Goal: Transaction & Acquisition: Purchase product/service

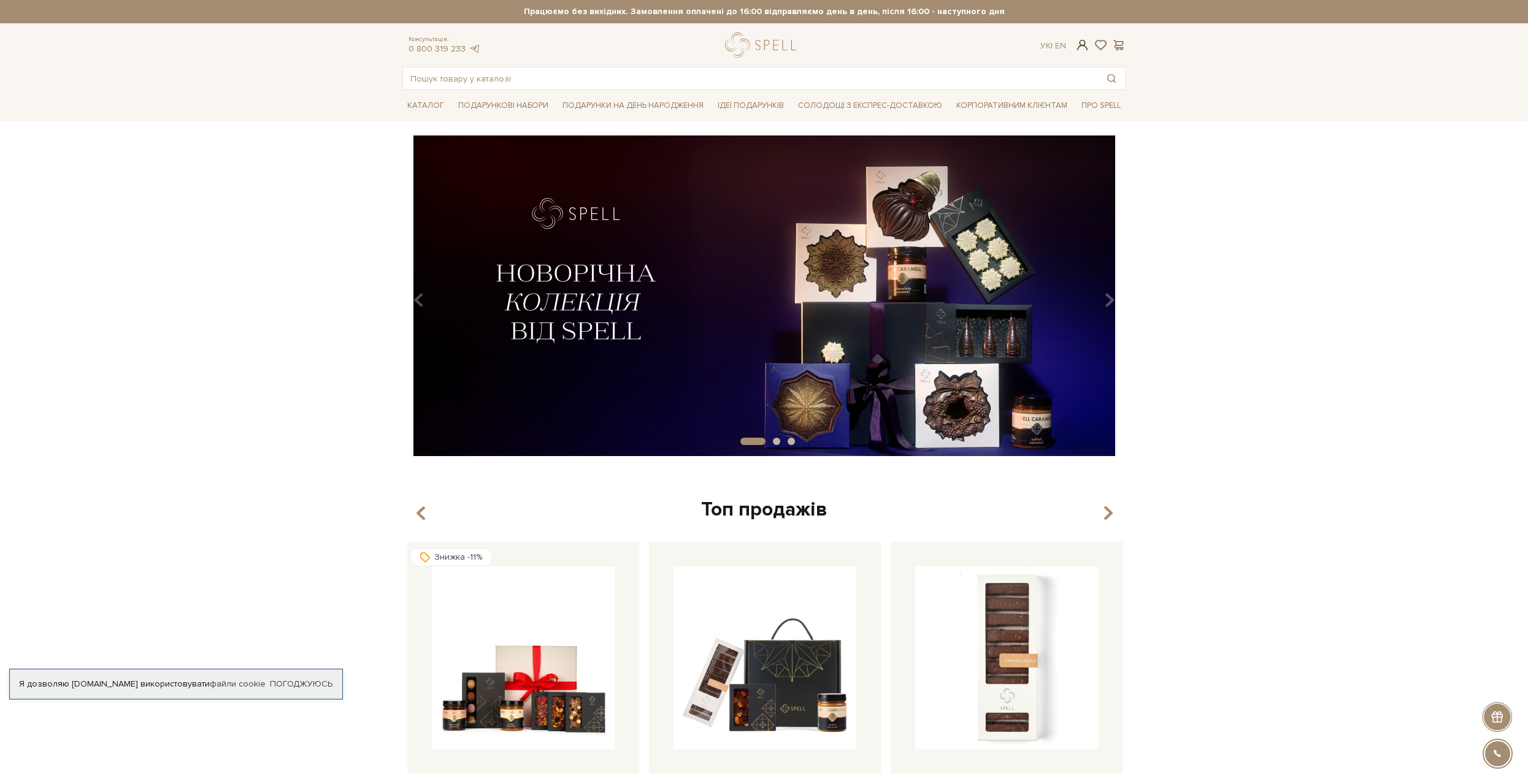
type input "msvalchuk13@gmail.com"
click at [1080, 43] on span at bounding box center [1082, 44] width 15 height 12
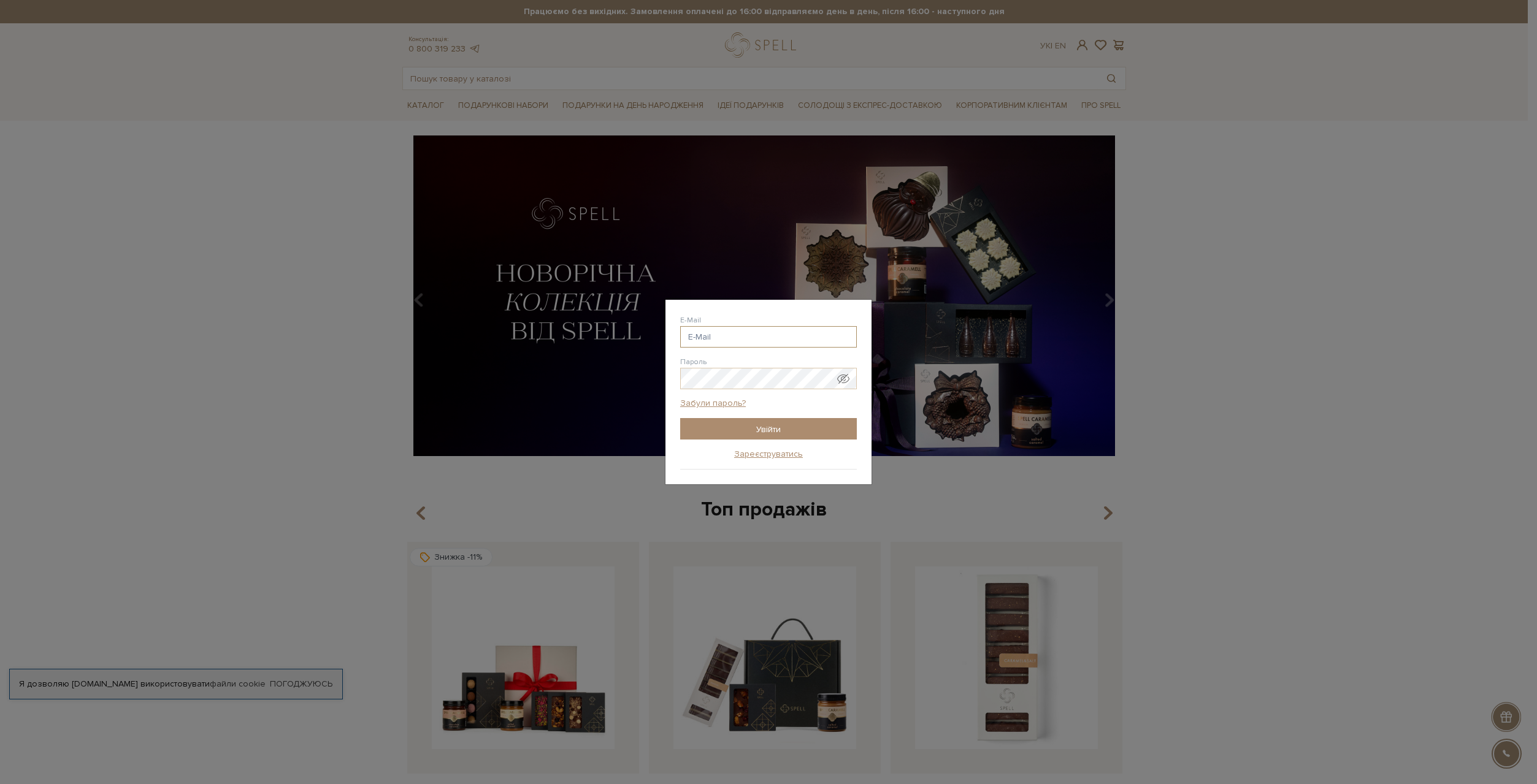
click at [732, 335] on input "E-Mail" at bounding box center [768, 337] width 176 height 22
type input "msvalchuk13@gmail.com"
click at [761, 427] on input "Увійти" at bounding box center [768, 429] width 176 height 22
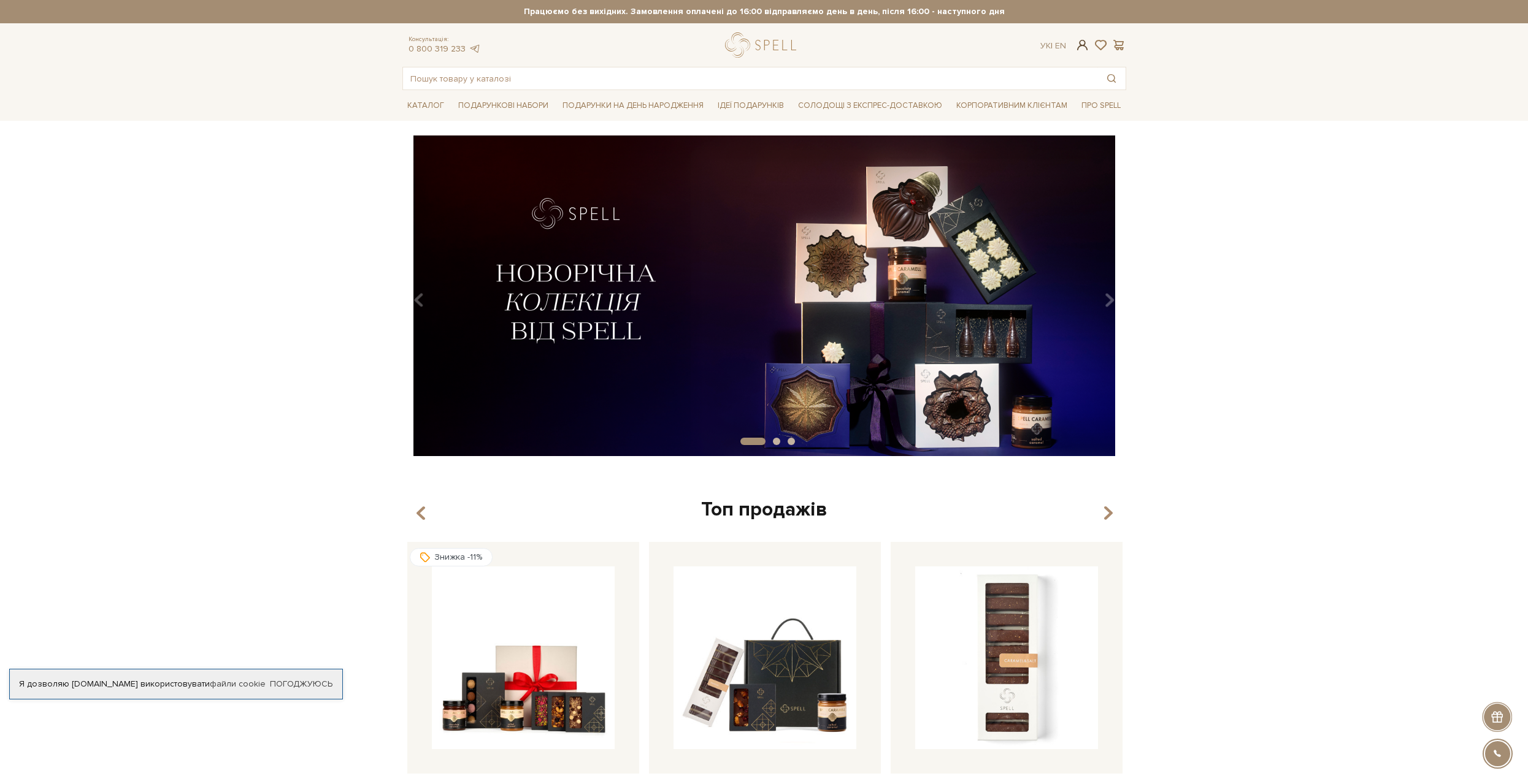
click at [1083, 46] on span at bounding box center [1082, 44] width 15 height 12
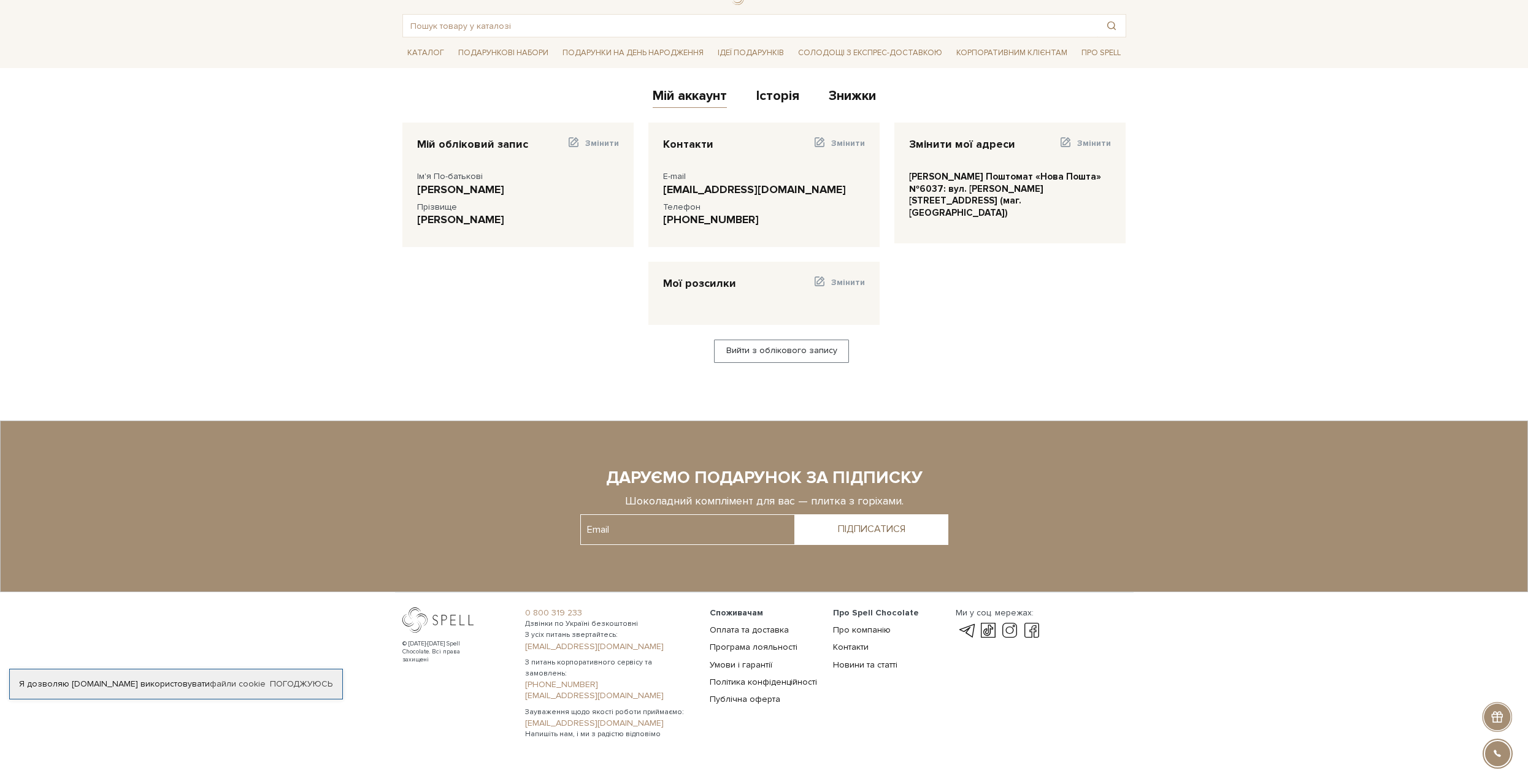
scroll to position [62, 0]
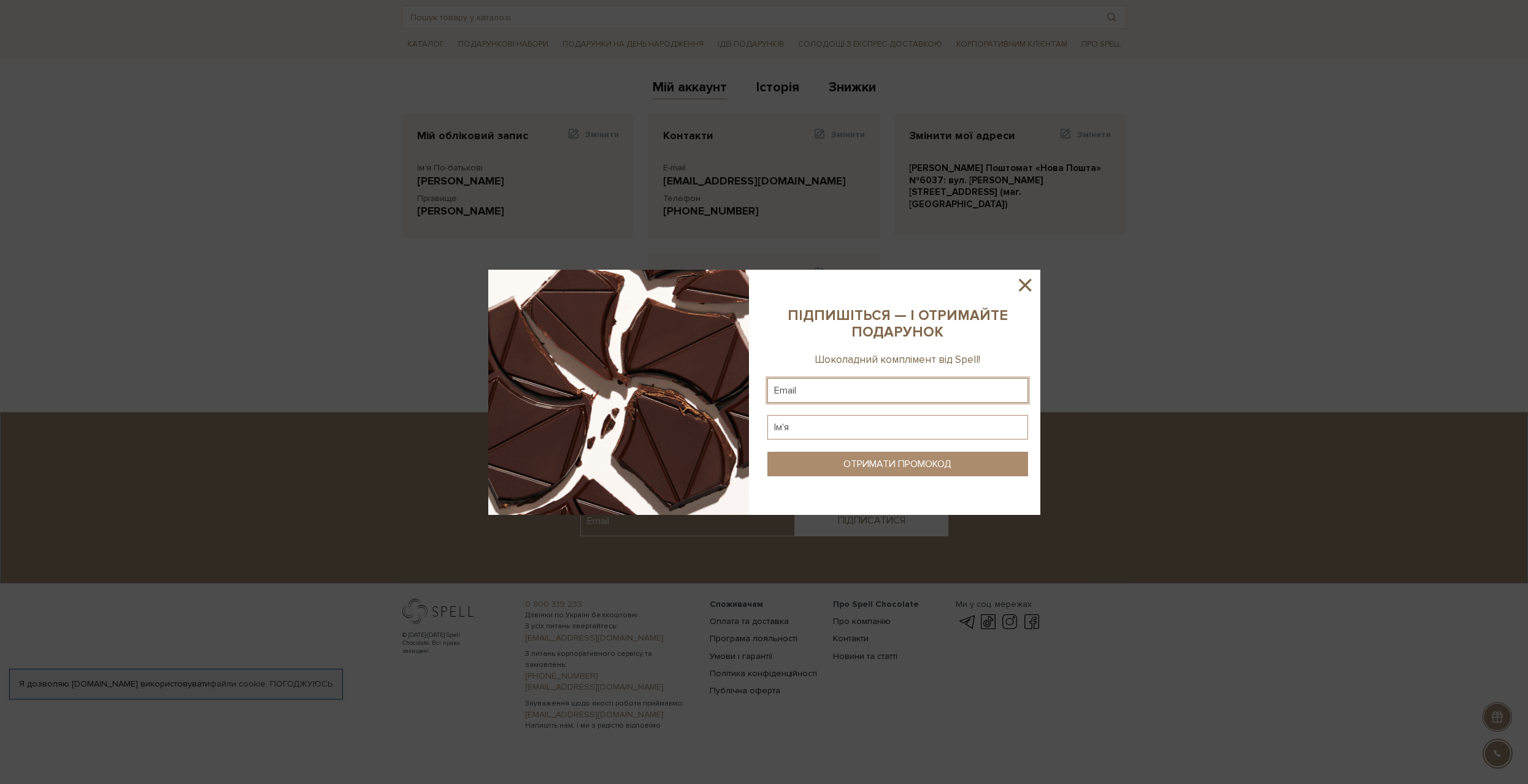
click at [847, 389] on input "text" at bounding box center [898, 391] width 260 height 25
click at [867, 395] on input "text" at bounding box center [898, 391] width 260 height 25
type input "mastervallet@gmail.com"
type input "Микола"
click at [898, 456] on button "ОТРИМАТИ ПРОМОКОД" at bounding box center [898, 465] width 260 height 25
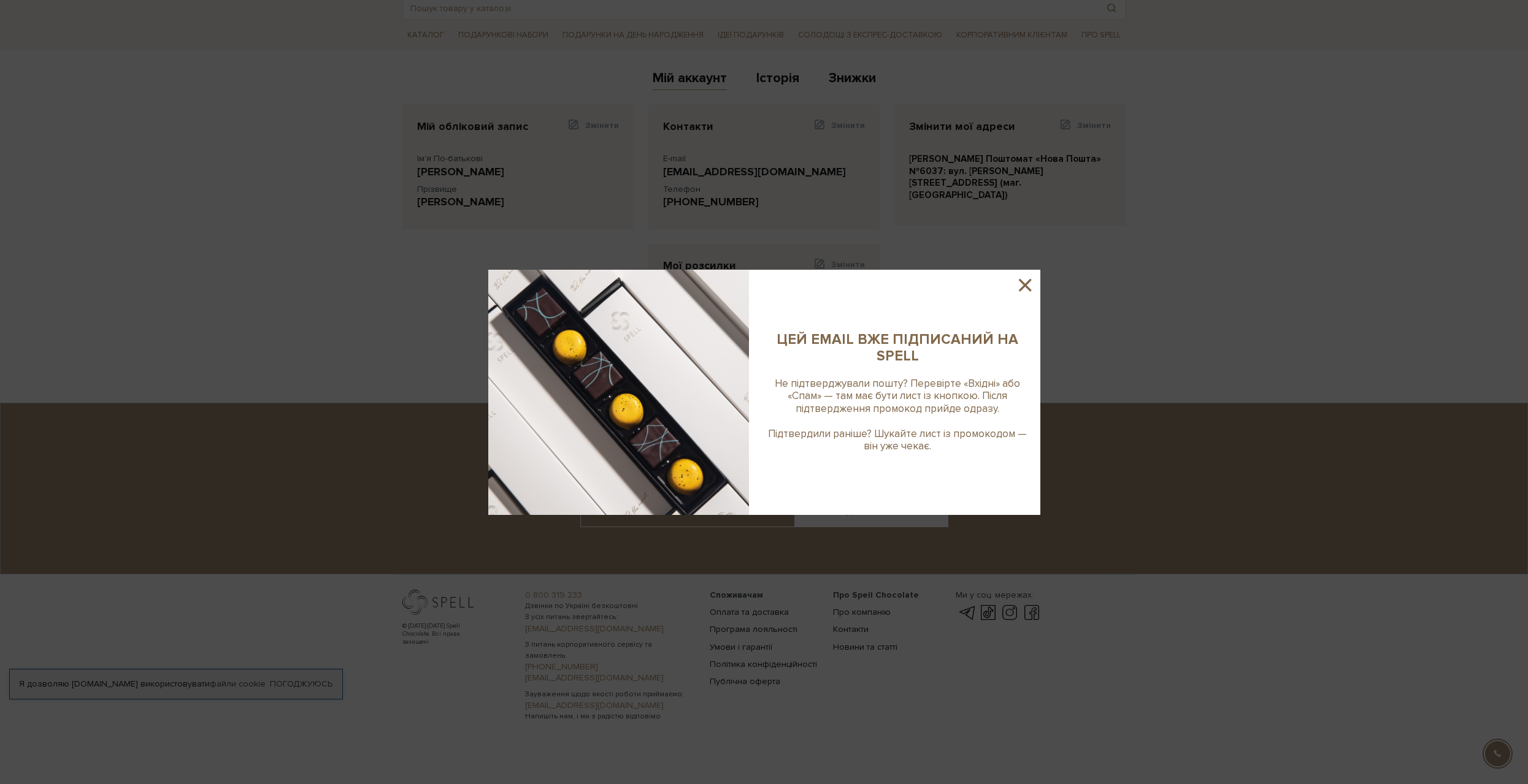
scroll to position [71, 0]
click at [1018, 293] on icon at bounding box center [1025, 284] width 21 height 21
click at [1018, 293] on div at bounding box center [764, 392] width 1528 height 784
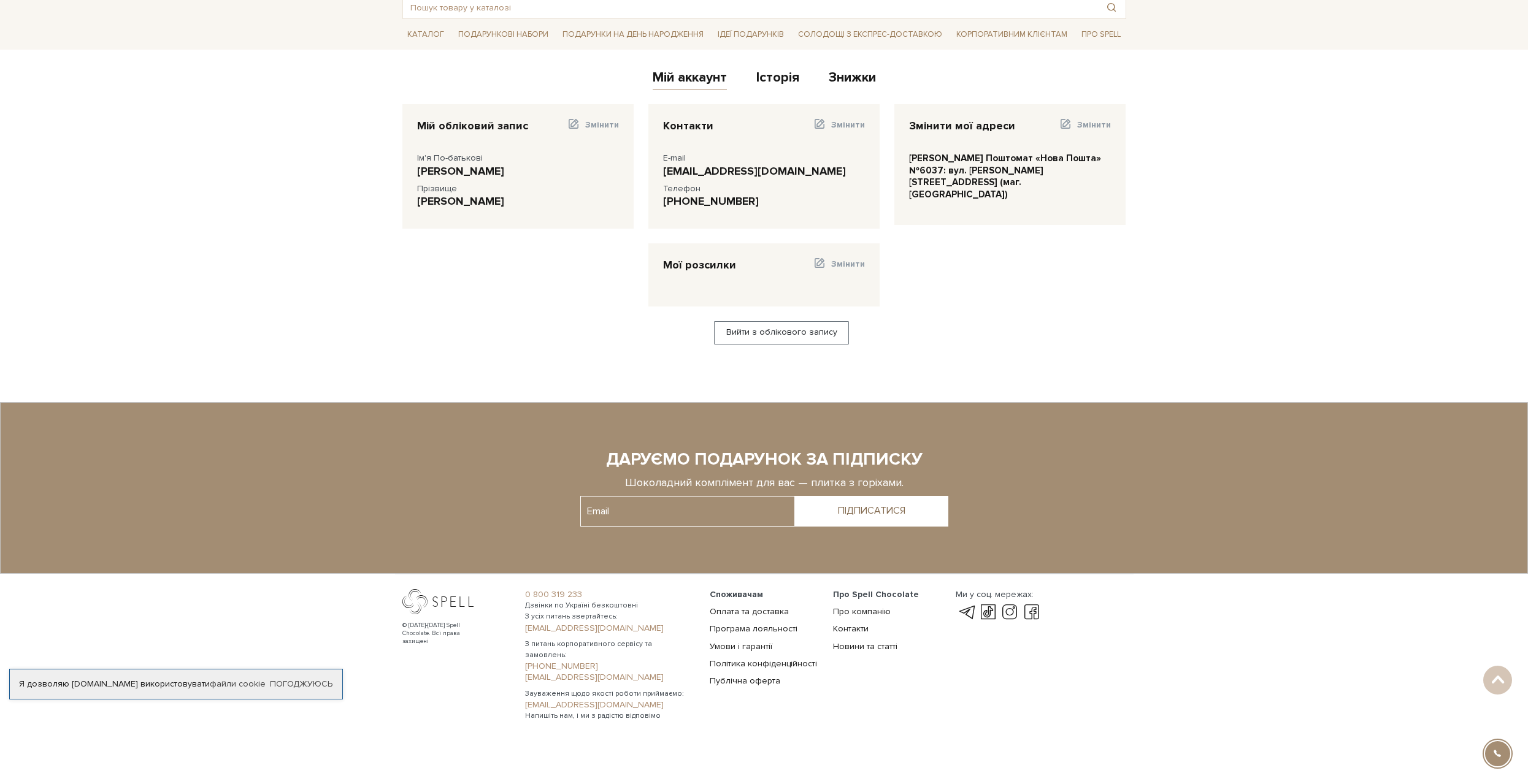
click at [1014, 368] on body "Подарункові набори SALE Корпоративним клієнтам Доставка і оплата Консультація: …" at bounding box center [764, 331] width 1528 height 805
click at [715, 504] on input "text" at bounding box center [688, 511] width 215 height 31
click at [657, 511] on input "text" at bounding box center [688, 511] width 215 height 31
paste input "drzoomthebest13@gmail.com"
type input "drzoomthebest13@gmail.com"
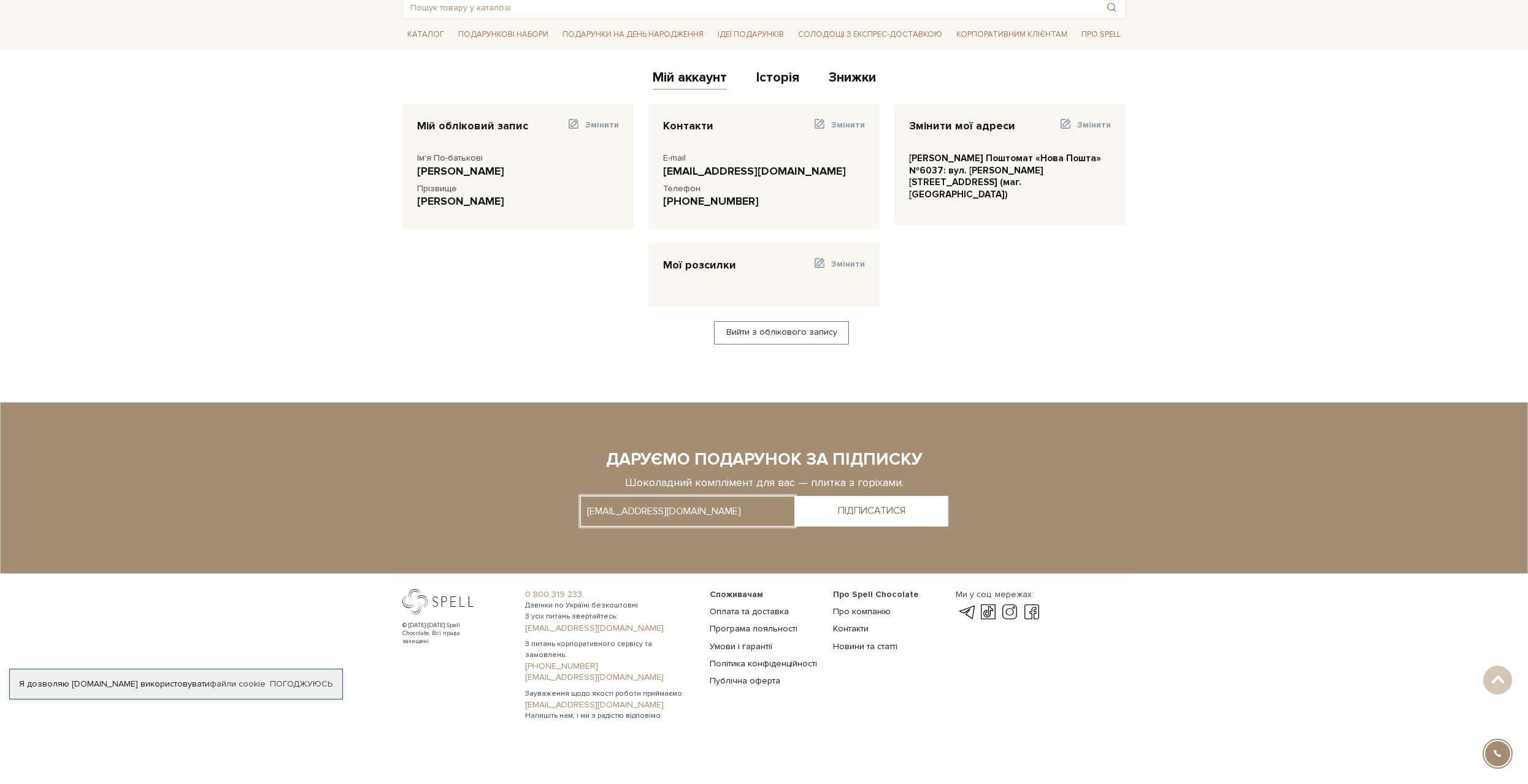
click at [836, 505] on button "ПІДПИСАТИСЯ" at bounding box center [872, 511] width 153 height 31
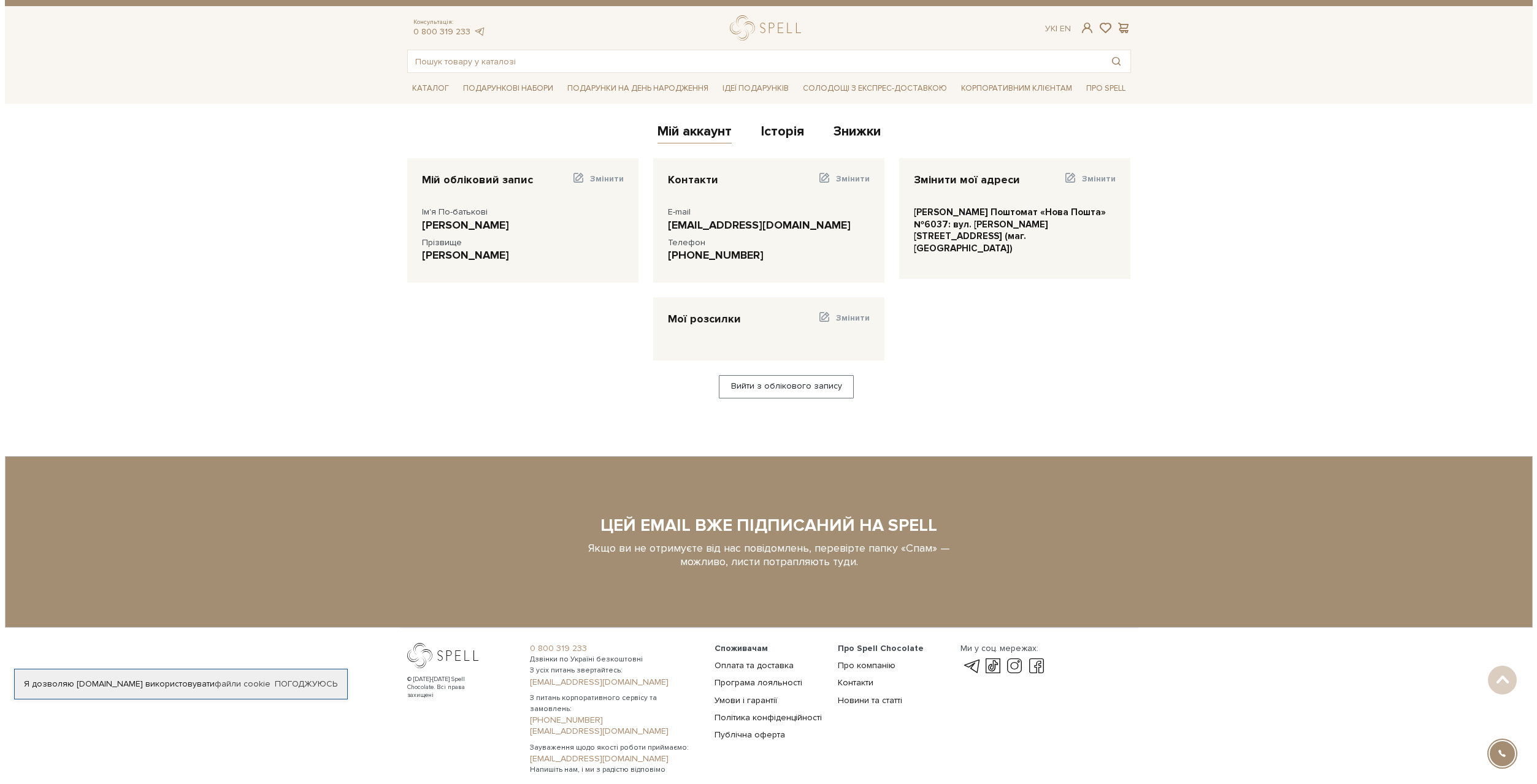
scroll to position [0, 0]
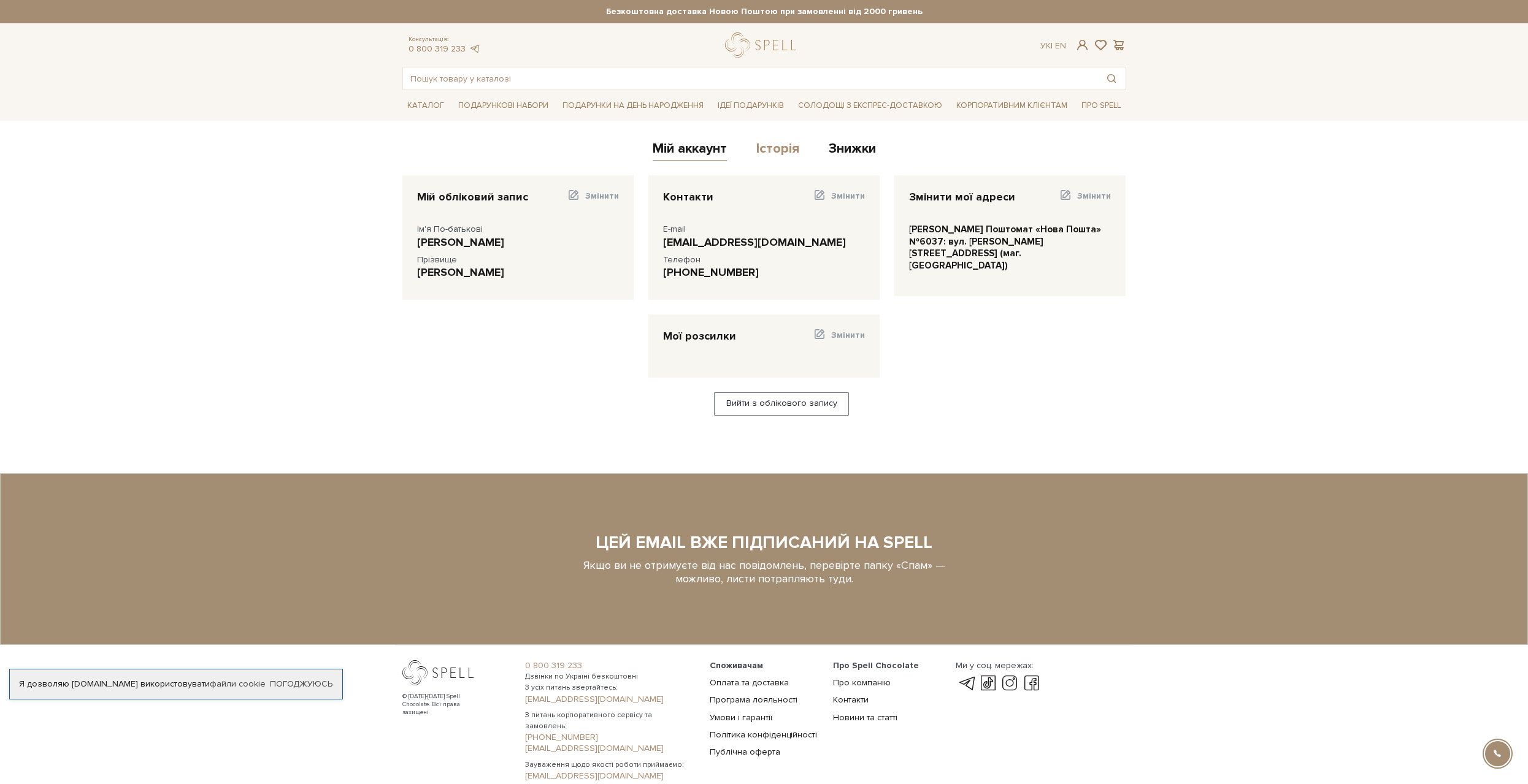
click at [764, 143] on link "Історія" at bounding box center [778, 150] width 43 height 20
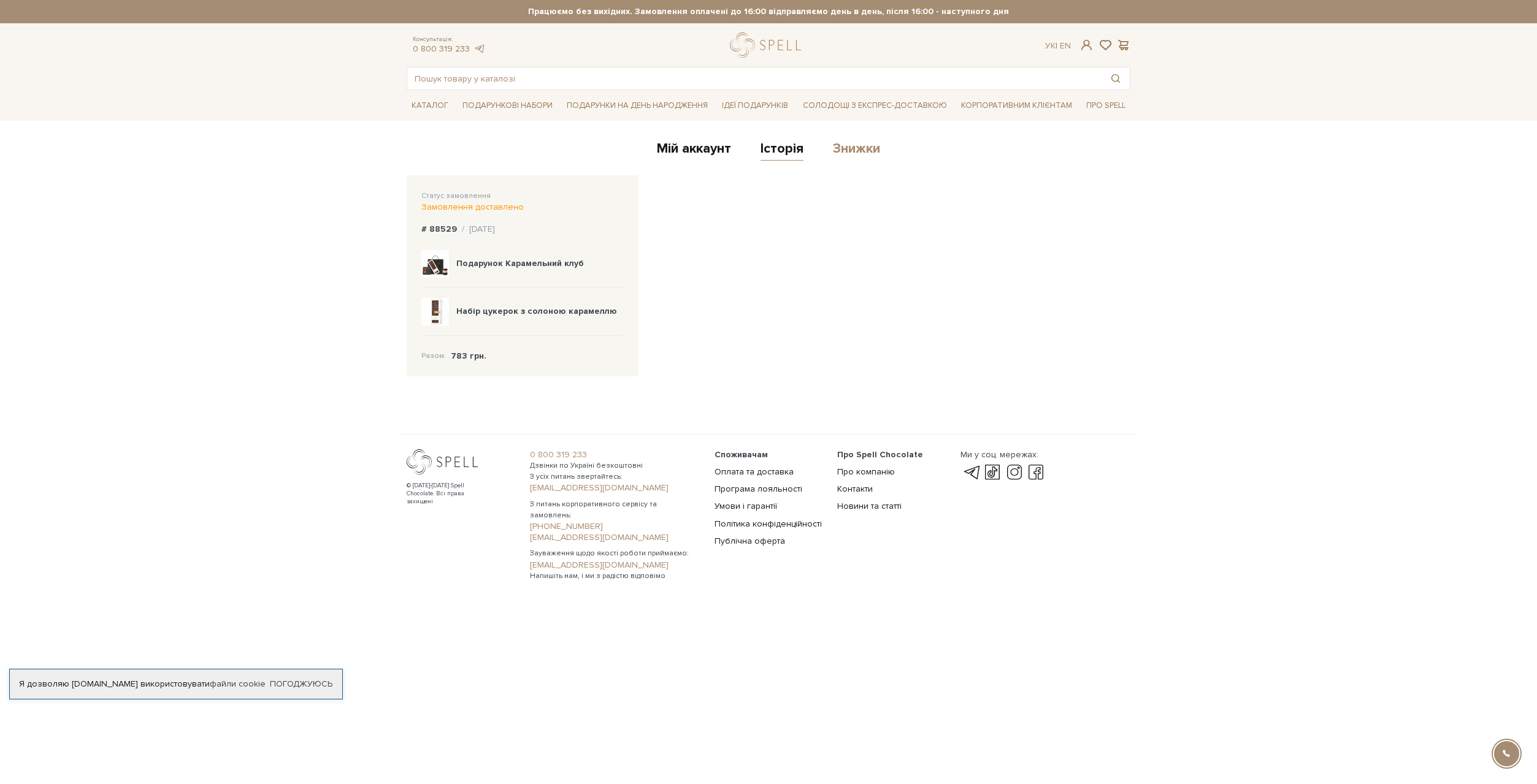
click at [851, 147] on link "Знижки" at bounding box center [857, 150] width 47 height 20
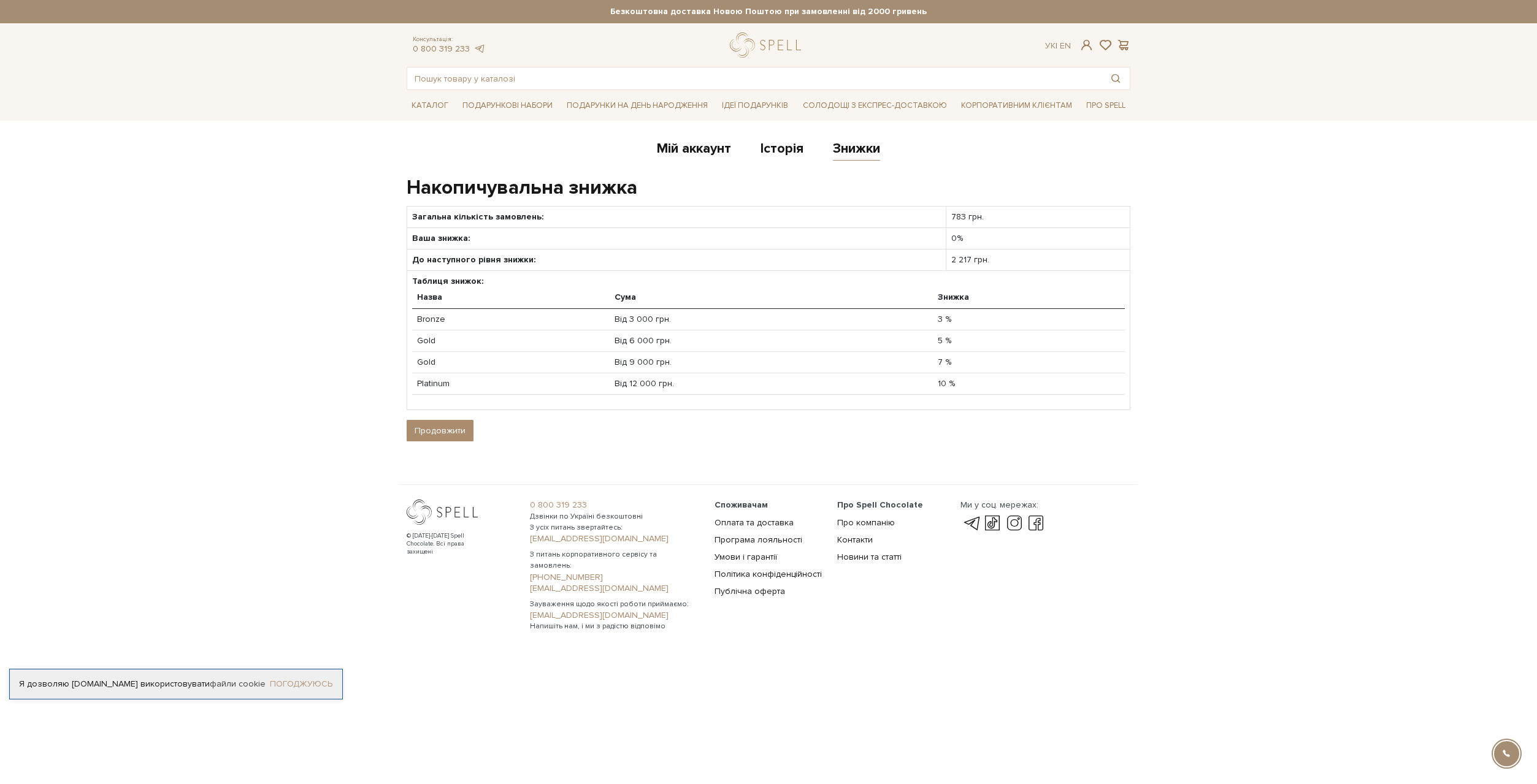
click at [300, 682] on link "Погоджуюсь" at bounding box center [301, 683] width 62 height 11
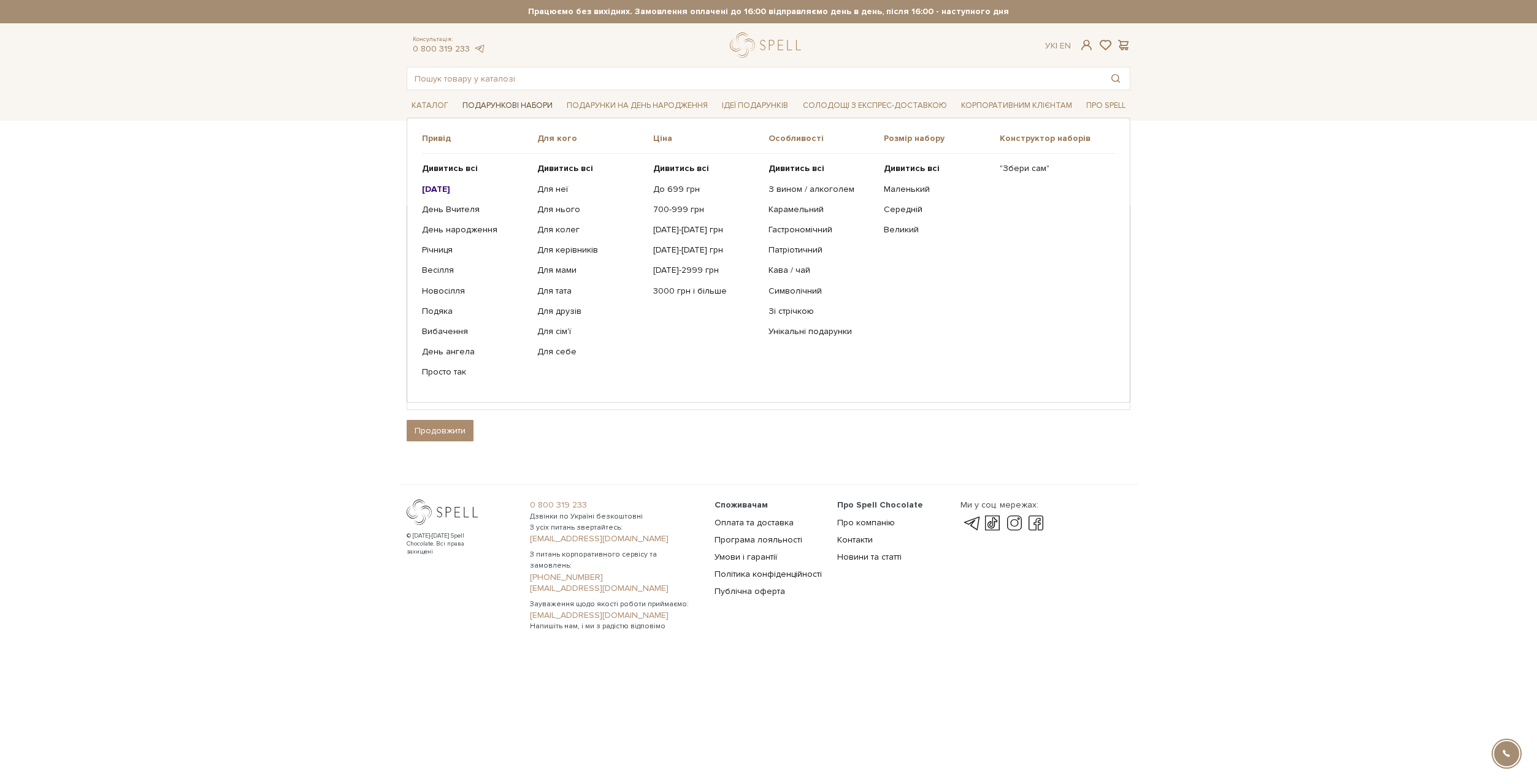
click at [500, 106] on link "Подарункові набори" at bounding box center [507, 106] width 100 height 19
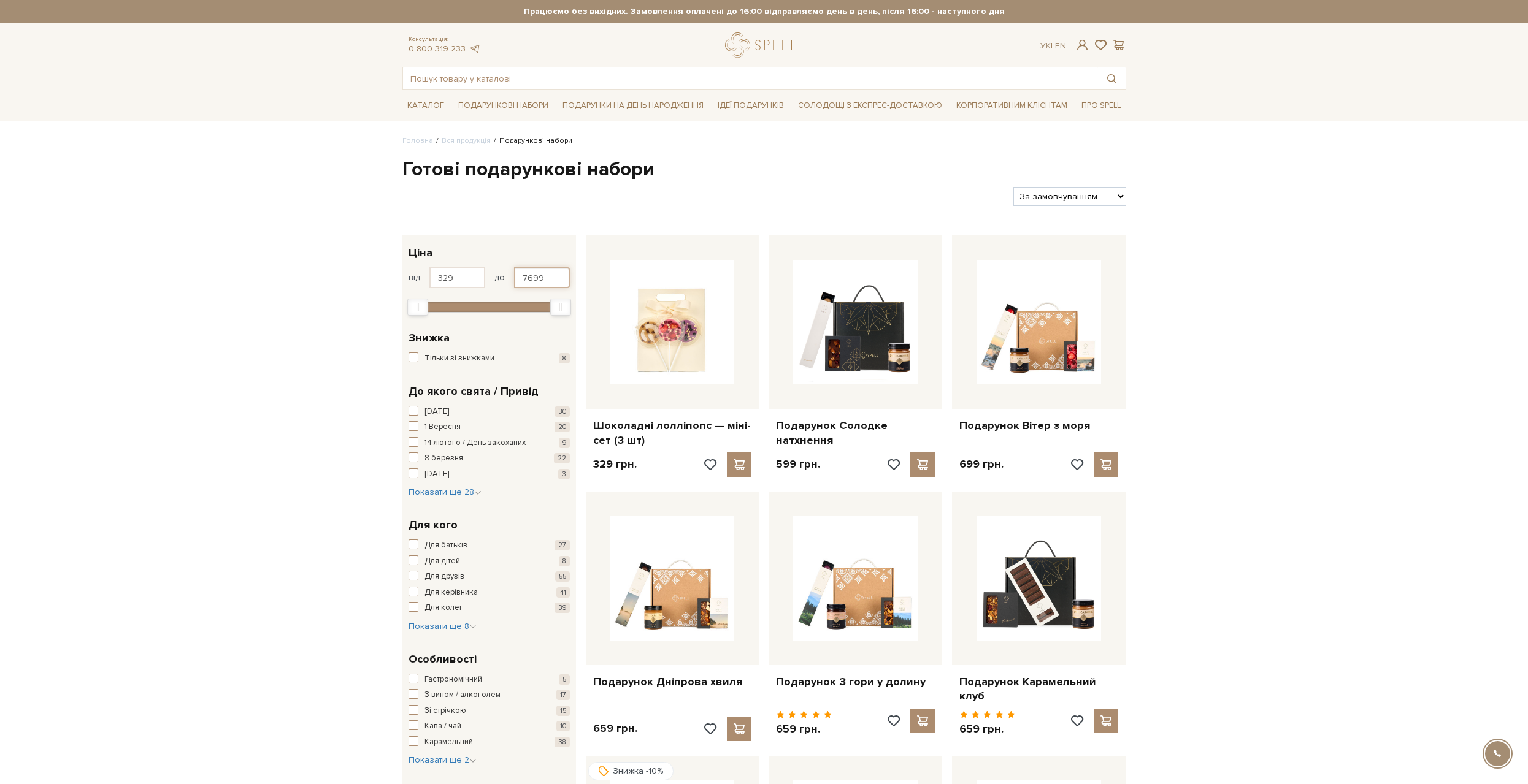
drag, startPoint x: 544, startPoint y: 281, endPoint x: 516, endPoint y: 274, distance: 28.9
click at [516, 274] on input "7699" at bounding box center [541, 278] width 56 height 21
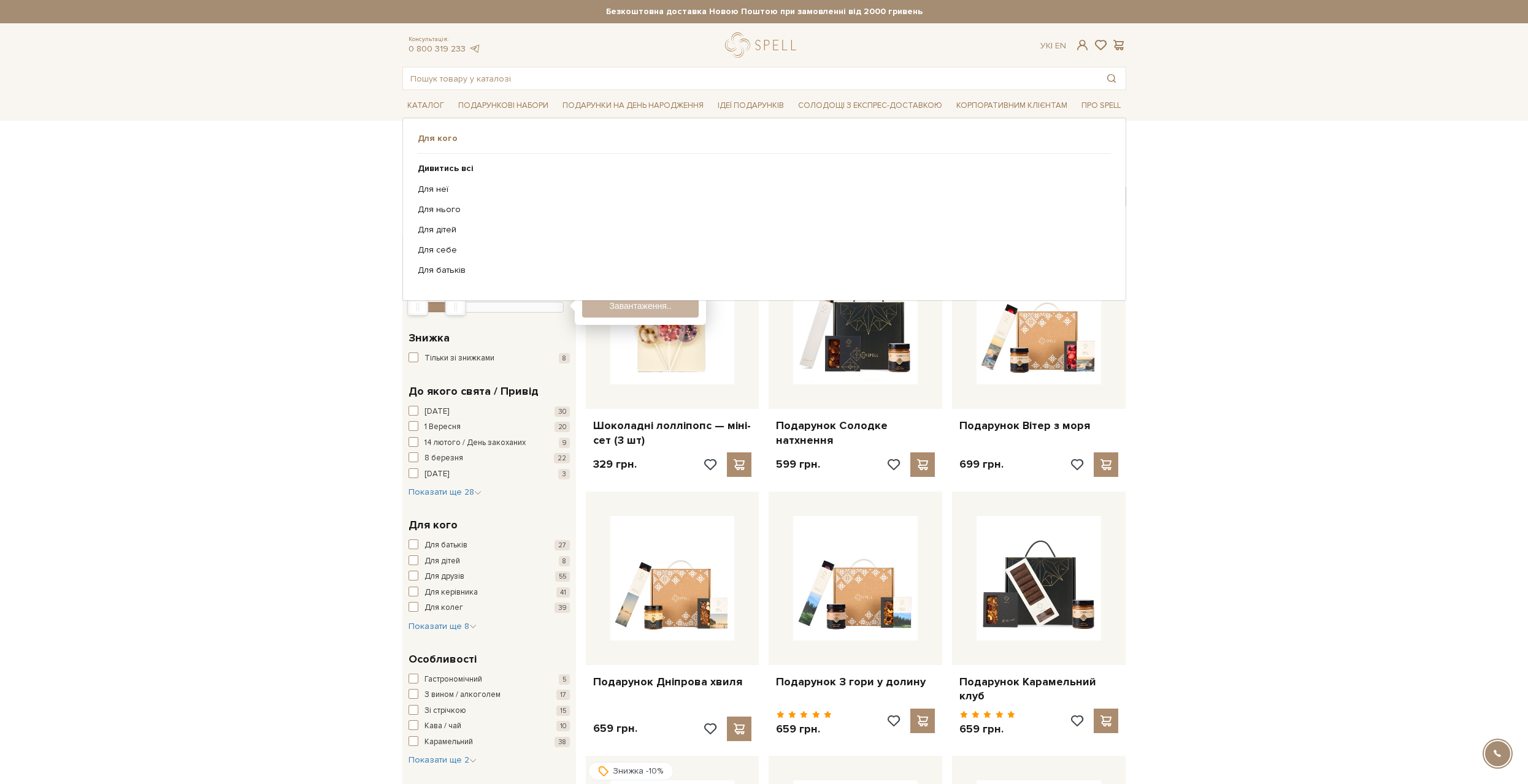
type input "2500"
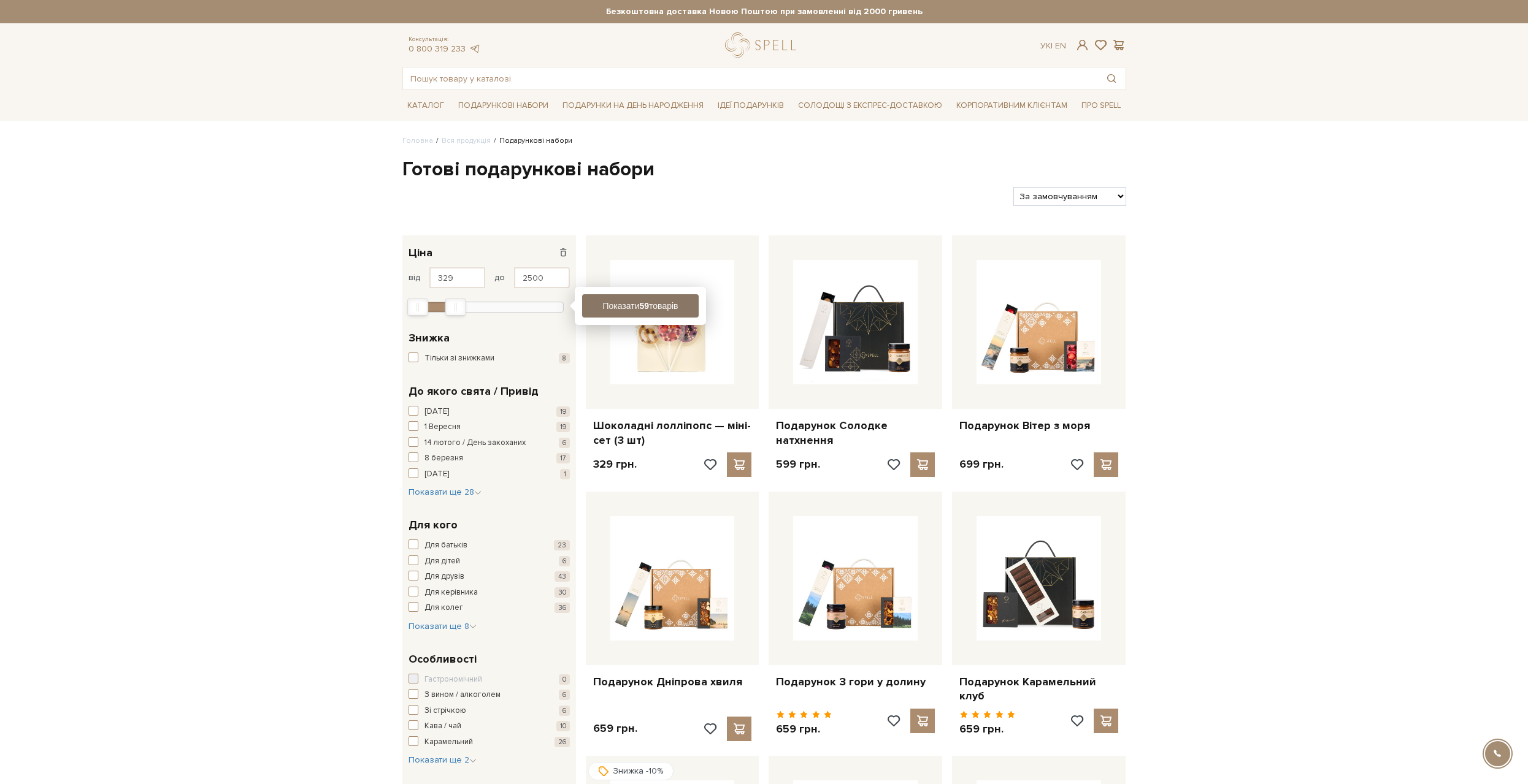
click at [600, 308] on button "Показати 59 товарів" at bounding box center [640, 306] width 116 height 23
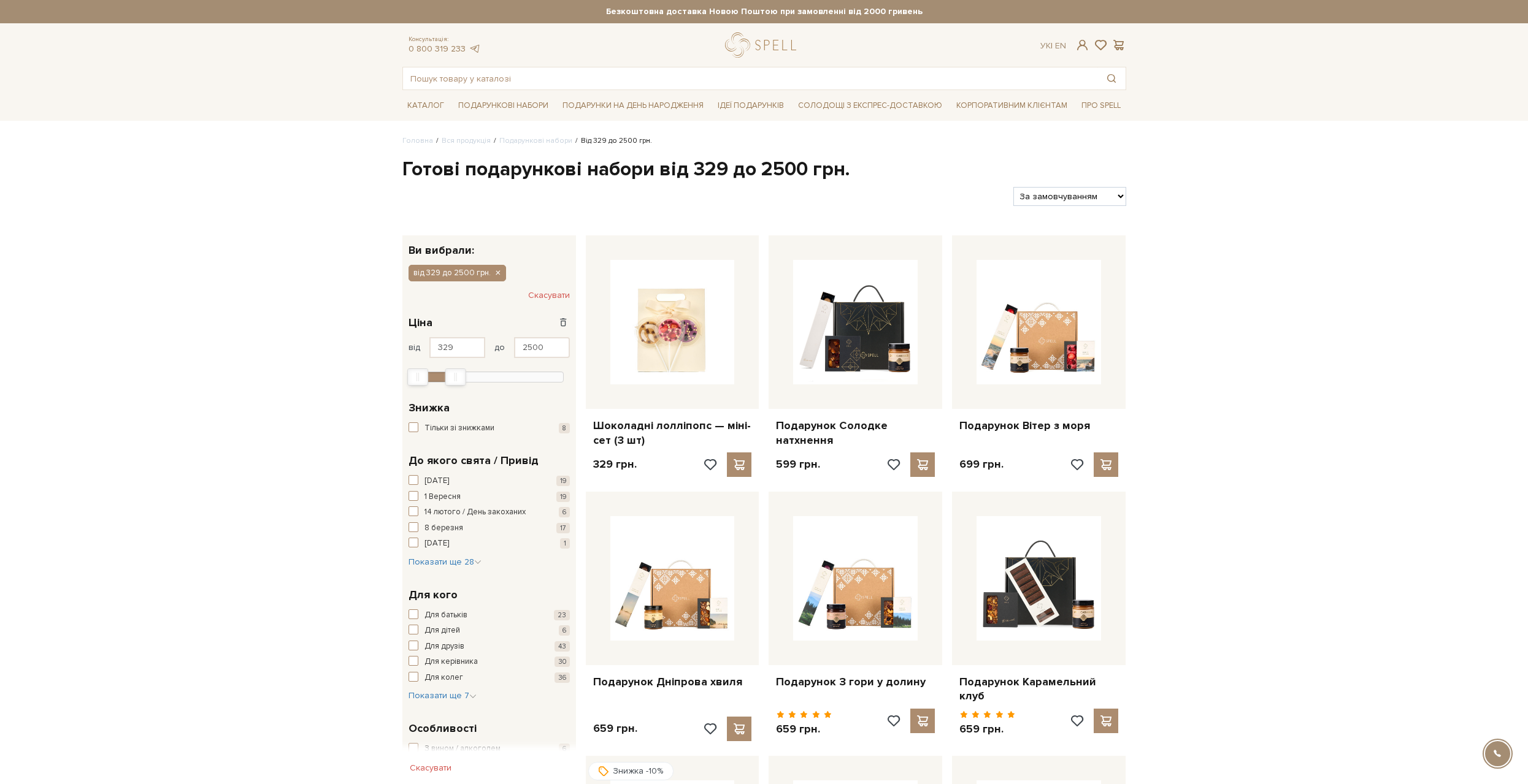
click at [1056, 196] on select "За замовчуванням За Ціною (зростання) За Ціною (зменшення) Новинки За популярні…" at bounding box center [1069, 196] width 112 height 19
select select "https://spellchocolate.com/our-productions/podarunkovi-box/?sort=p.price&order=…"
click at [1013, 187] on select "За замовчуванням За Ціною (зростання) За Ціною (зменшення) Новинки За популярні…" at bounding box center [1069, 196] width 112 height 19
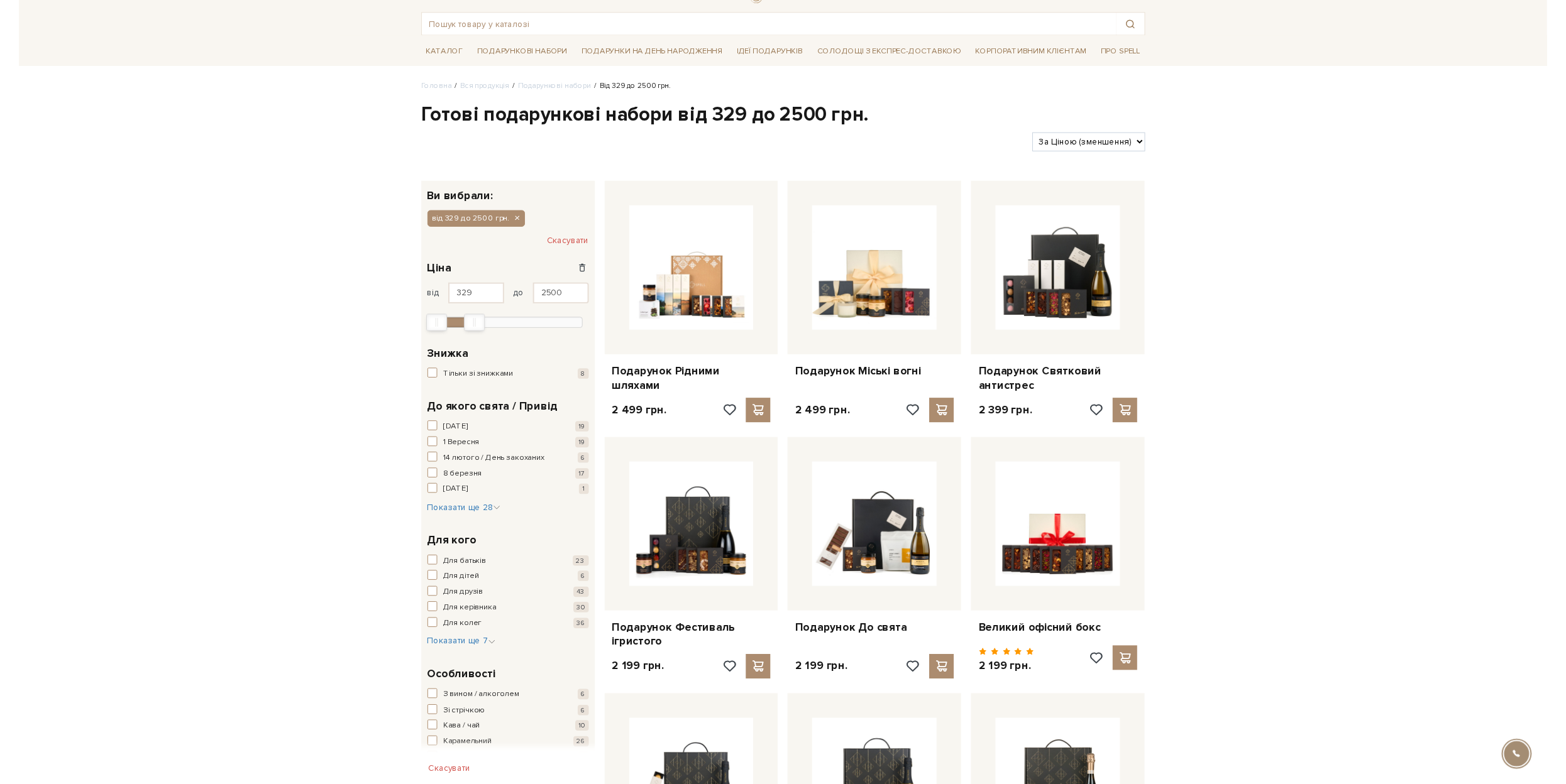
scroll to position [63, 0]
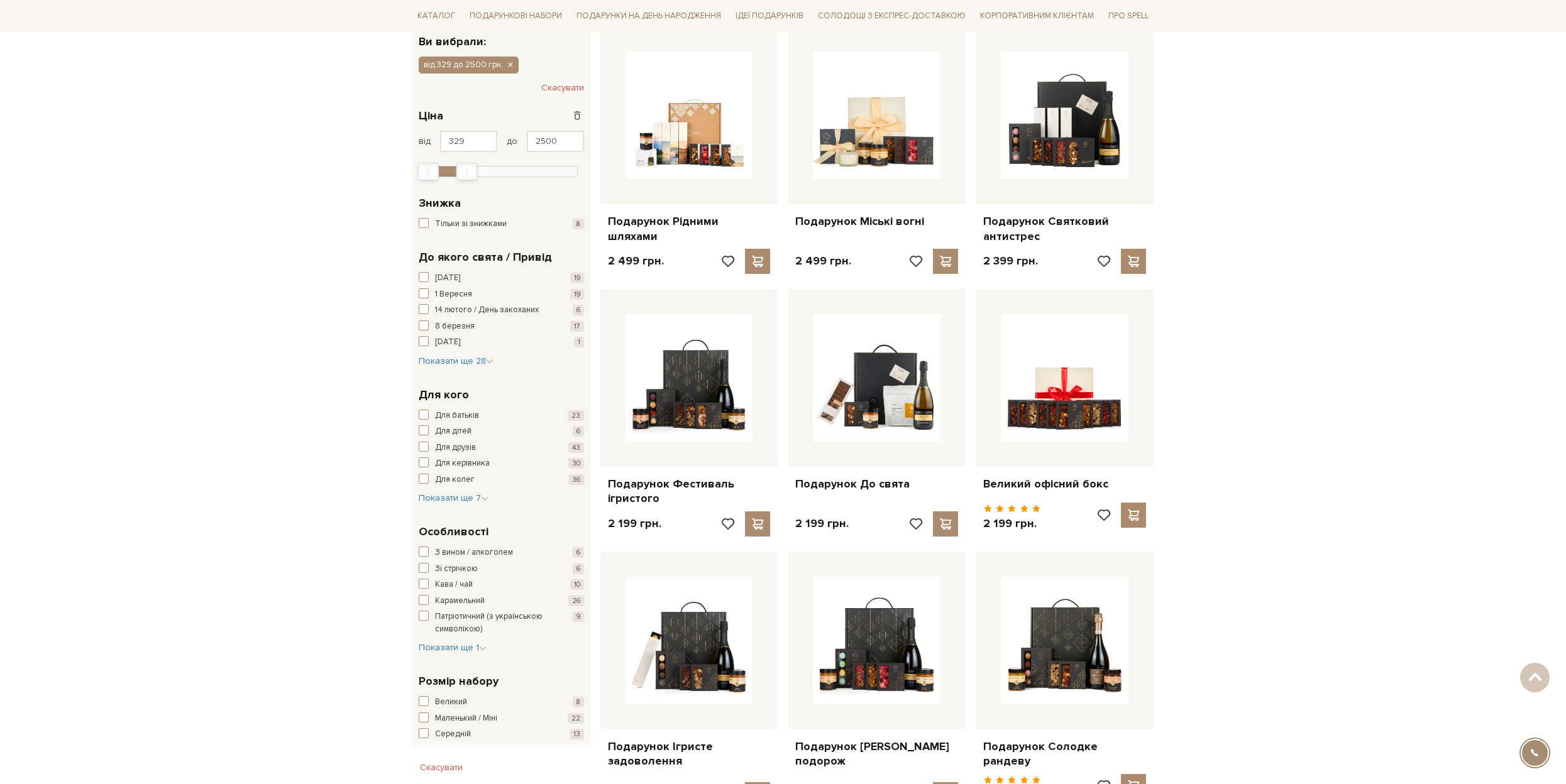
scroll to position [193, 0]
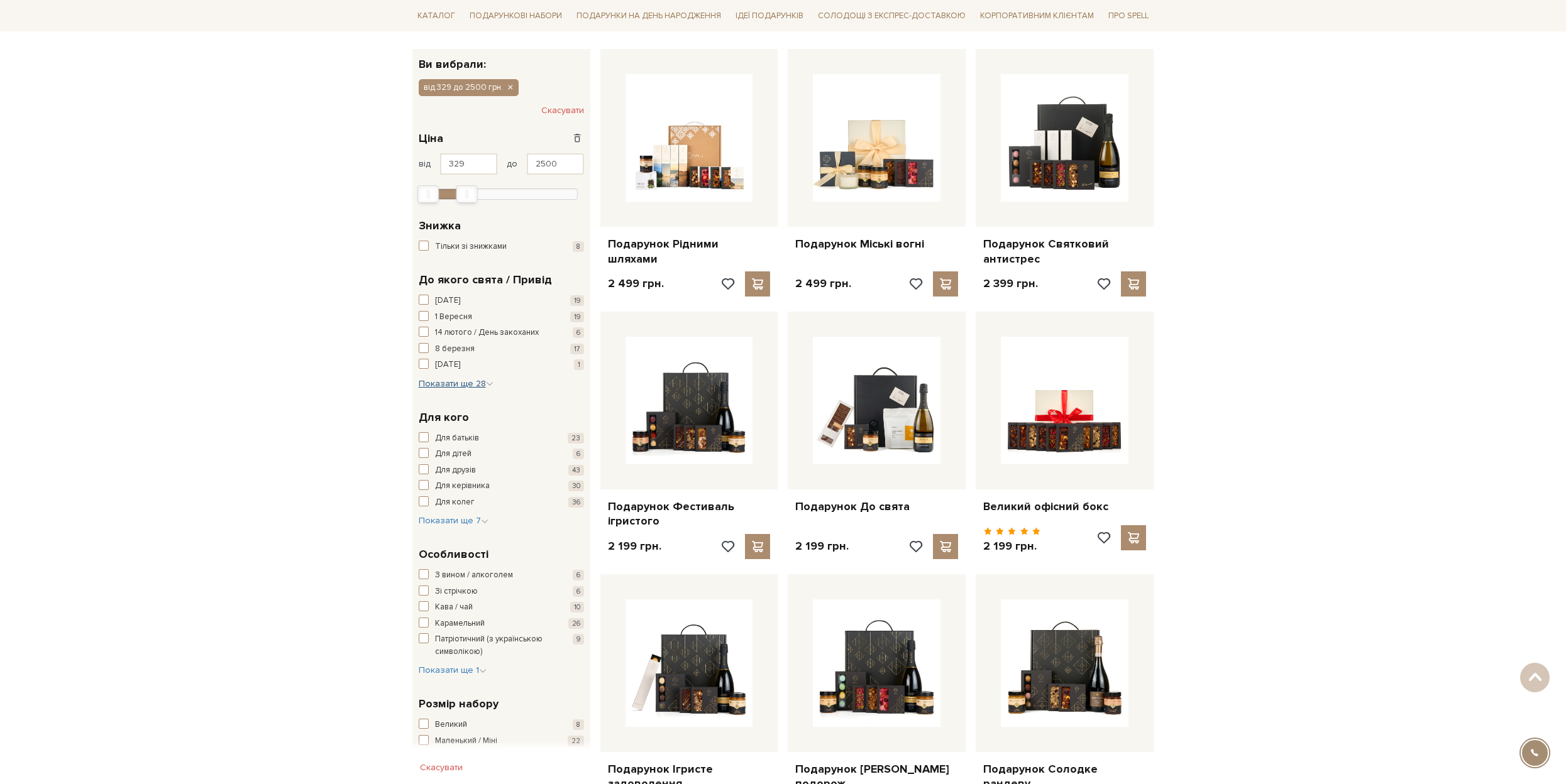
click at [447, 386] on span "Показати ще 28" at bounding box center [456, 383] width 75 height 11
click at [489, 481] on span "День народження" at bounding box center [469, 484] width 68 height 13
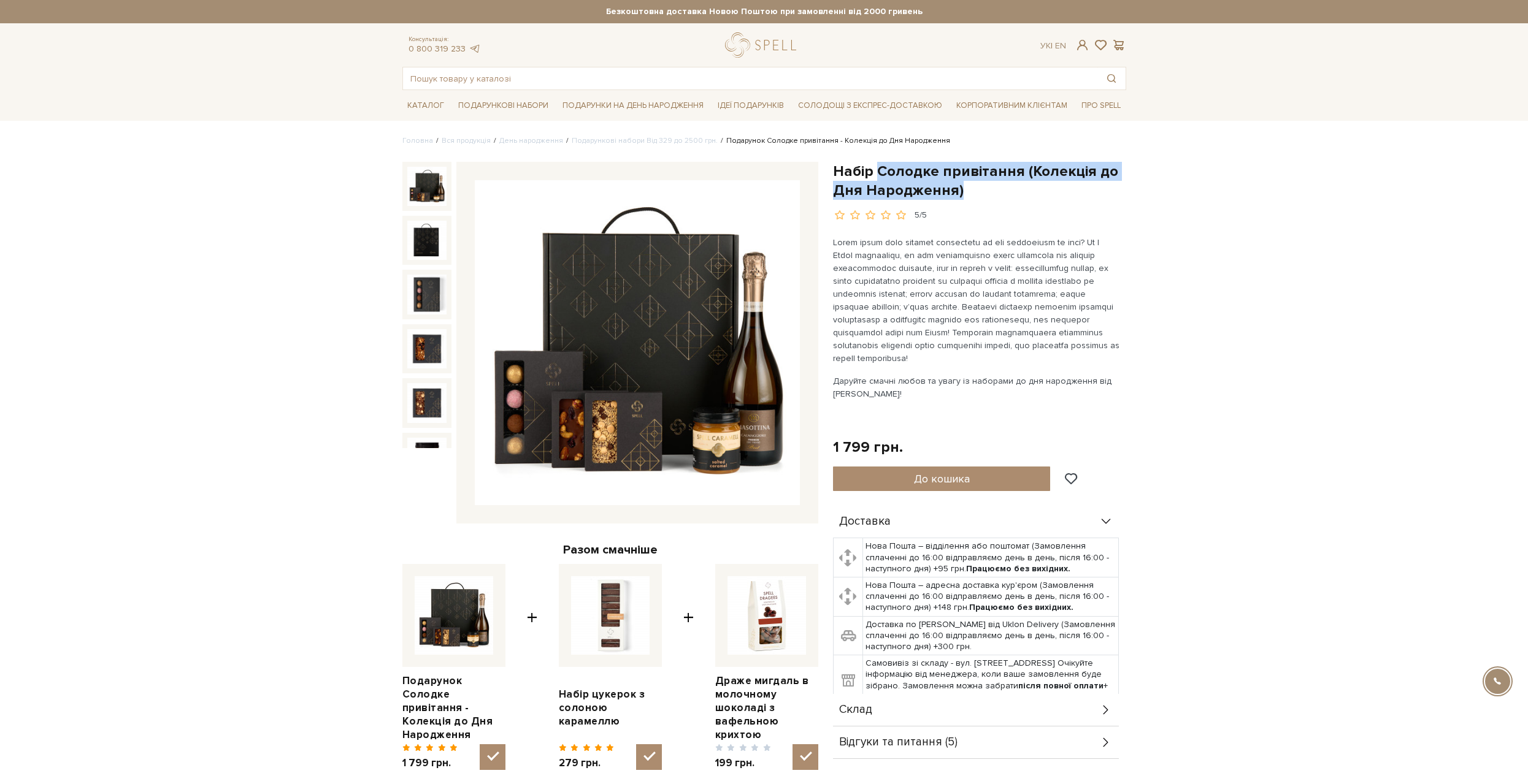
drag, startPoint x: 878, startPoint y: 170, endPoint x: 1013, endPoint y: 186, distance: 135.9
click at [1013, 186] on h1 "Набір Солодке привітання (Колекція до Дня Народження)" at bounding box center [980, 181] width 294 height 38
copy h1 "Солодке привітання (Колекція до Дня Народження)"
click at [660, 140] on link "Подарункові набори Від 329 до 2500 грн." at bounding box center [645, 141] width 146 height 9
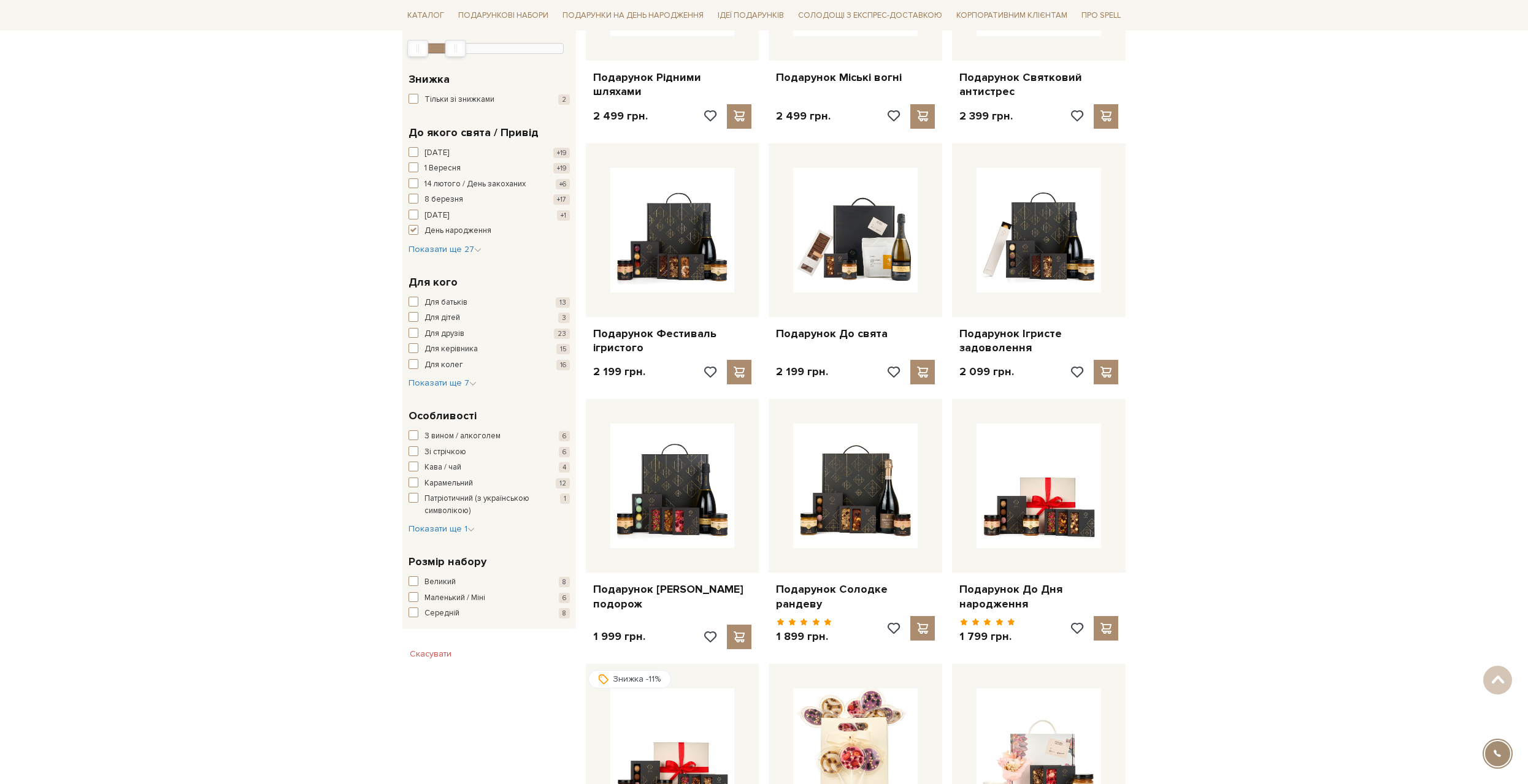
scroll to position [368, 0]
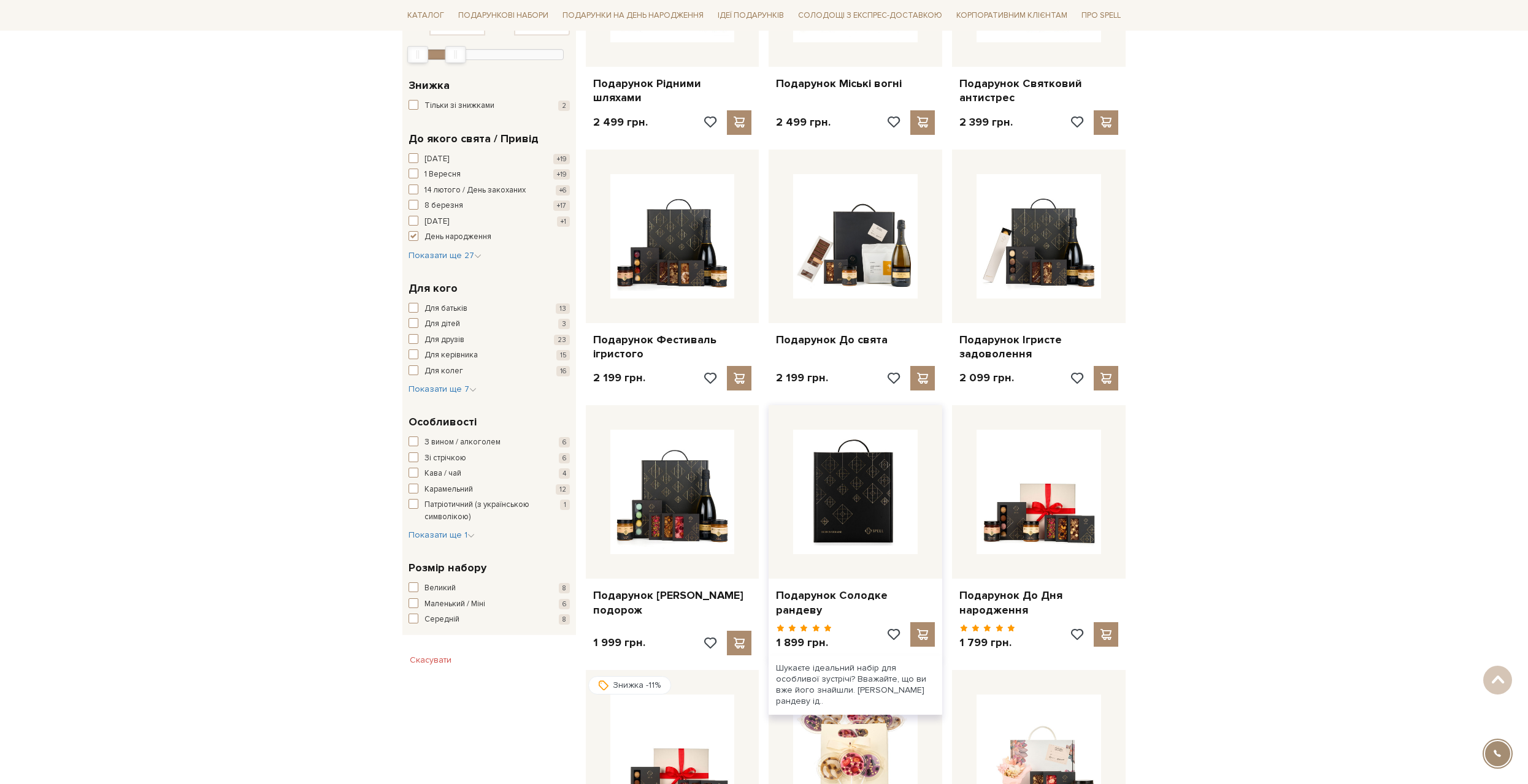
drag, startPoint x: 889, startPoint y: 593, endPoint x: 907, endPoint y: 546, distance: 50.3
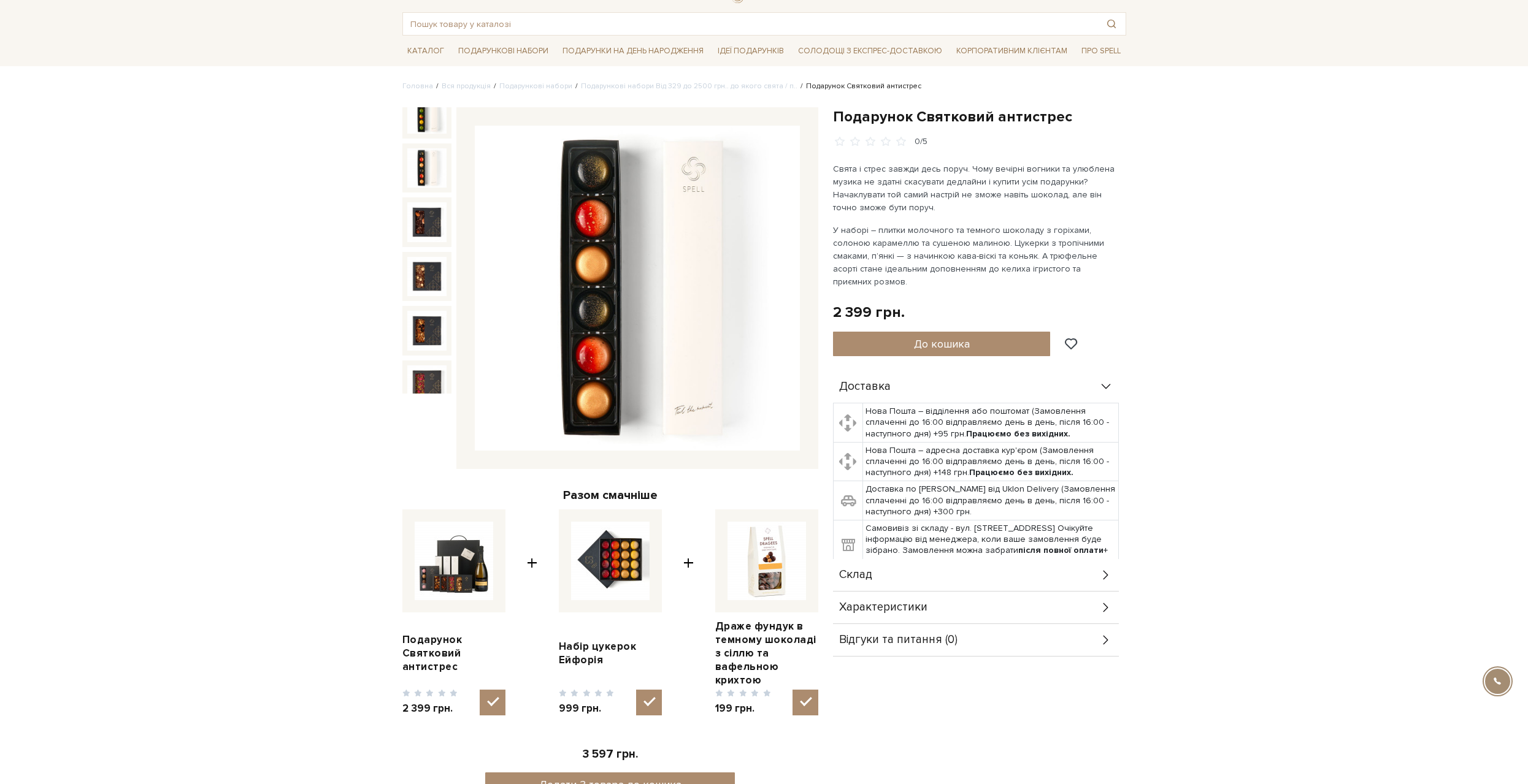
scroll to position [62, 0]
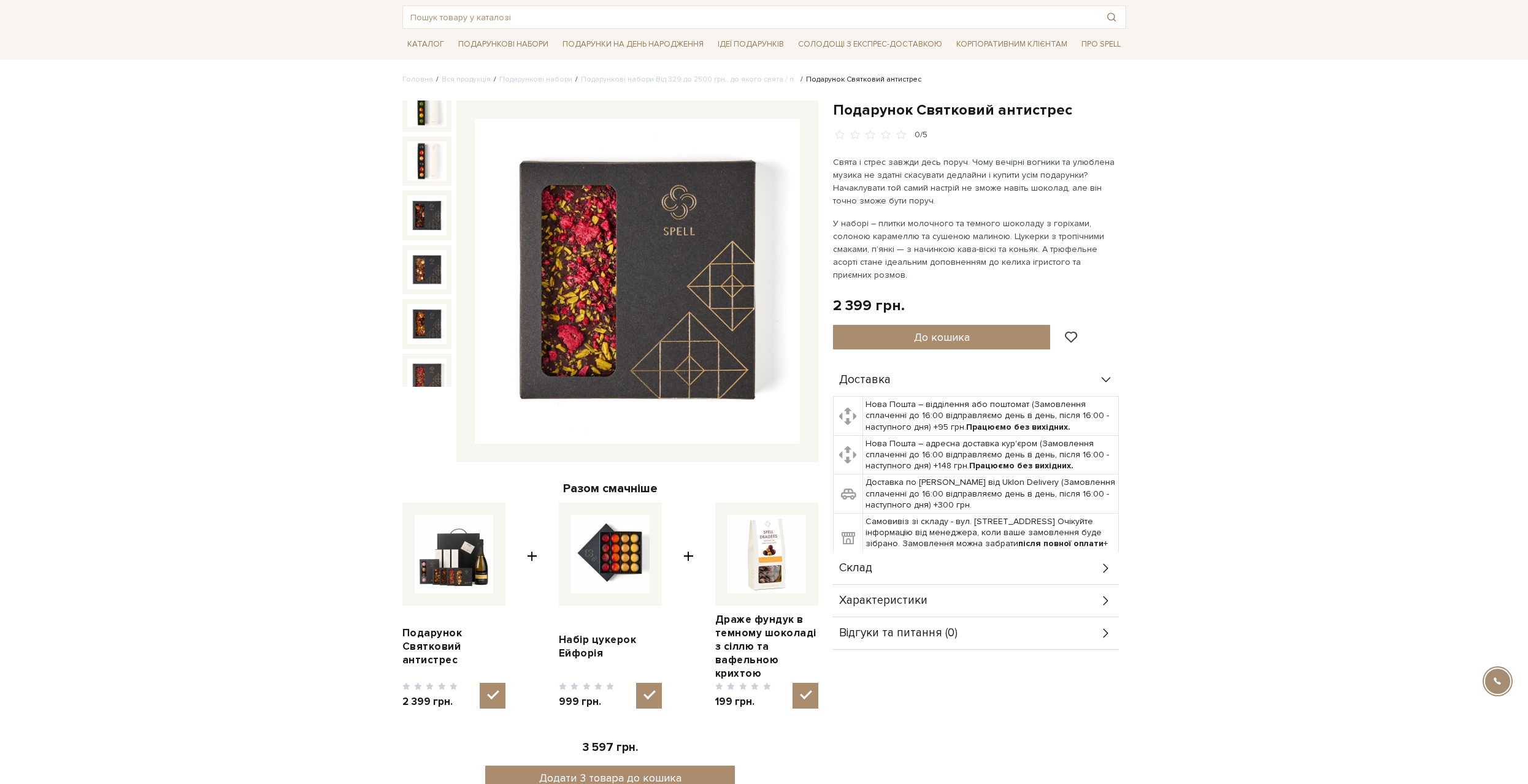
click at [433, 358] on img at bounding box center [427, 377] width 39 height 39
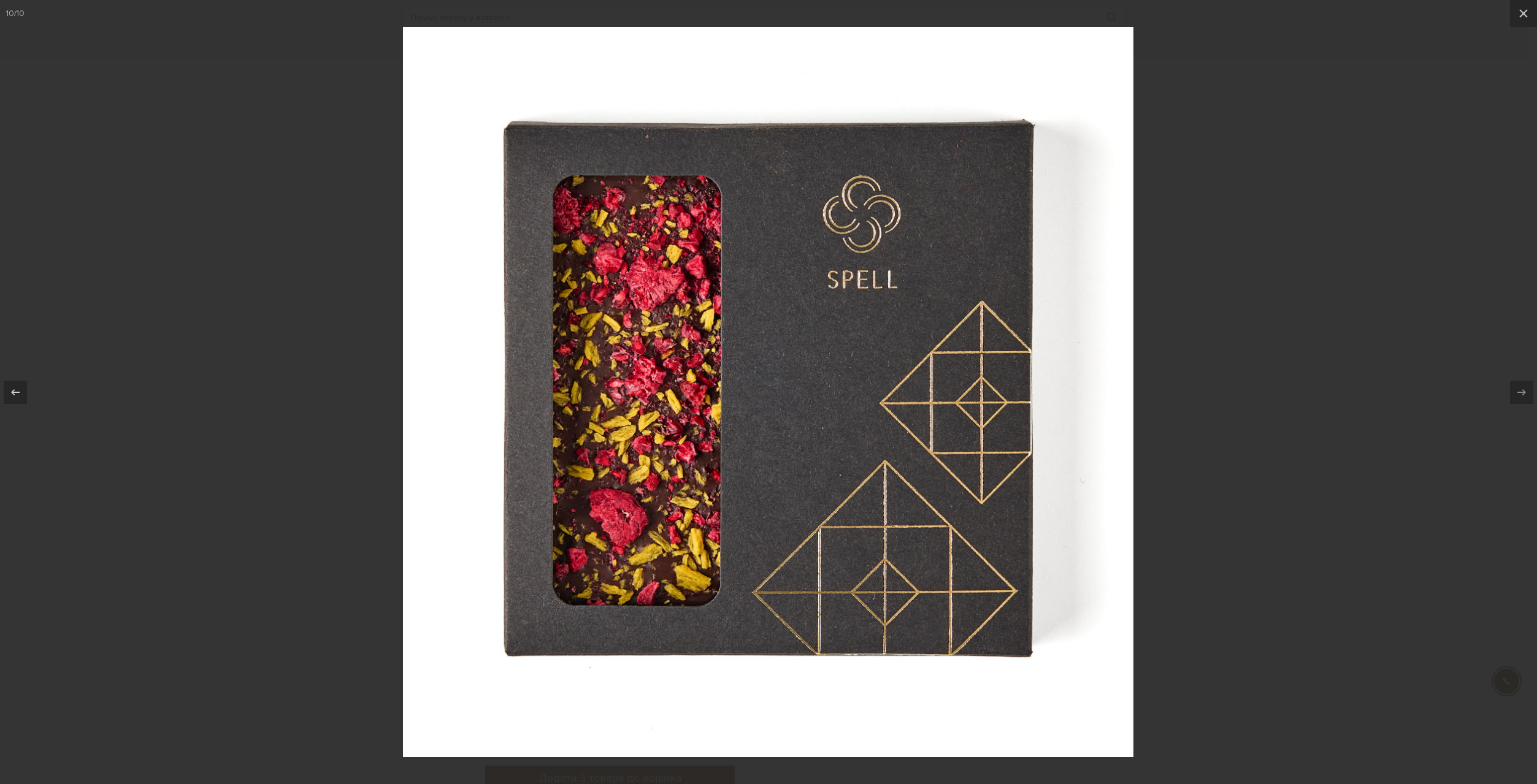
click at [291, 344] on div at bounding box center [768, 392] width 1537 height 784
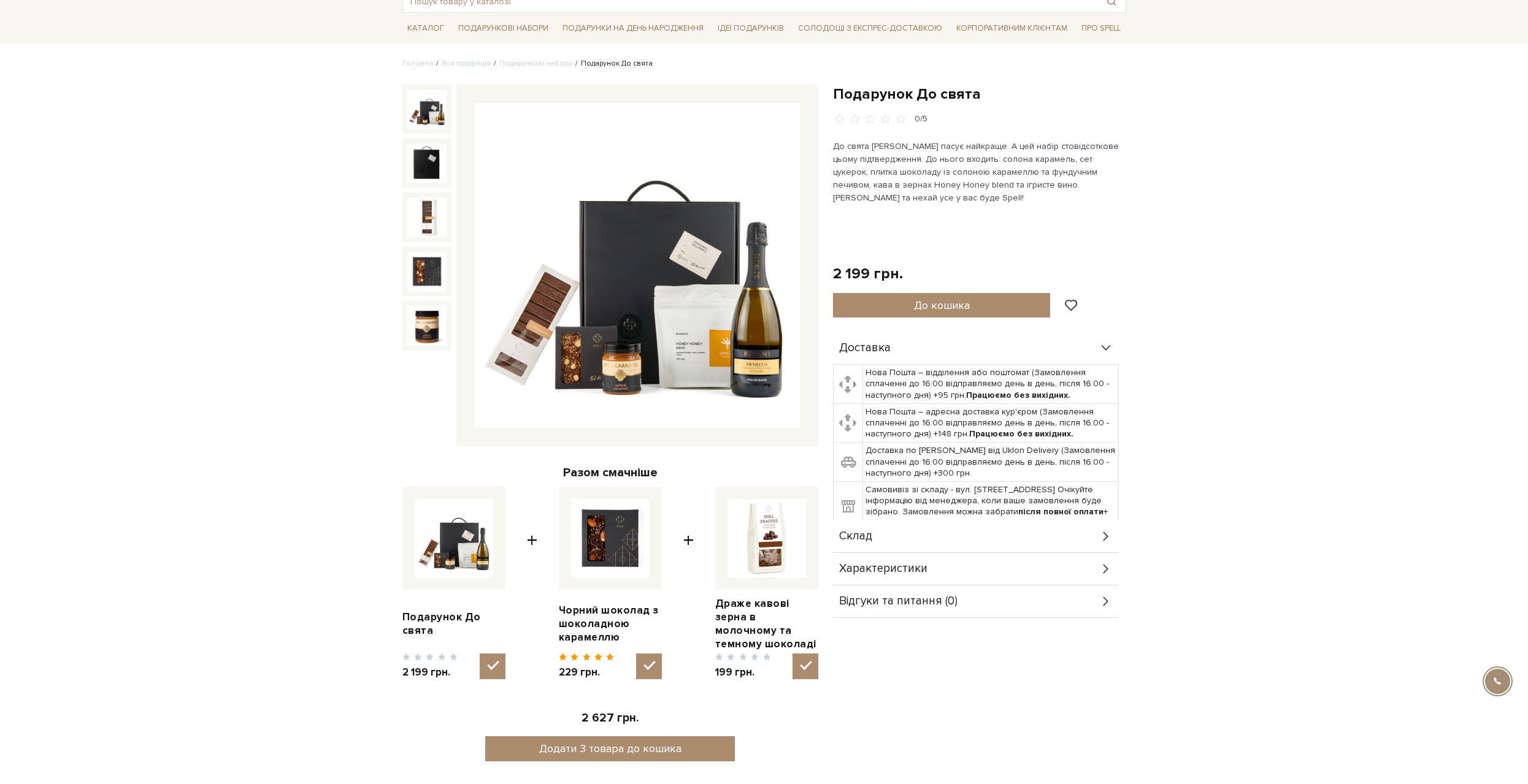
scroll to position [123, 0]
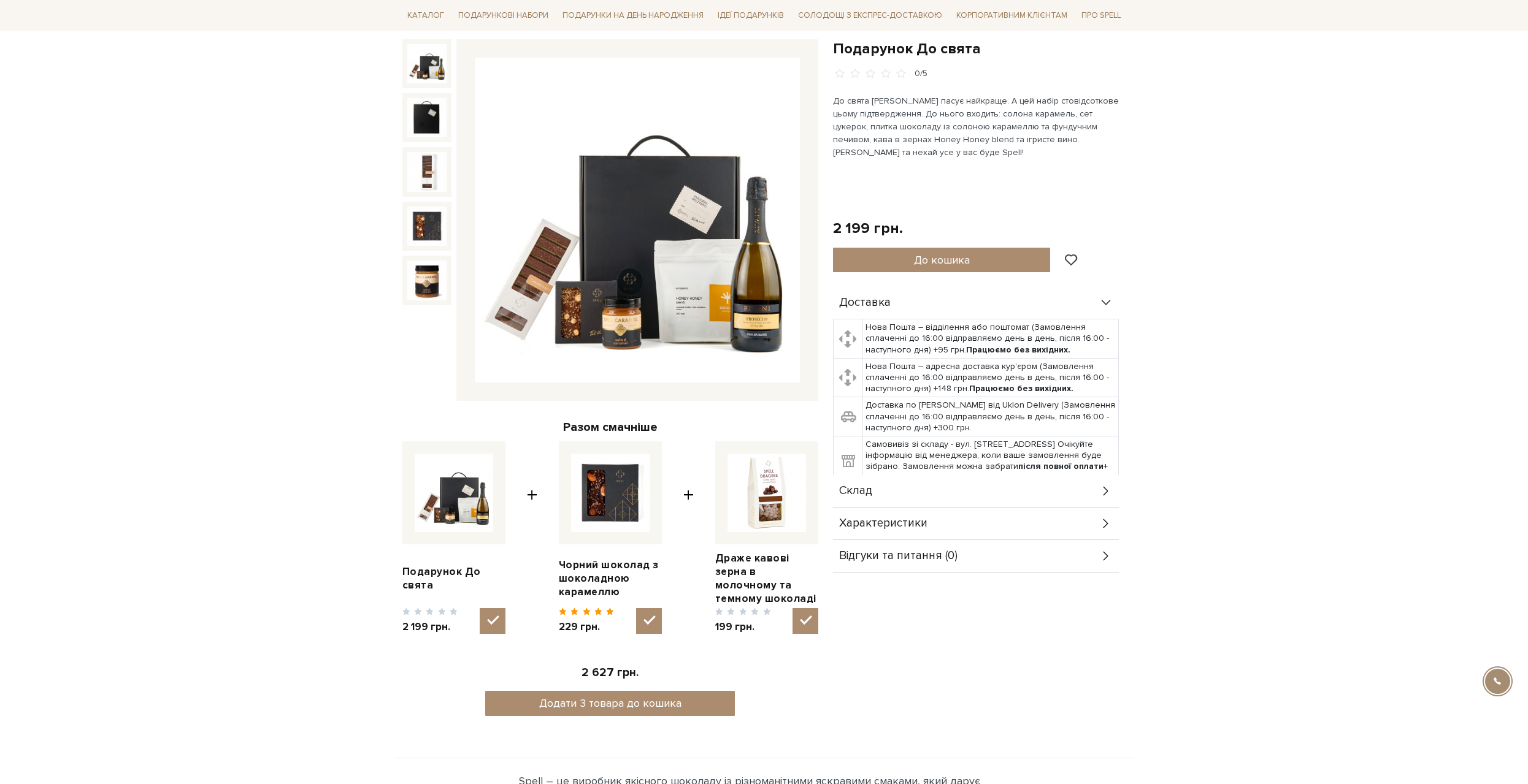
click at [728, 325] on img at bounding box center [637, 219] width 325 height 325
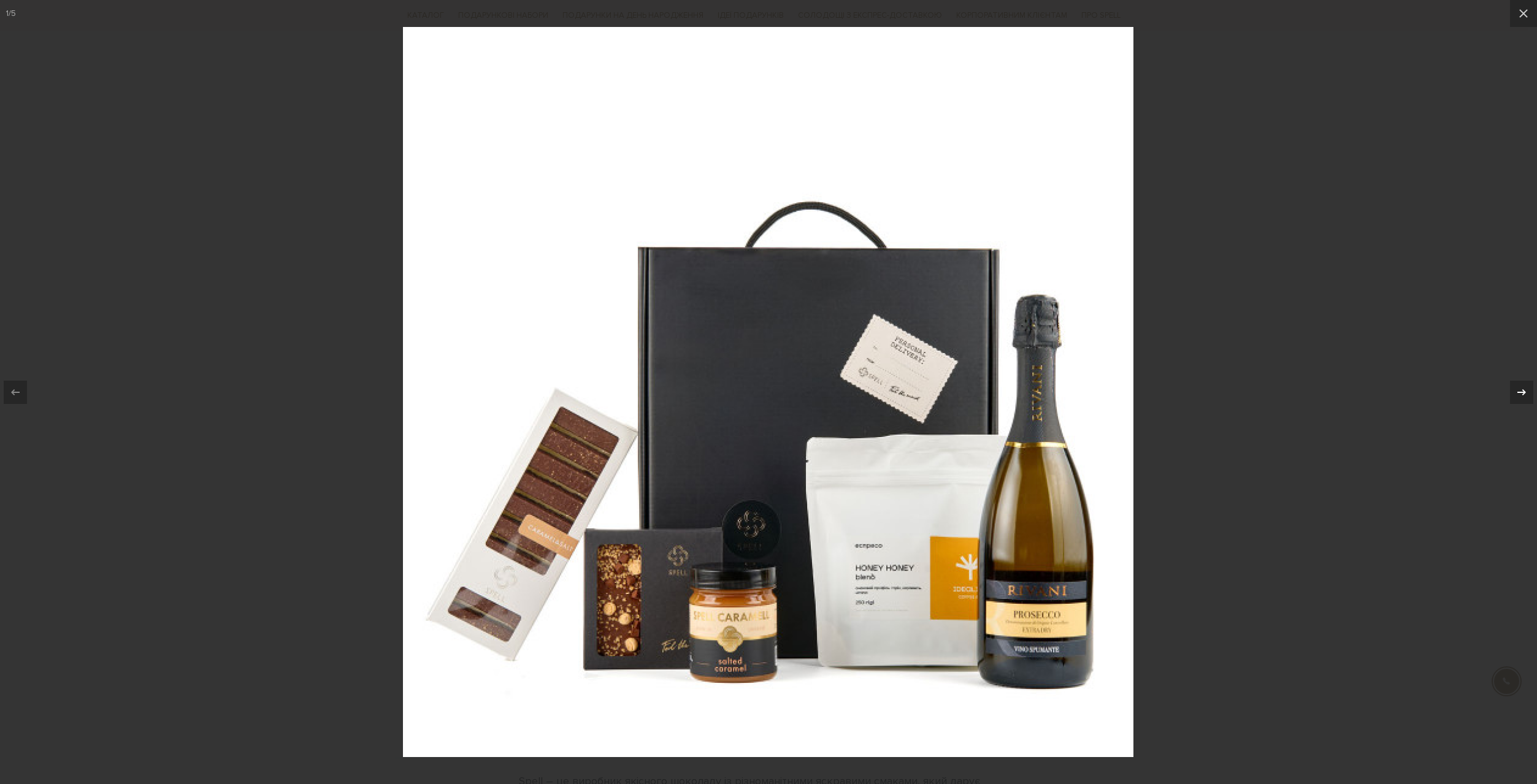
click at [1522, 386] on icon at bounding box center [1522, 392] width 15 height 15
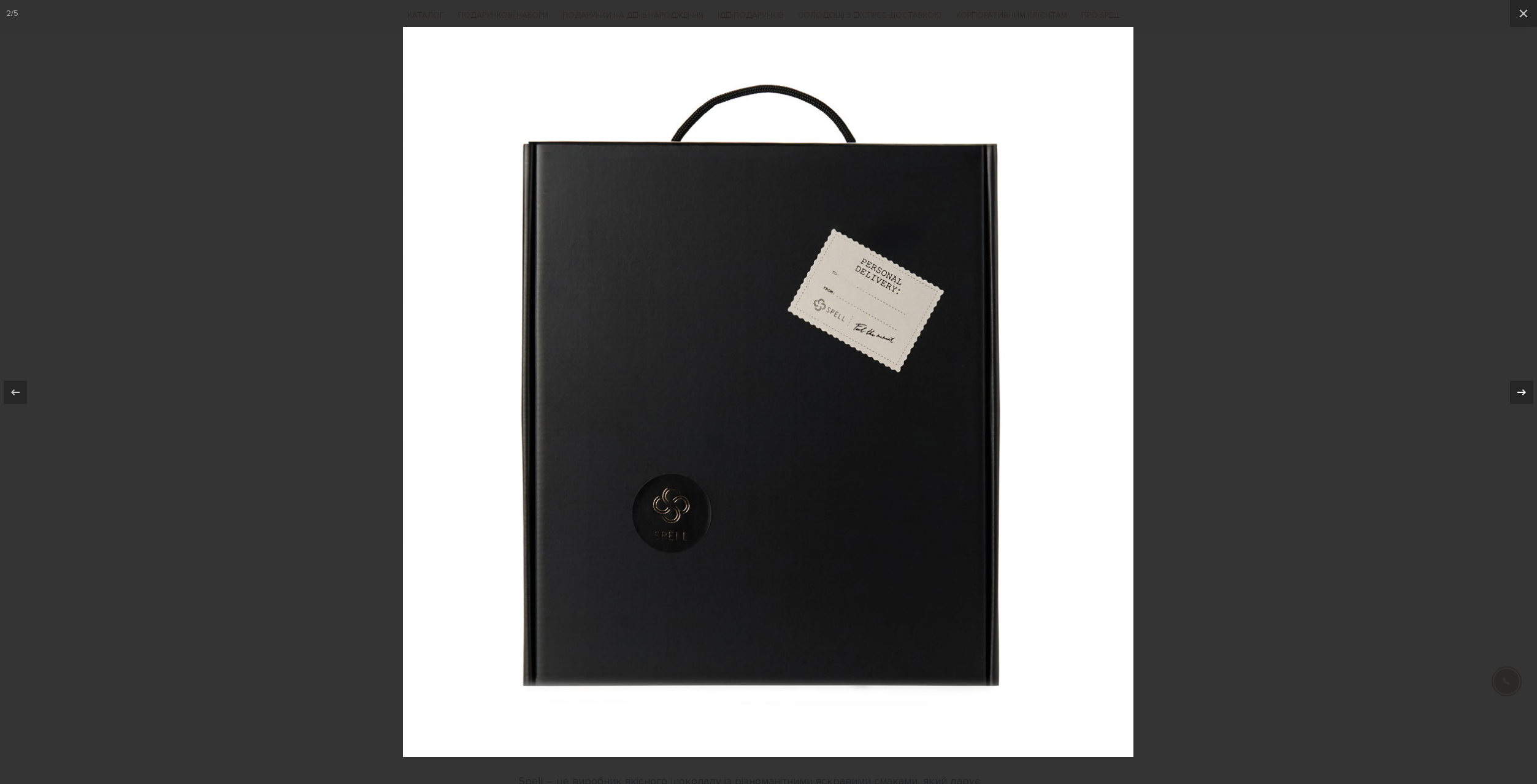
click at [1522, 386] on icon at bounding box center [1522, 392] width 15 height 15
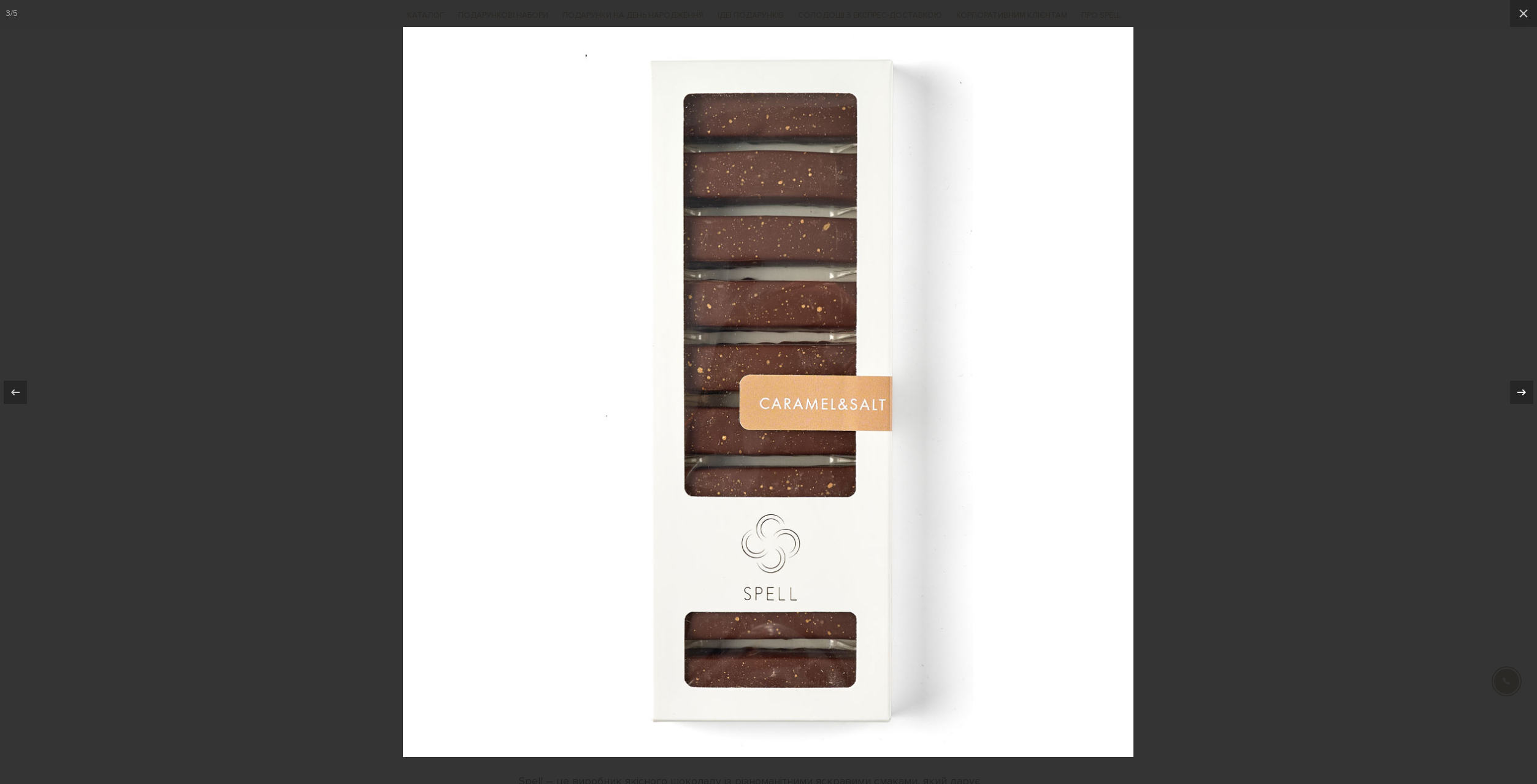
click at [1522, 386] on icon at bounding box center [1522, 392] width 15 height 15
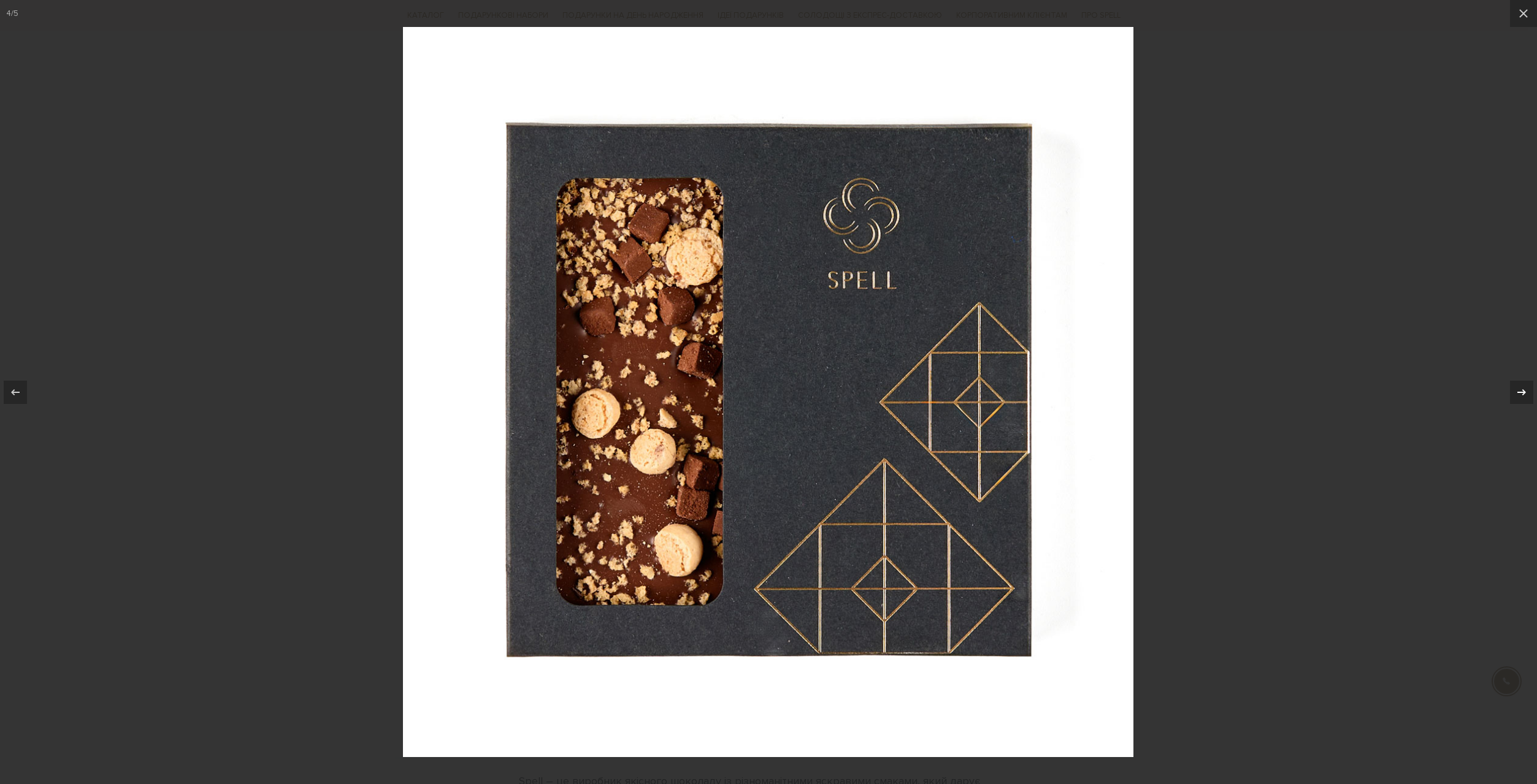
click at [1522, 386] on icon at bounding box center [1522, 392] width 15 height 15
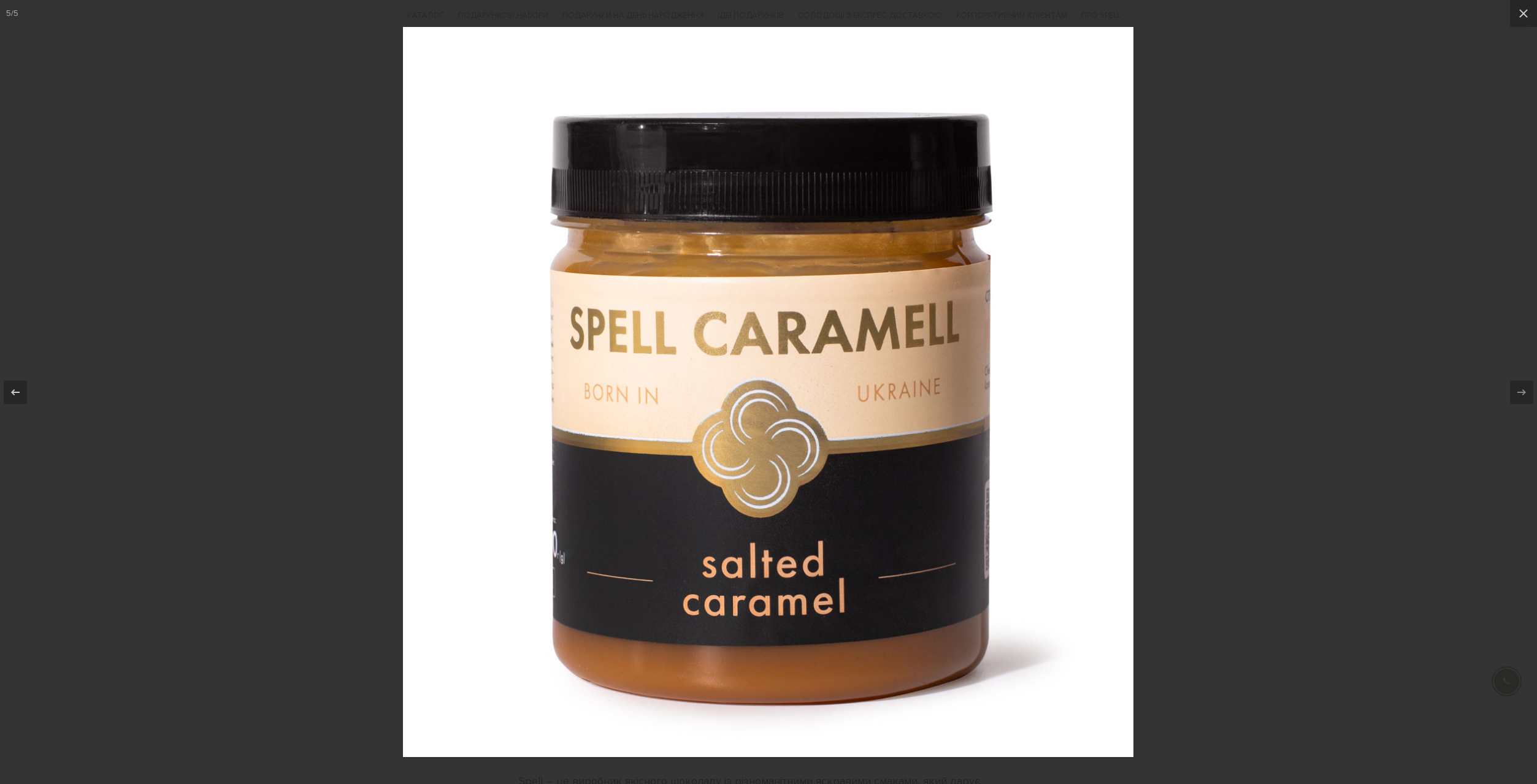
click at [1372, 226] on div at bounding box center [768, 392] width 1537 height 784
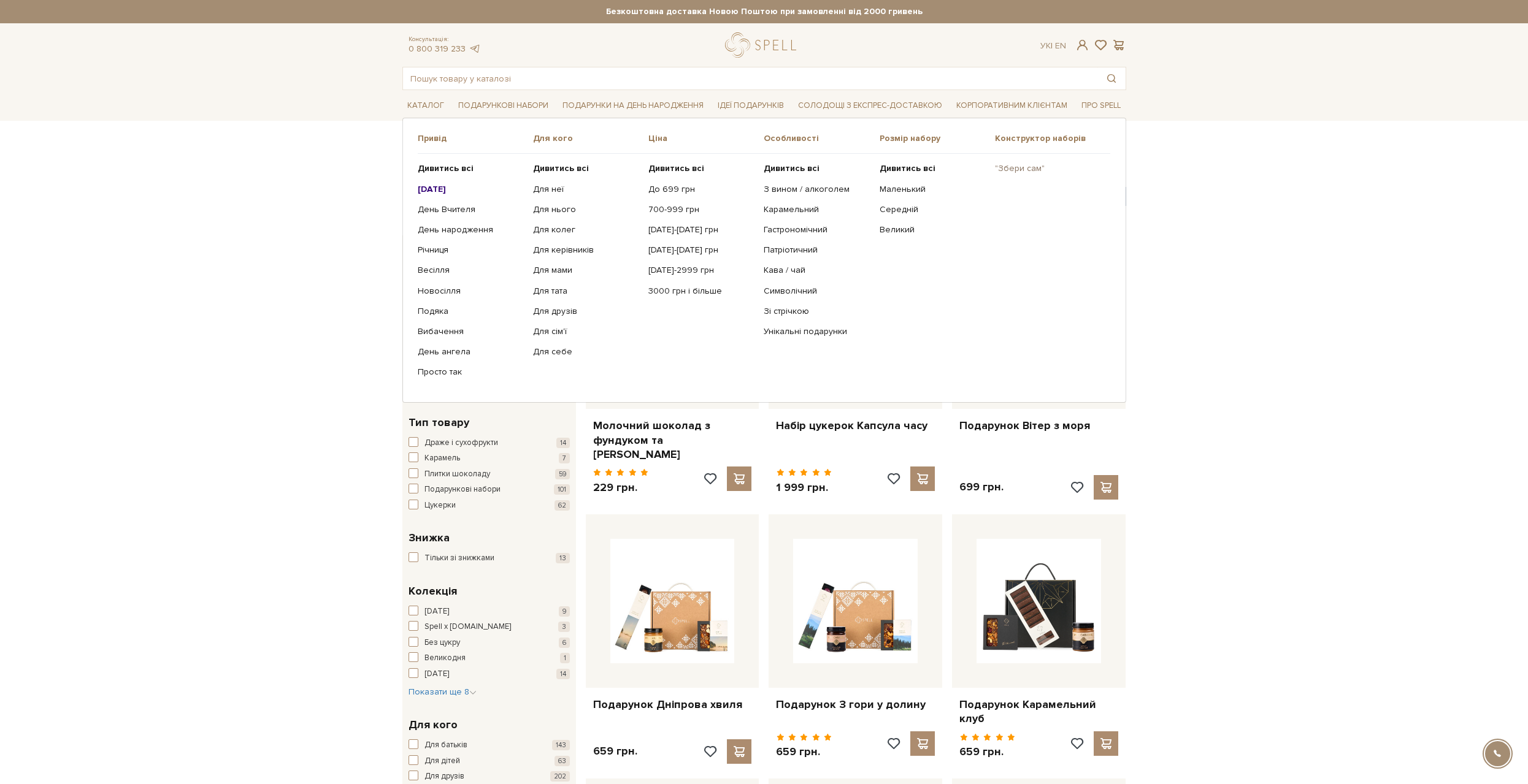
click at [1011, 165] on link ""Збери сам"" at bounding box center [1048, 168] width 106 height 11
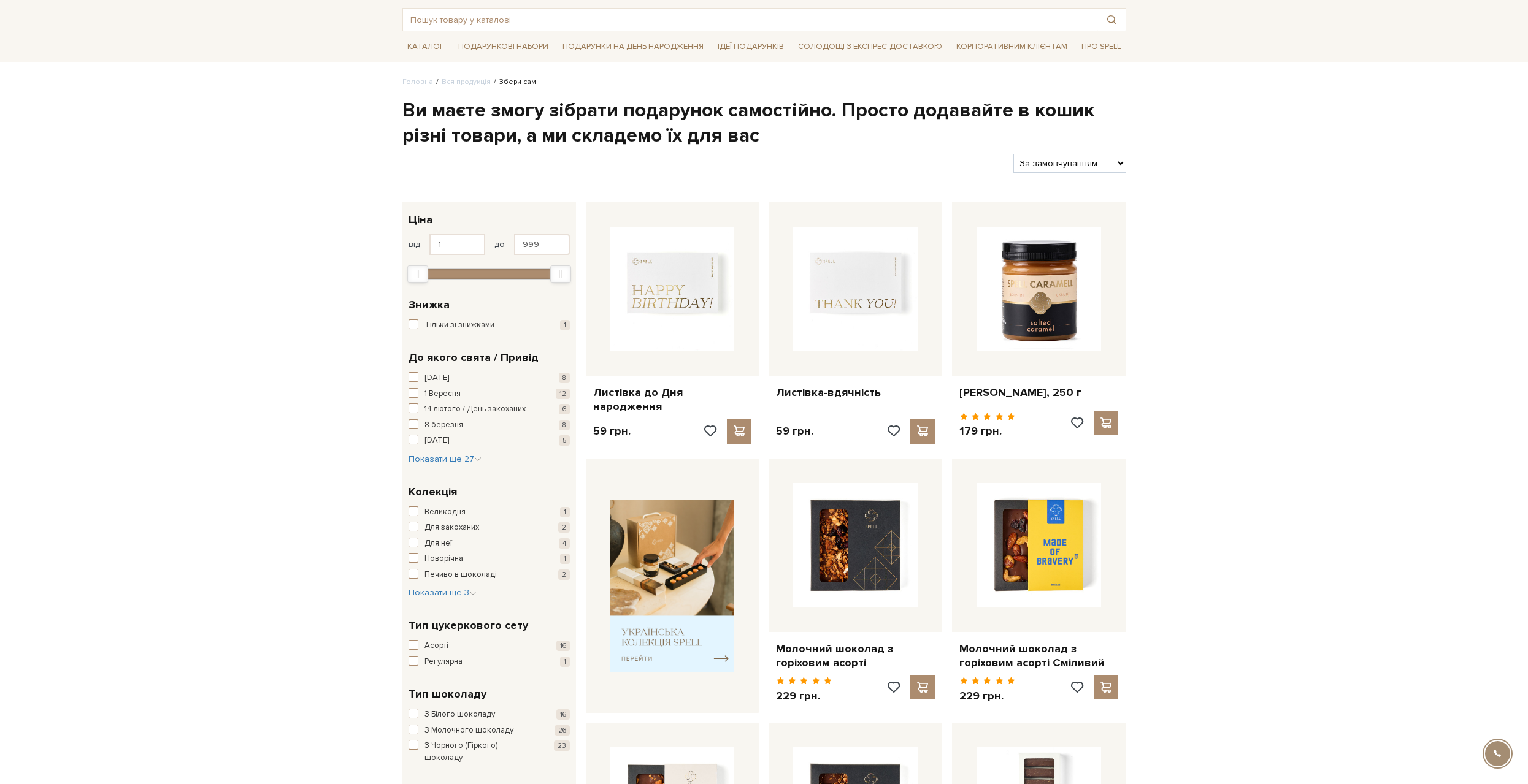
scroll to position [62, 0]
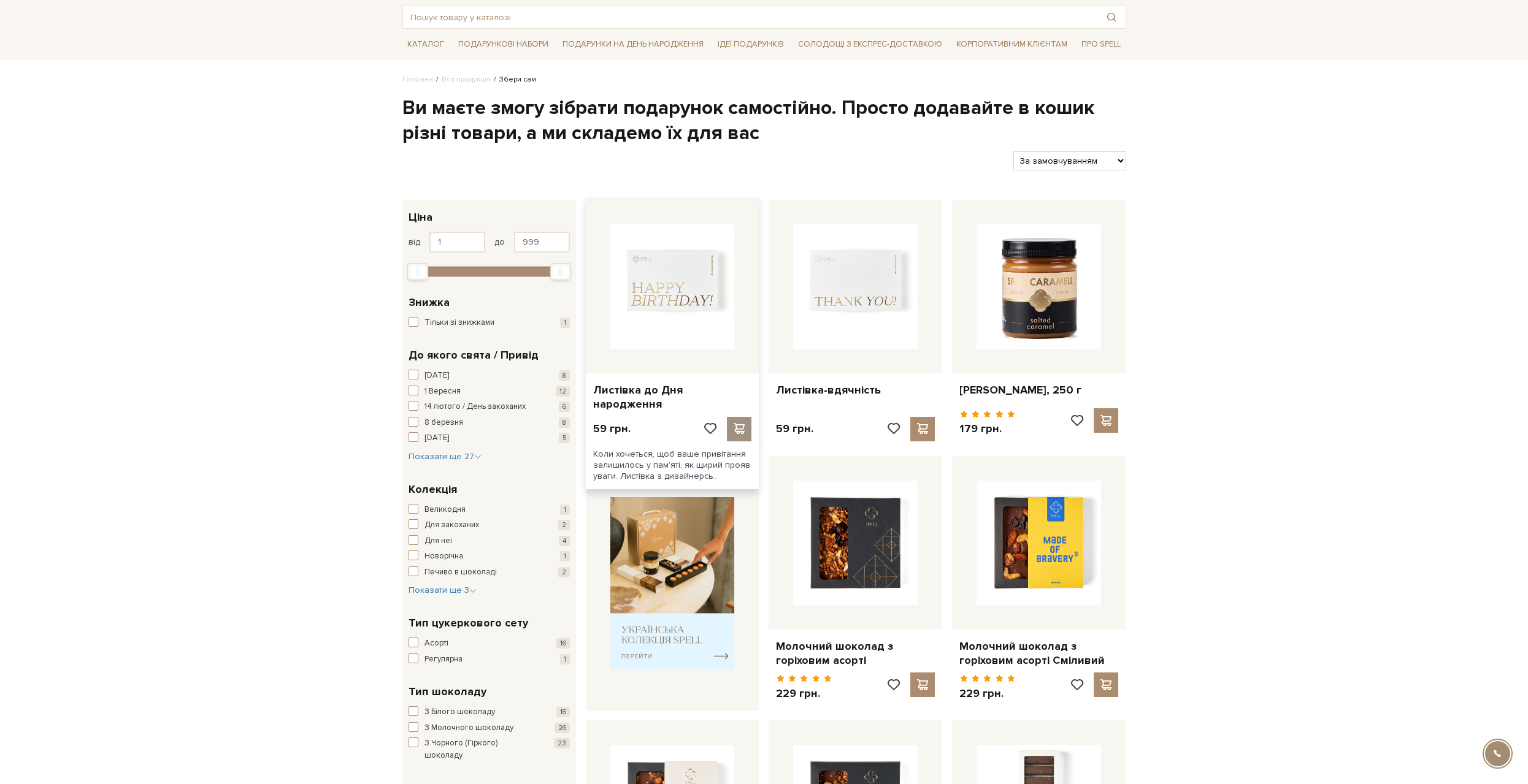
click at [735, 417] on div at bounding box center [739, 430] width 25 height 25
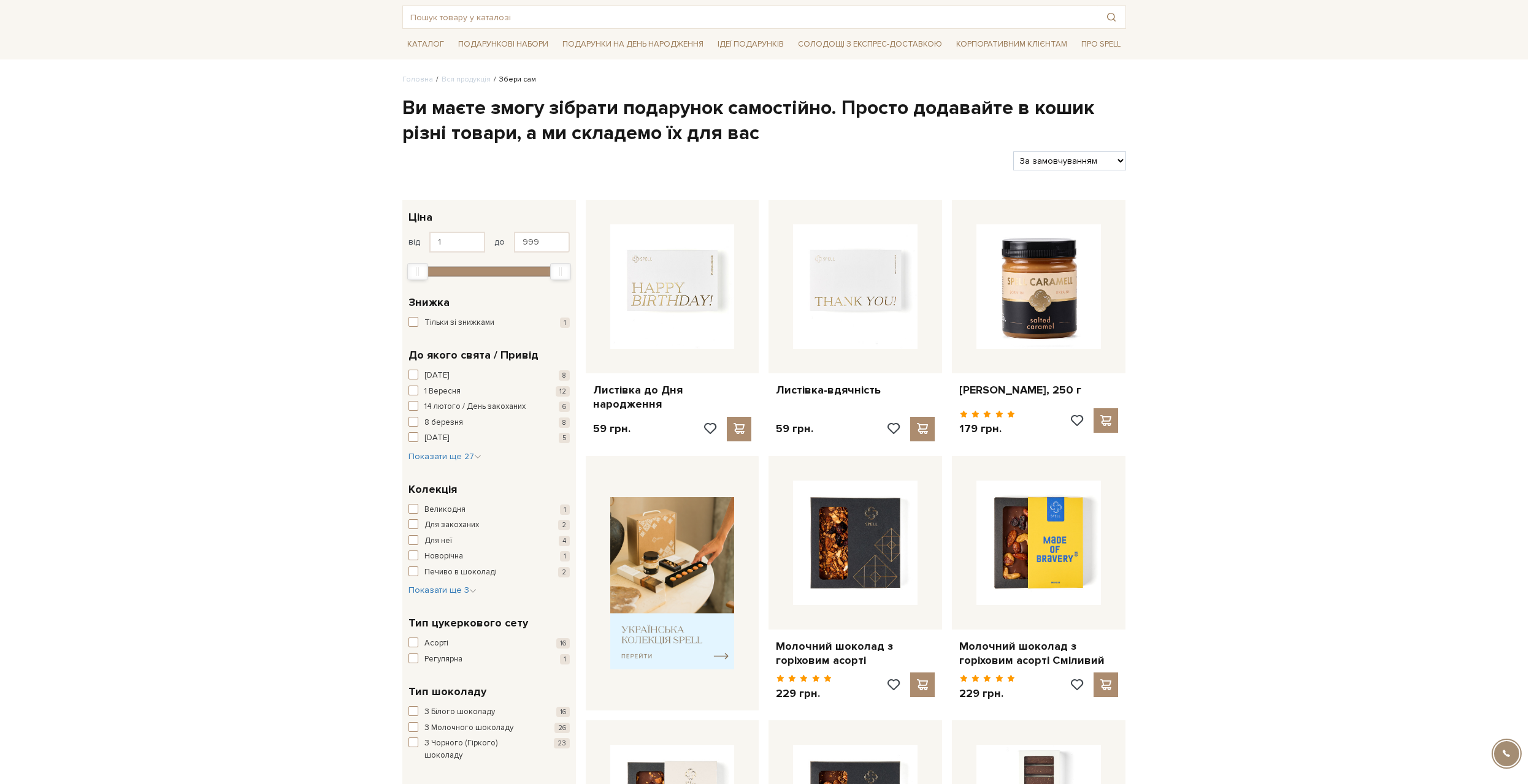
click at [396, 401] on div at bounding box center [768, 392] width 1537 height 784
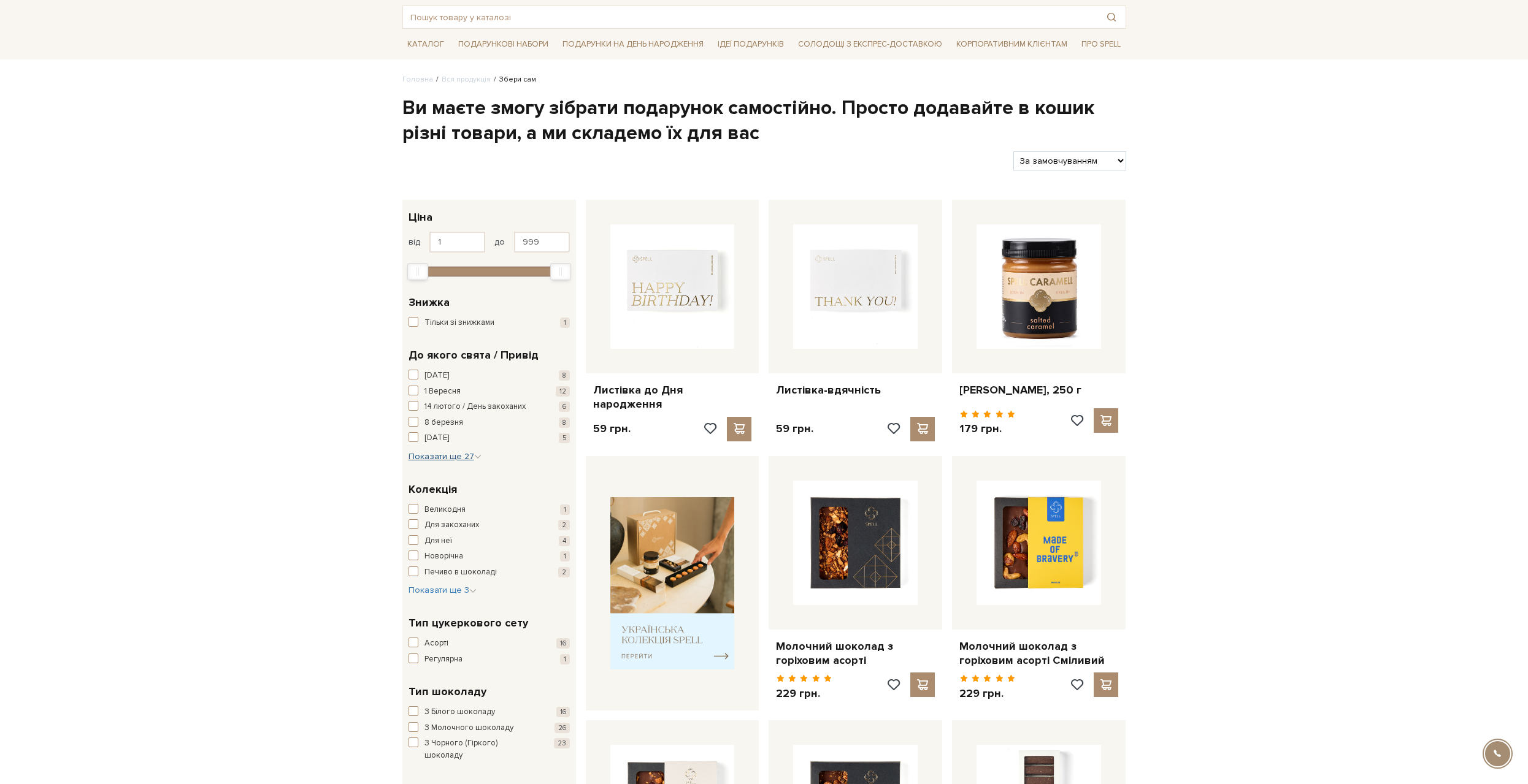
click at [451, 455] on span "Показати ще 27" at bounding box center [445, 456] width 73 height 11
click at [459, 551] on span "День народження" at bounding box center [457, 555] width 67 height 12
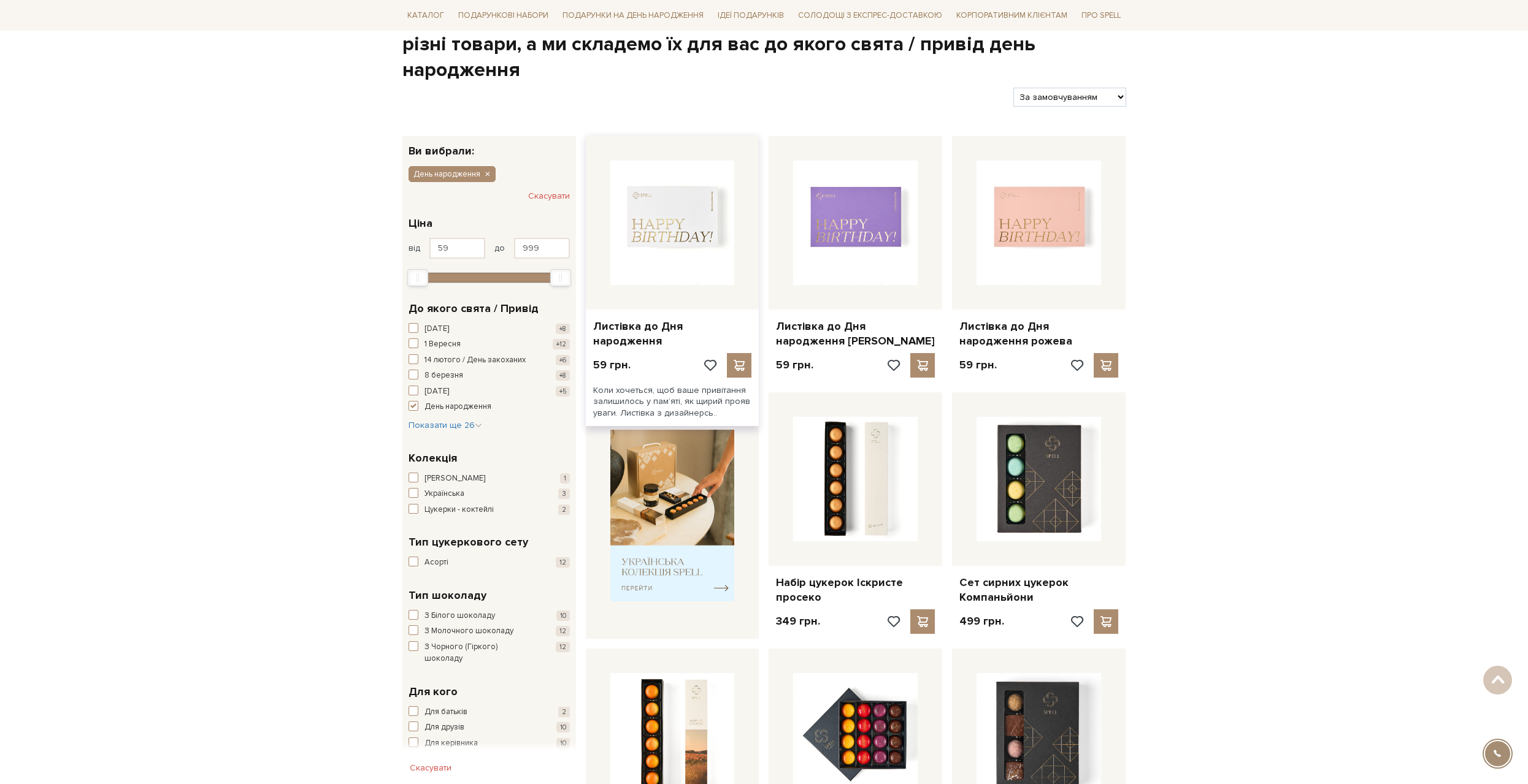
scroll to position [123, 0]
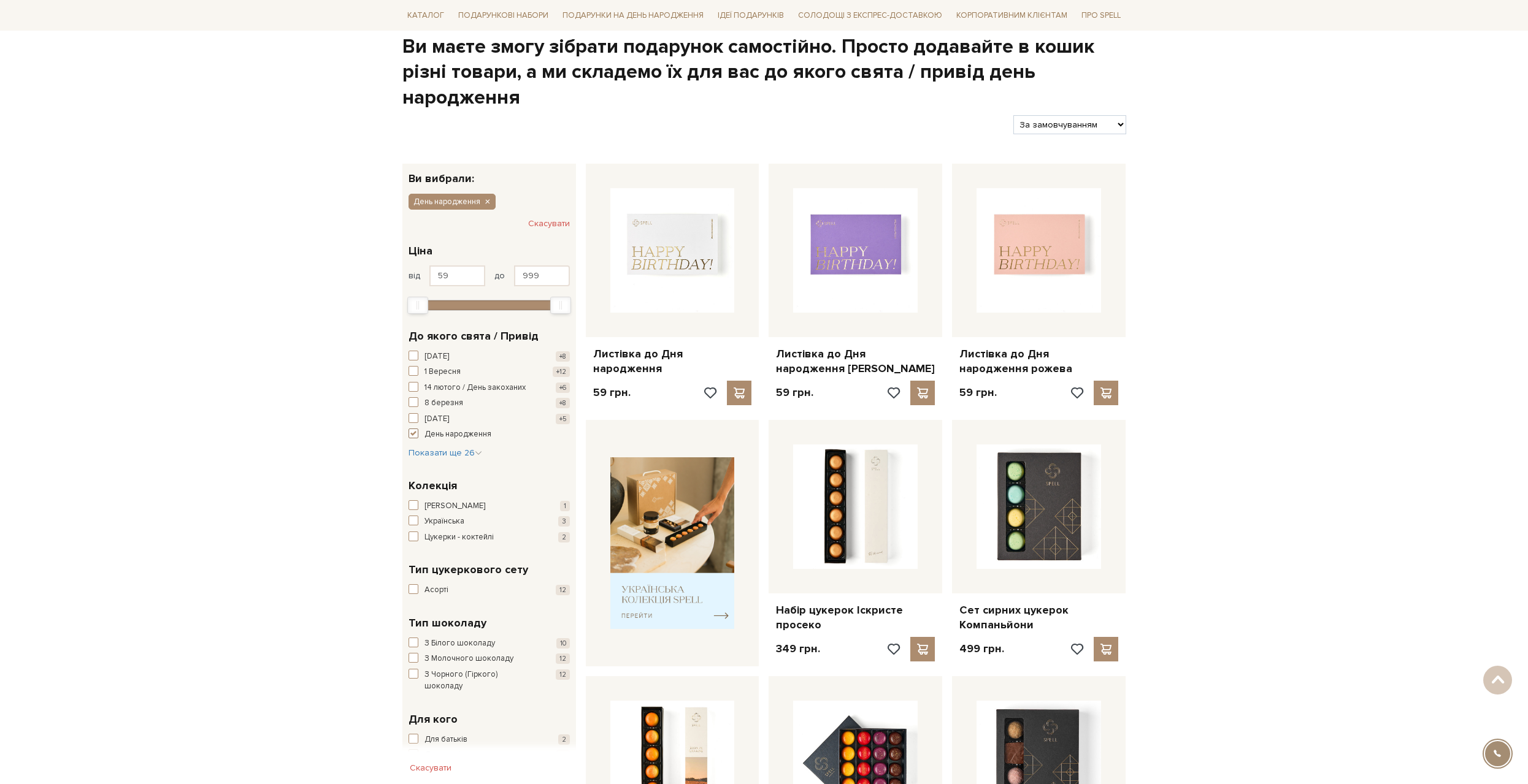
click at [455, 431] on span "День народження" at bounding box center [457, 435] width 67 height 12
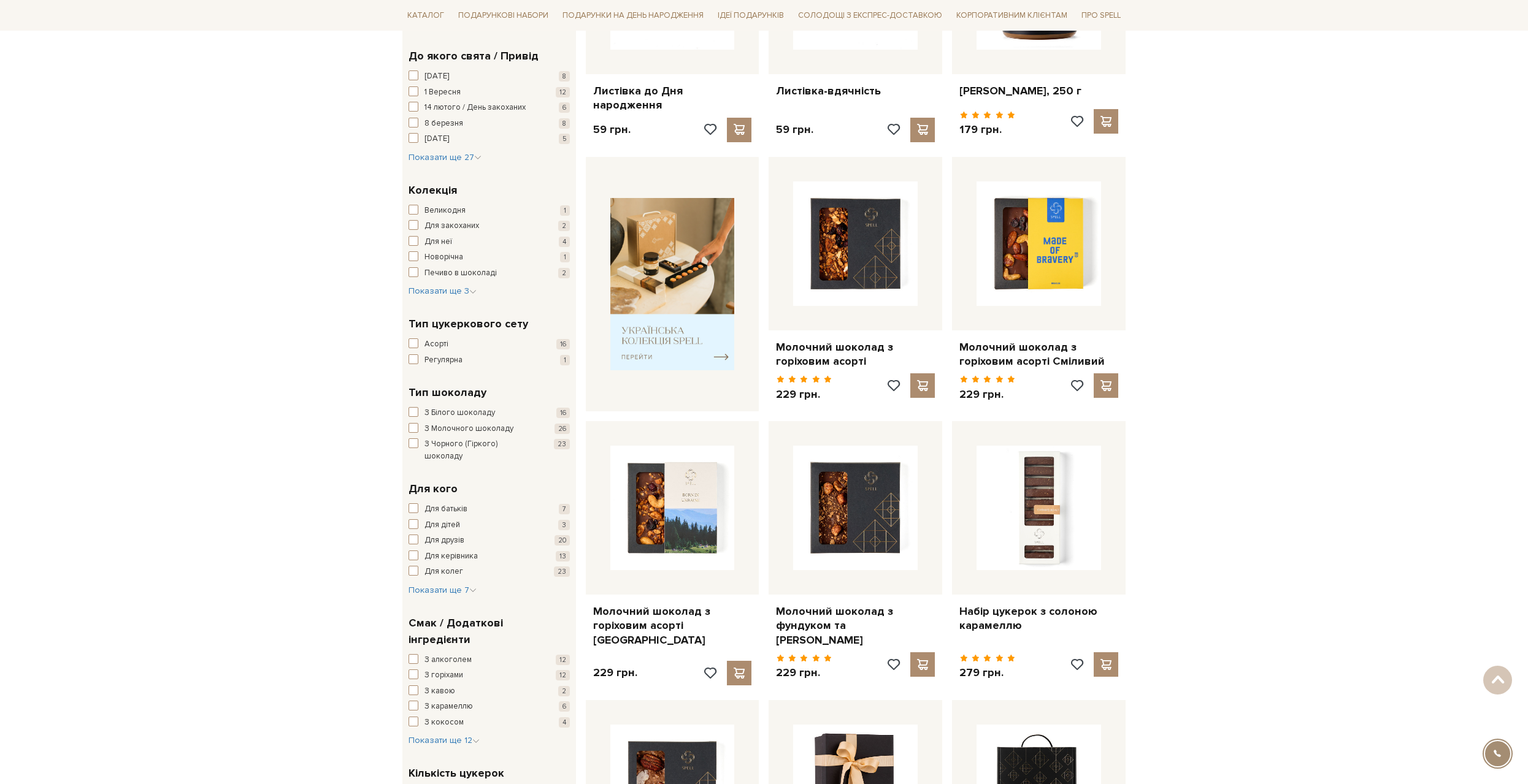
scroll to position [368, 0]
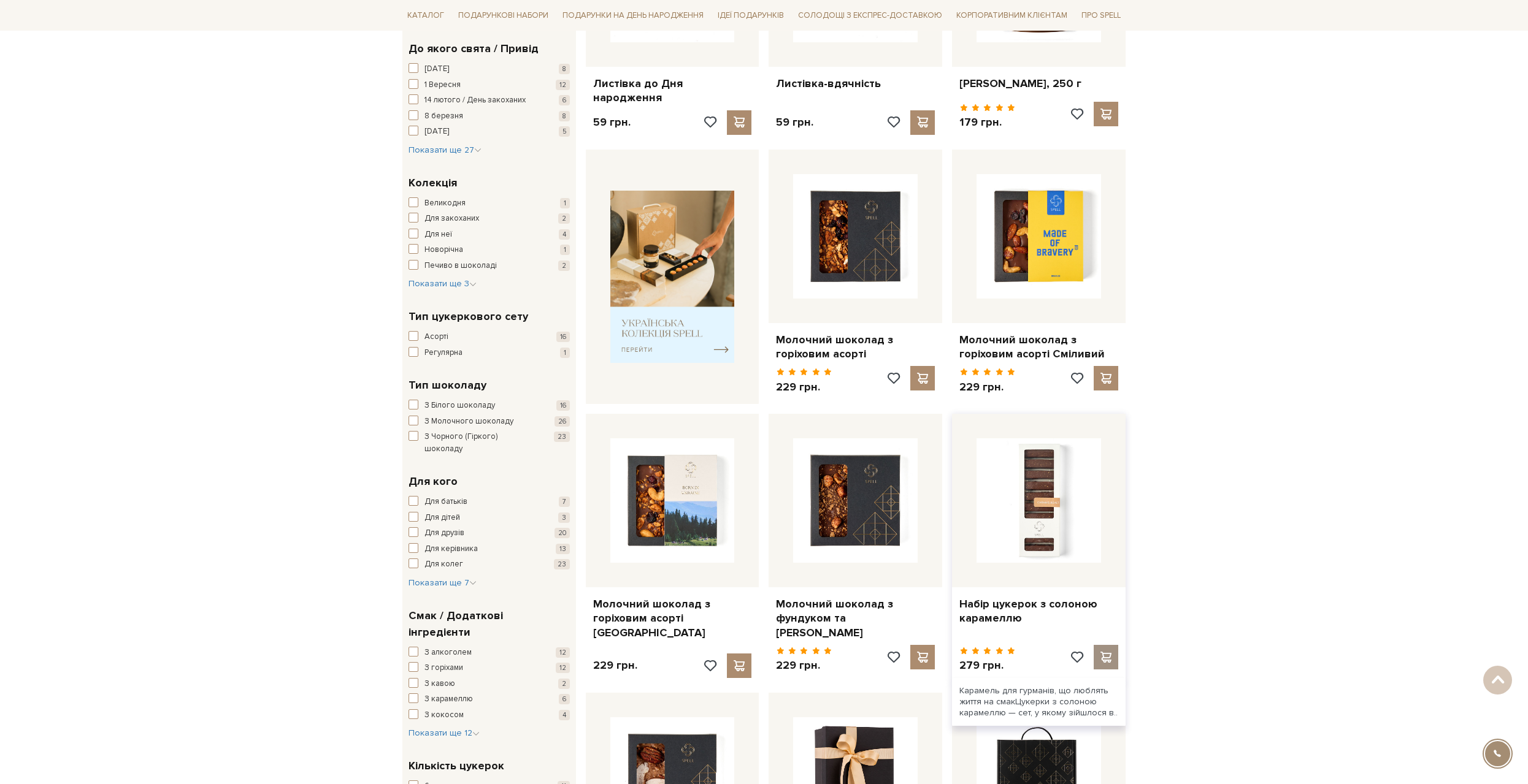
click at [1107, 652] on span at bounding box center [1106, 657] width 15 height 11
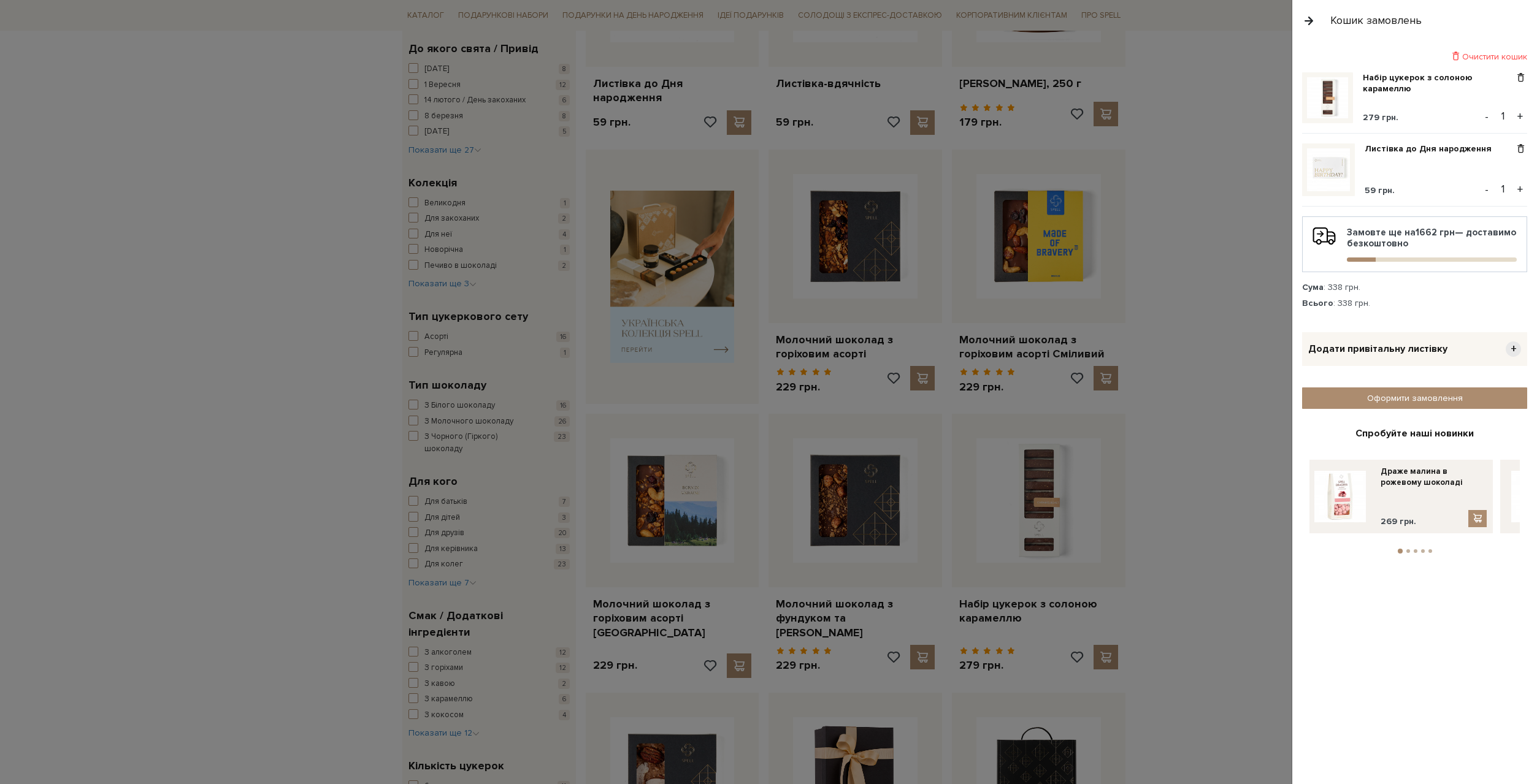
click at [1520, 114] on button "+" at bounding box center [1520, 116] width 14 height 18
click at [1231, 244] on div at bounding box center [768, 392] width 1537 height 784
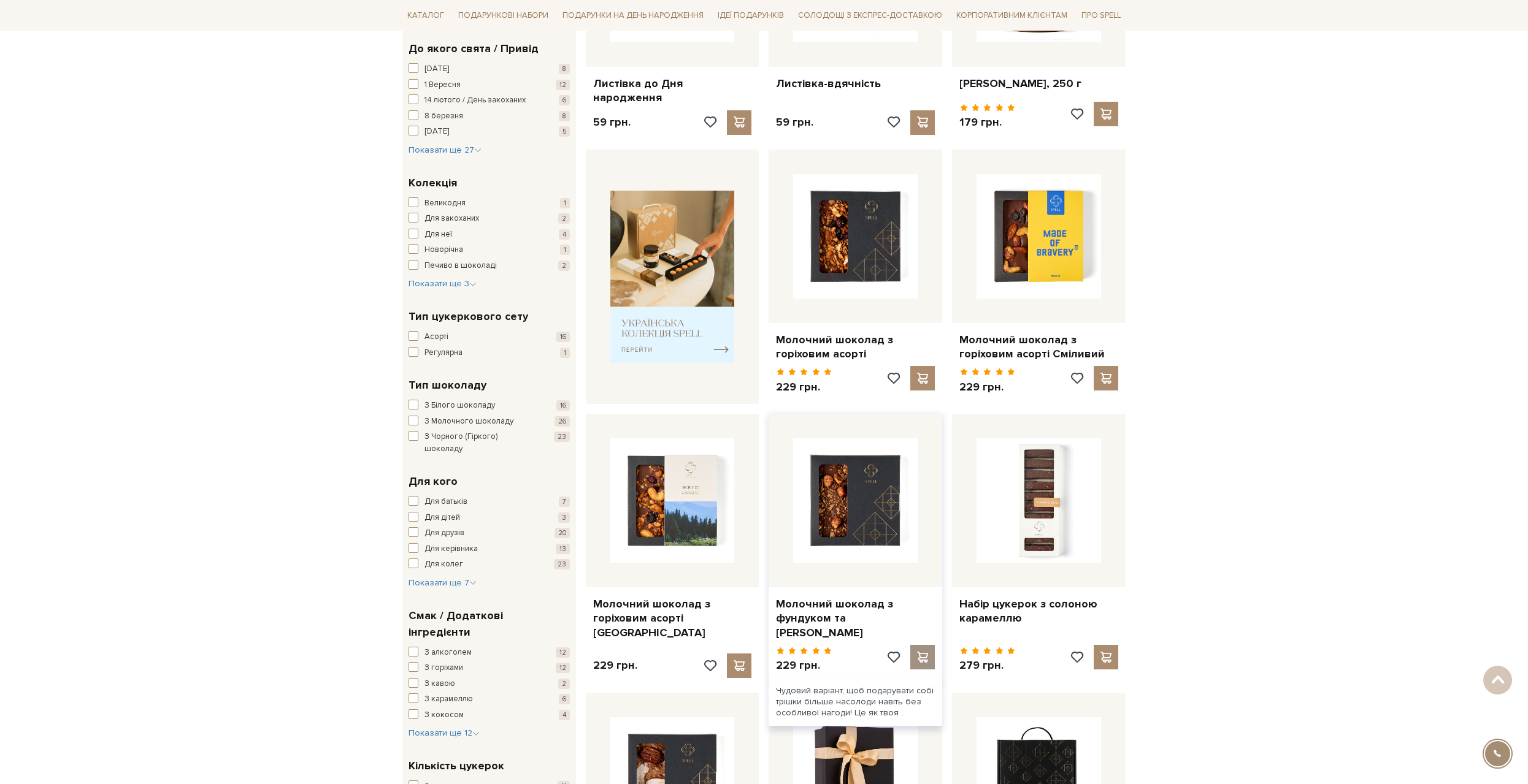
click at [924, 652] on span at bounding box center [922, 657] width 15 height 11
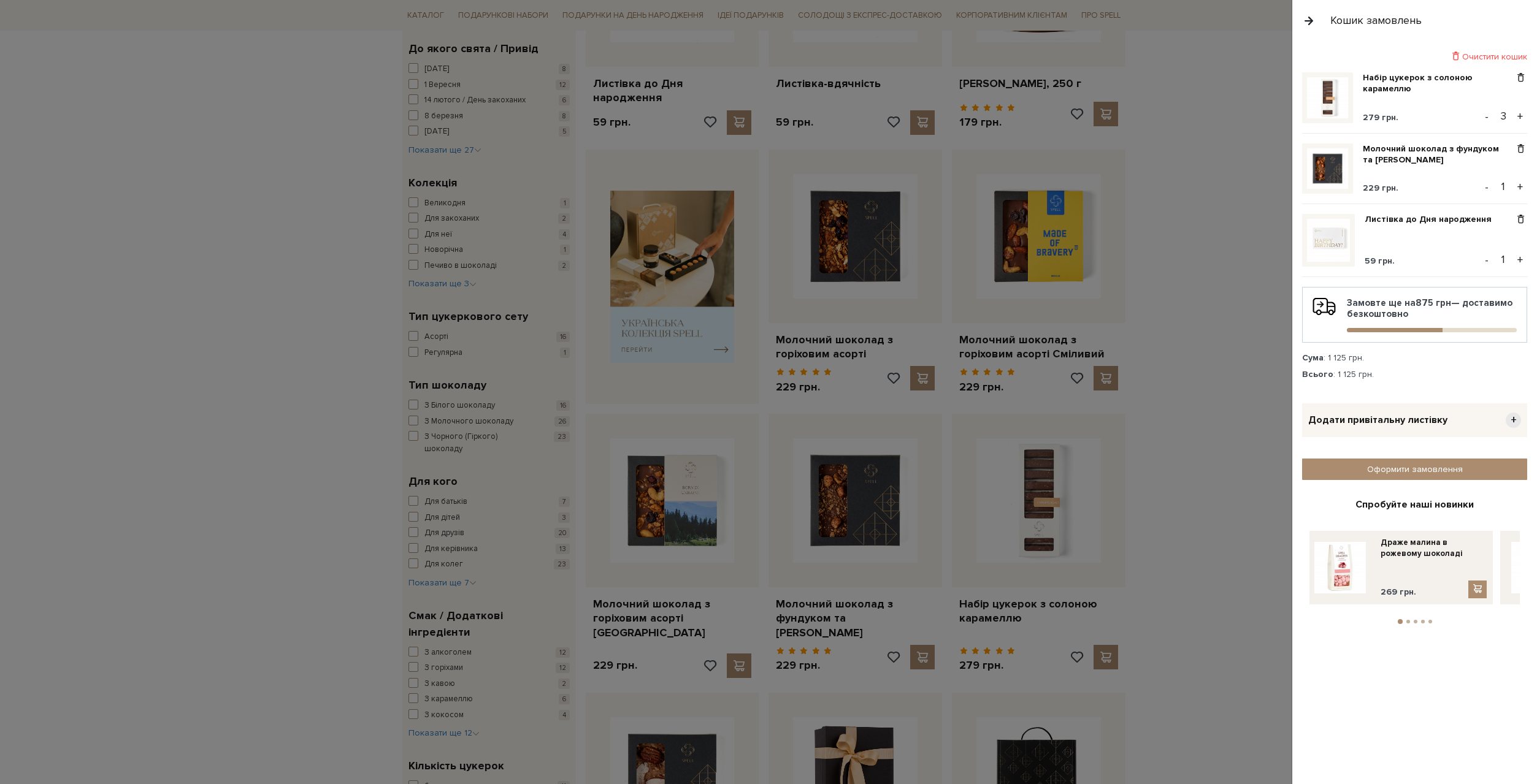
click at [1186, 501] on div at bounding box center [768, 392] width 1537 height 784
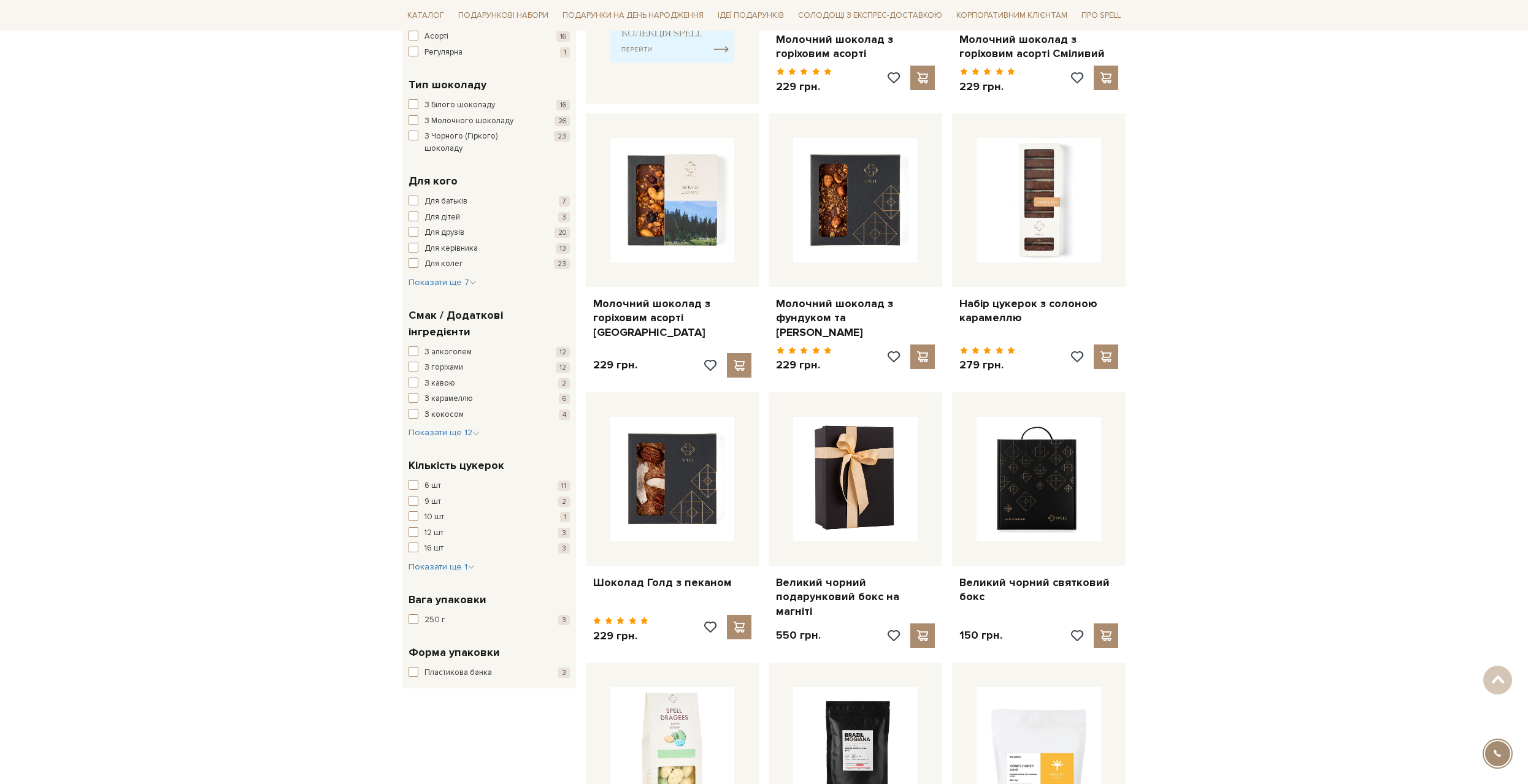
scroll to position [674, 0]
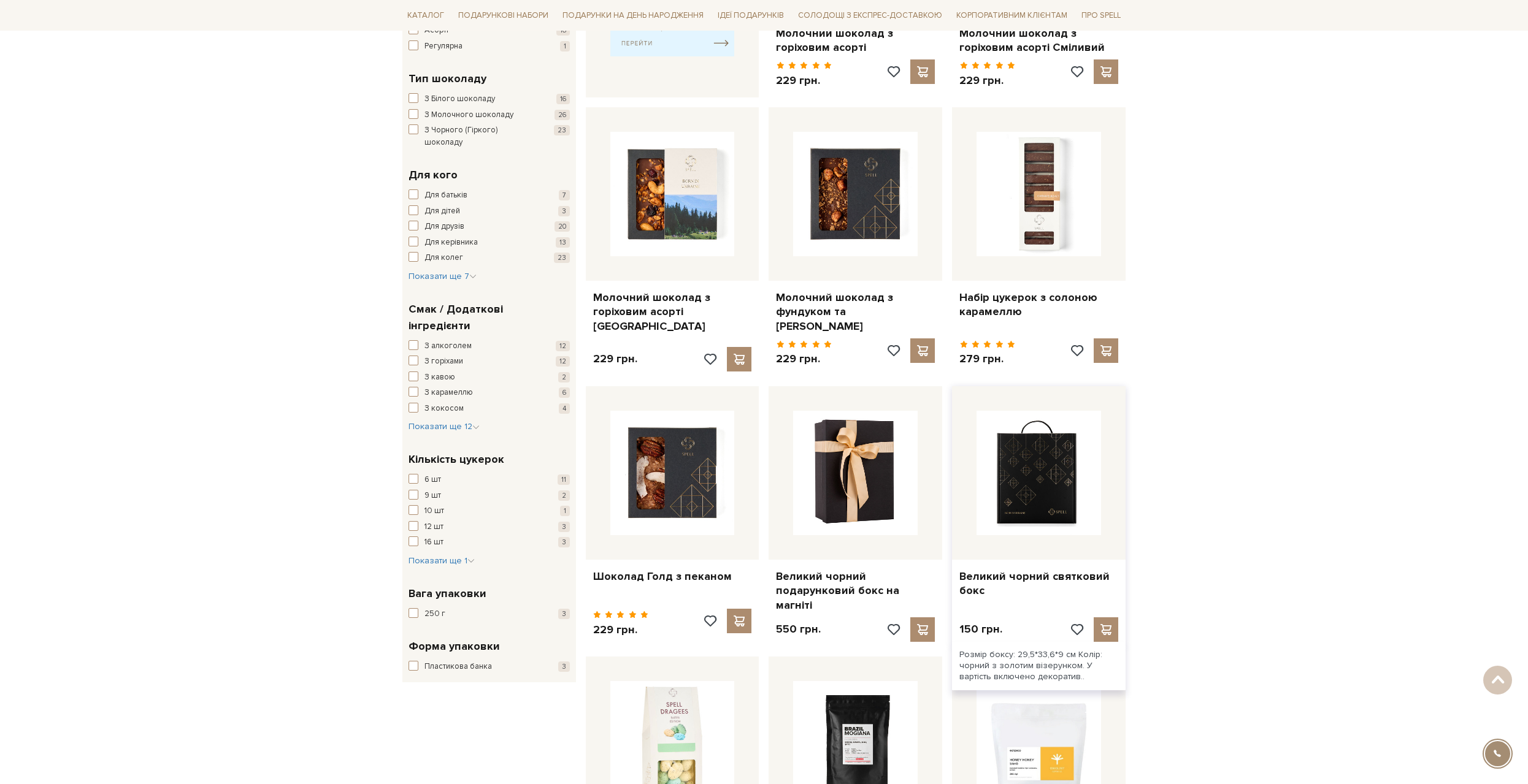
click at [1062, 505] on img at bounding box center [1039, 473] width 125 height 125
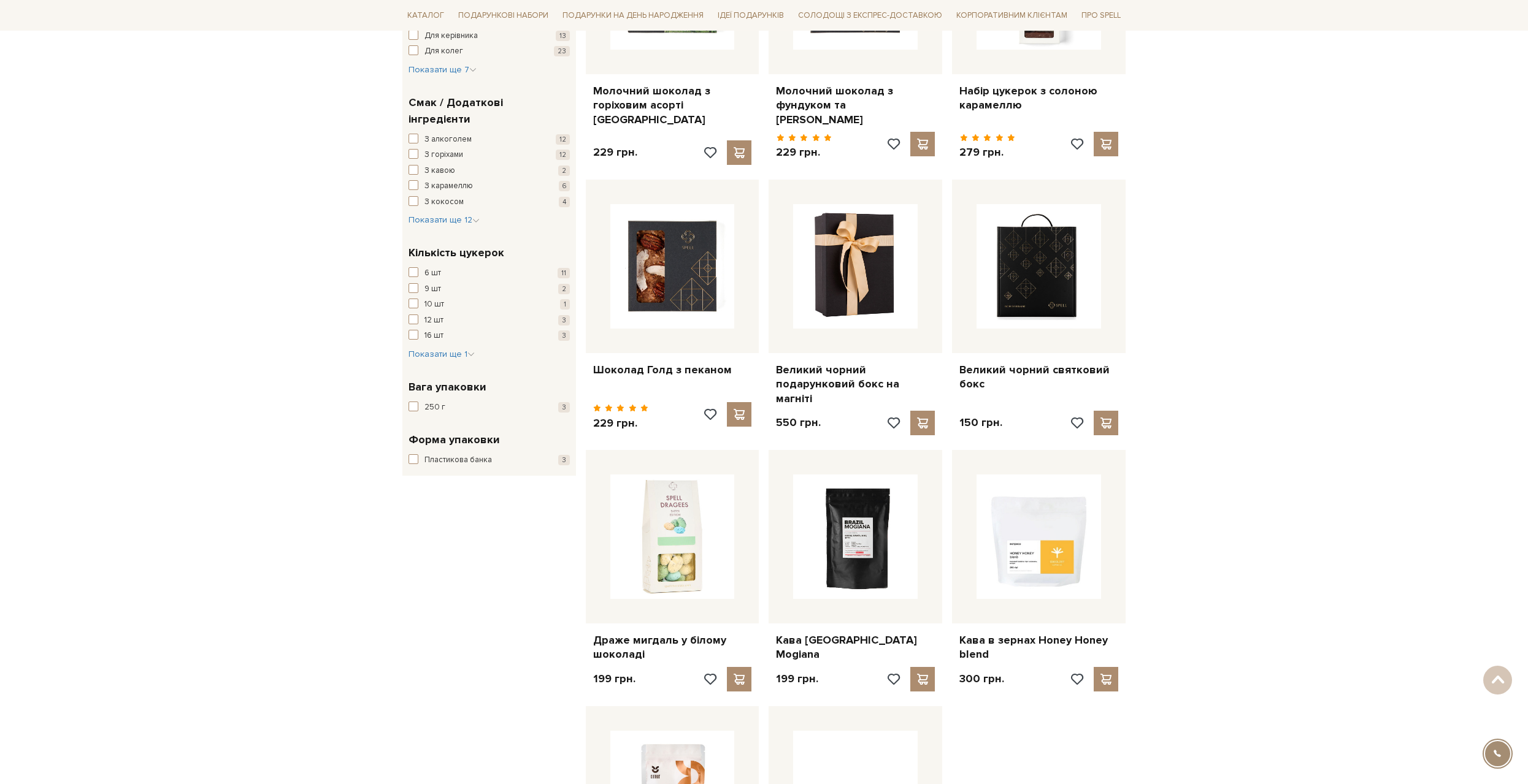
scroll to position [859, 0]
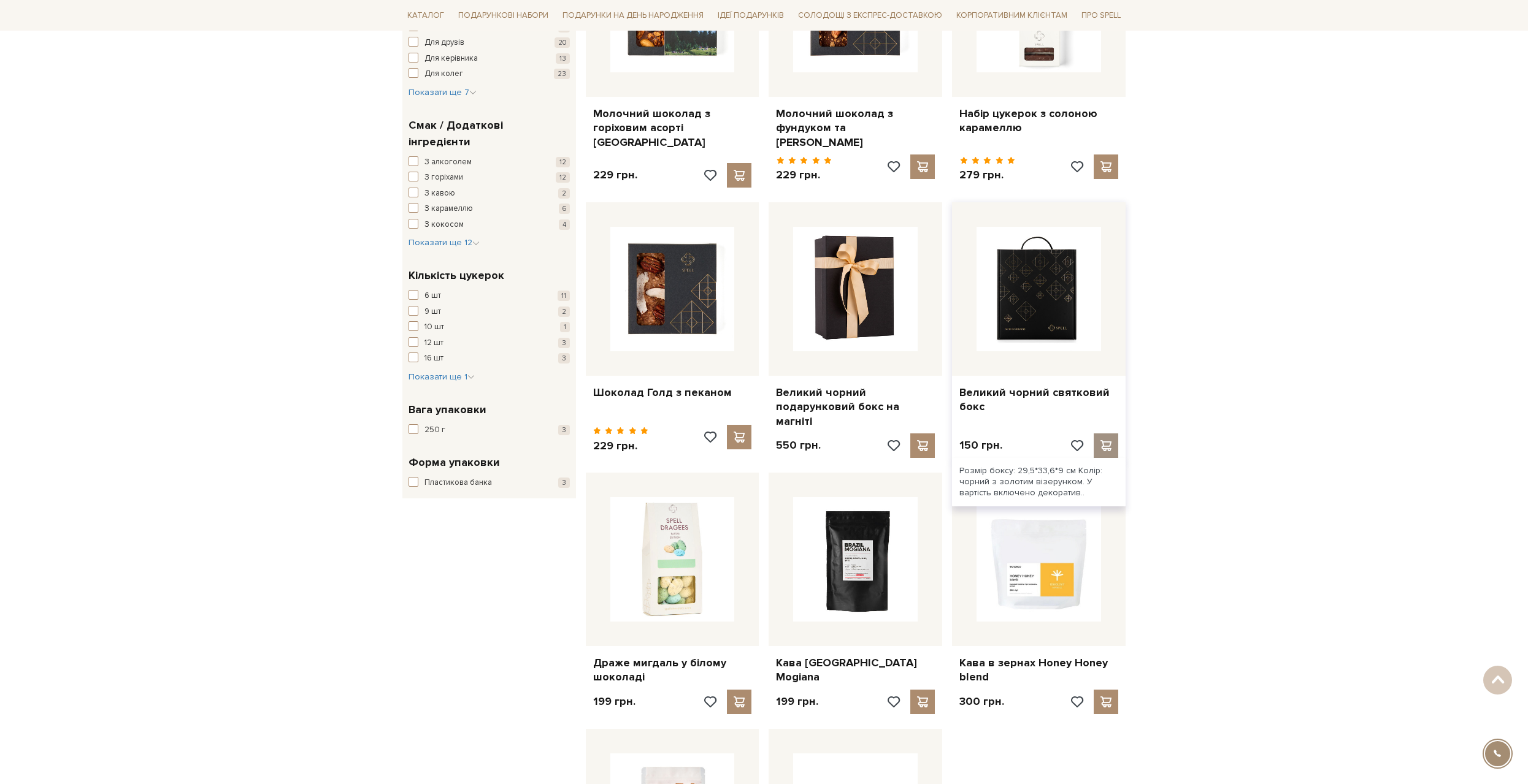
click at [1106, 441] on span at bounding box center [1106, 446] width 15 height 11
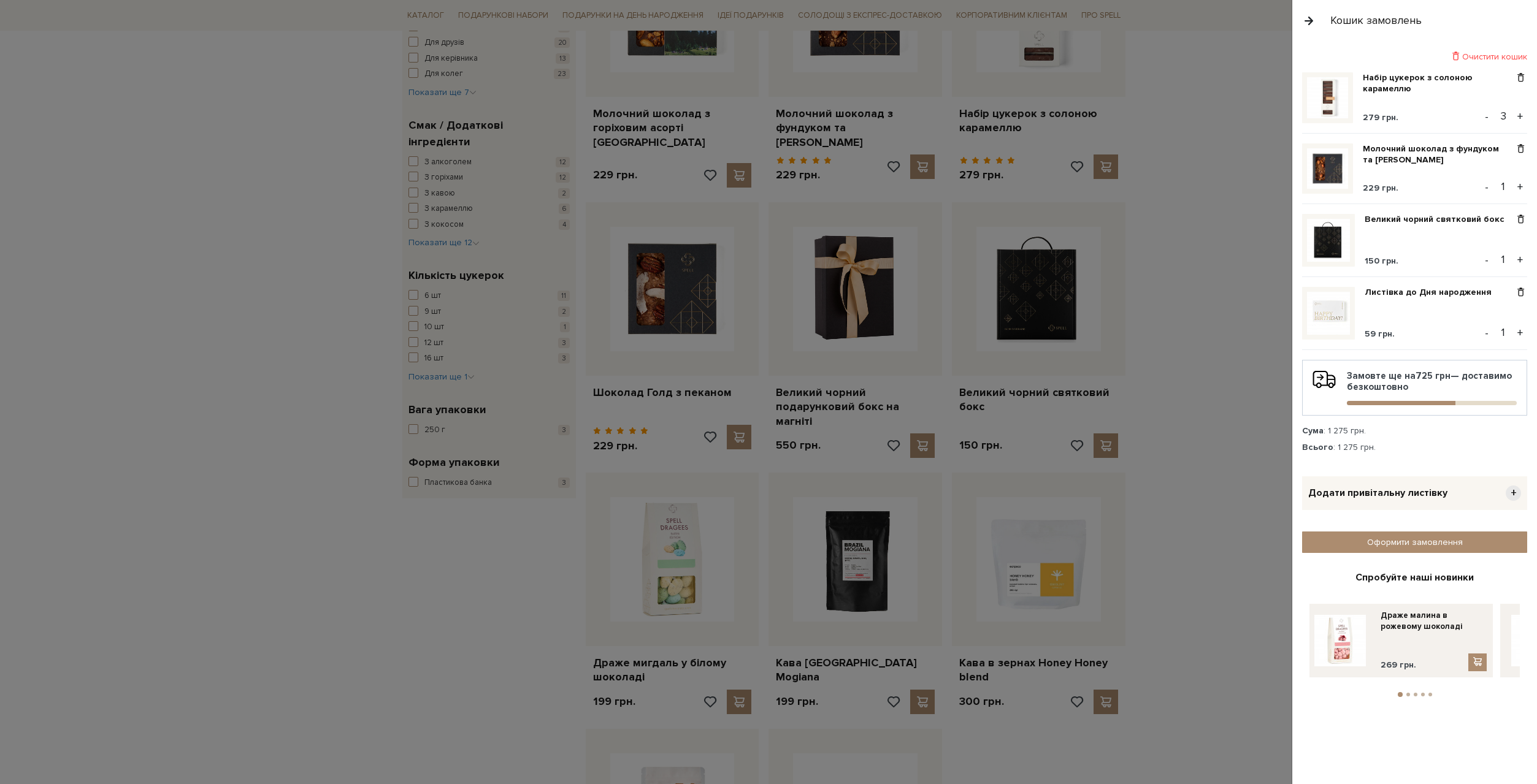
click at [1156, 471] on div at bounding box center [768, 392] width 1537 height 784
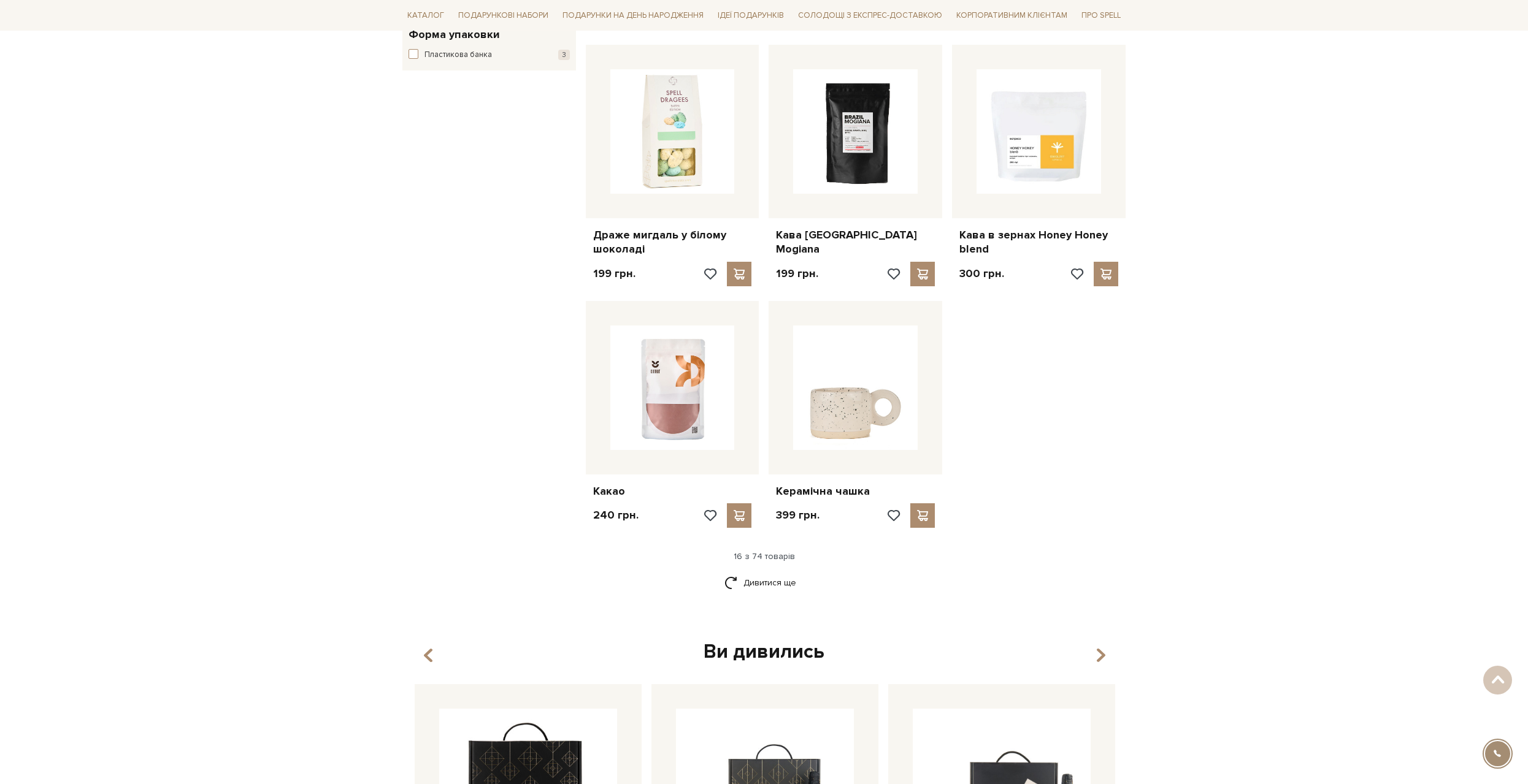
scroll to position [1288, 0]
click at [776, 571] on link "Дивитися ще" at bounding box center [764, 582] width 80 height 22
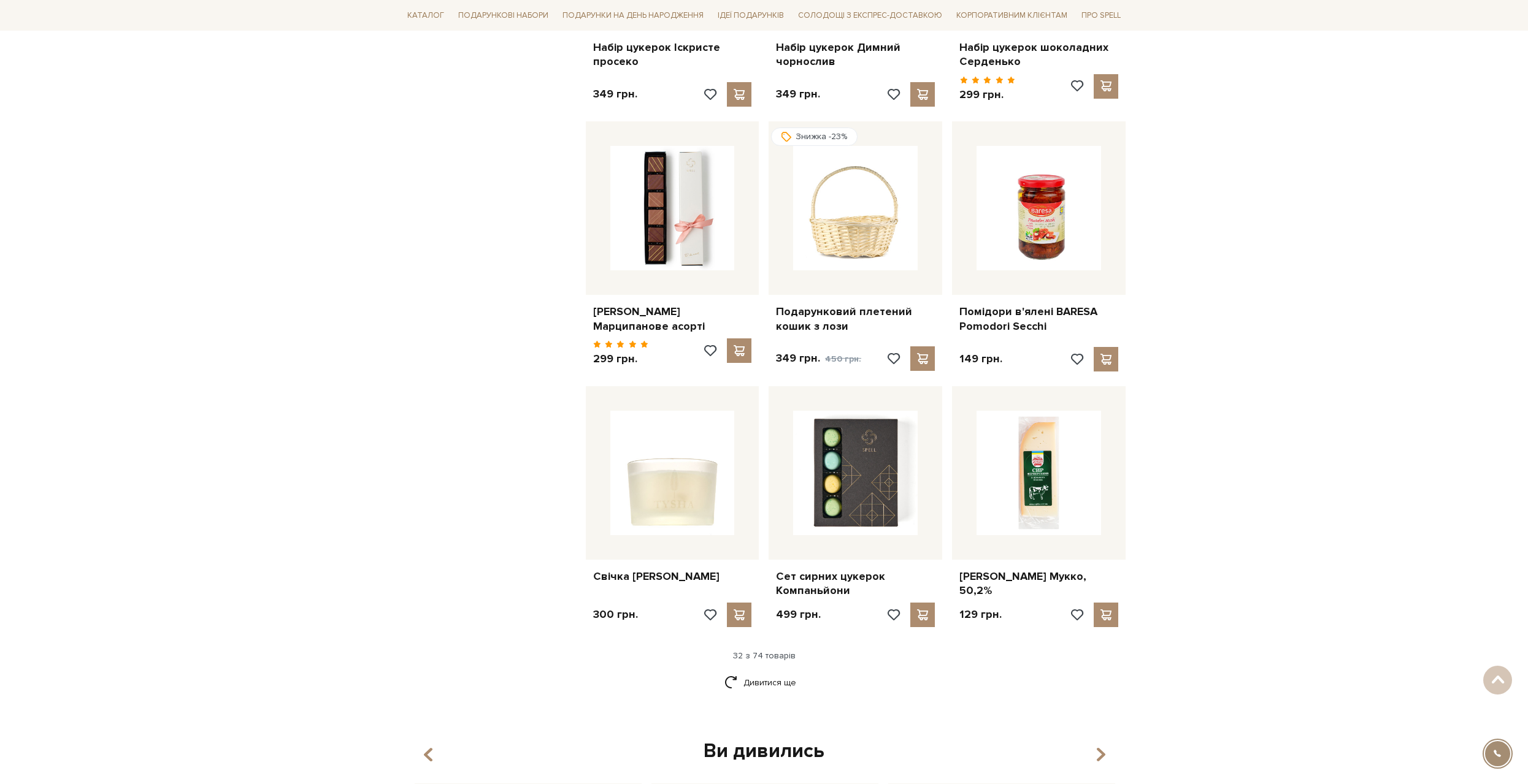
scroll to position [2514, 0]
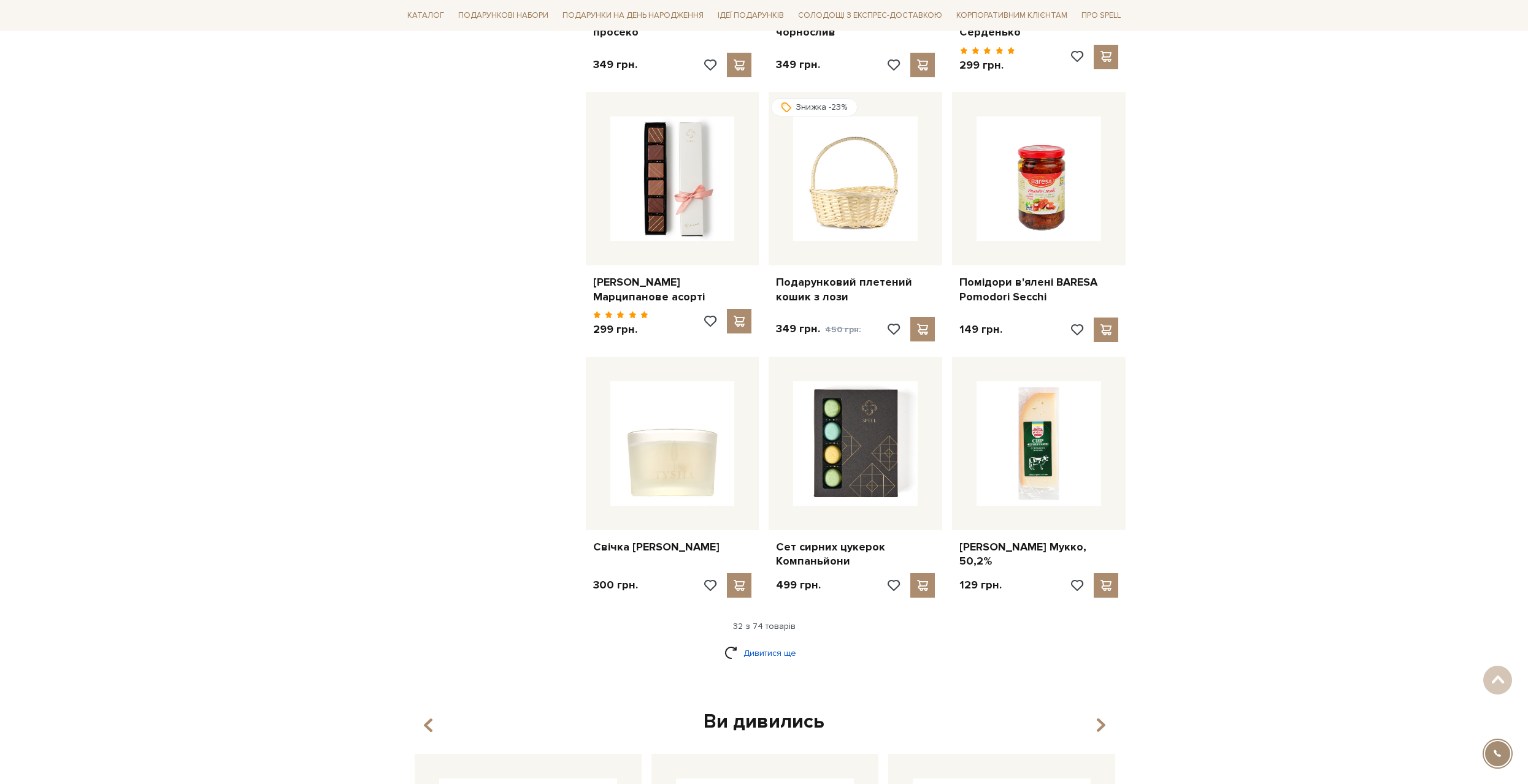
click at [754, 643] on link "Дивитися ще" at bounding box center [764, 653] width 80 height 22
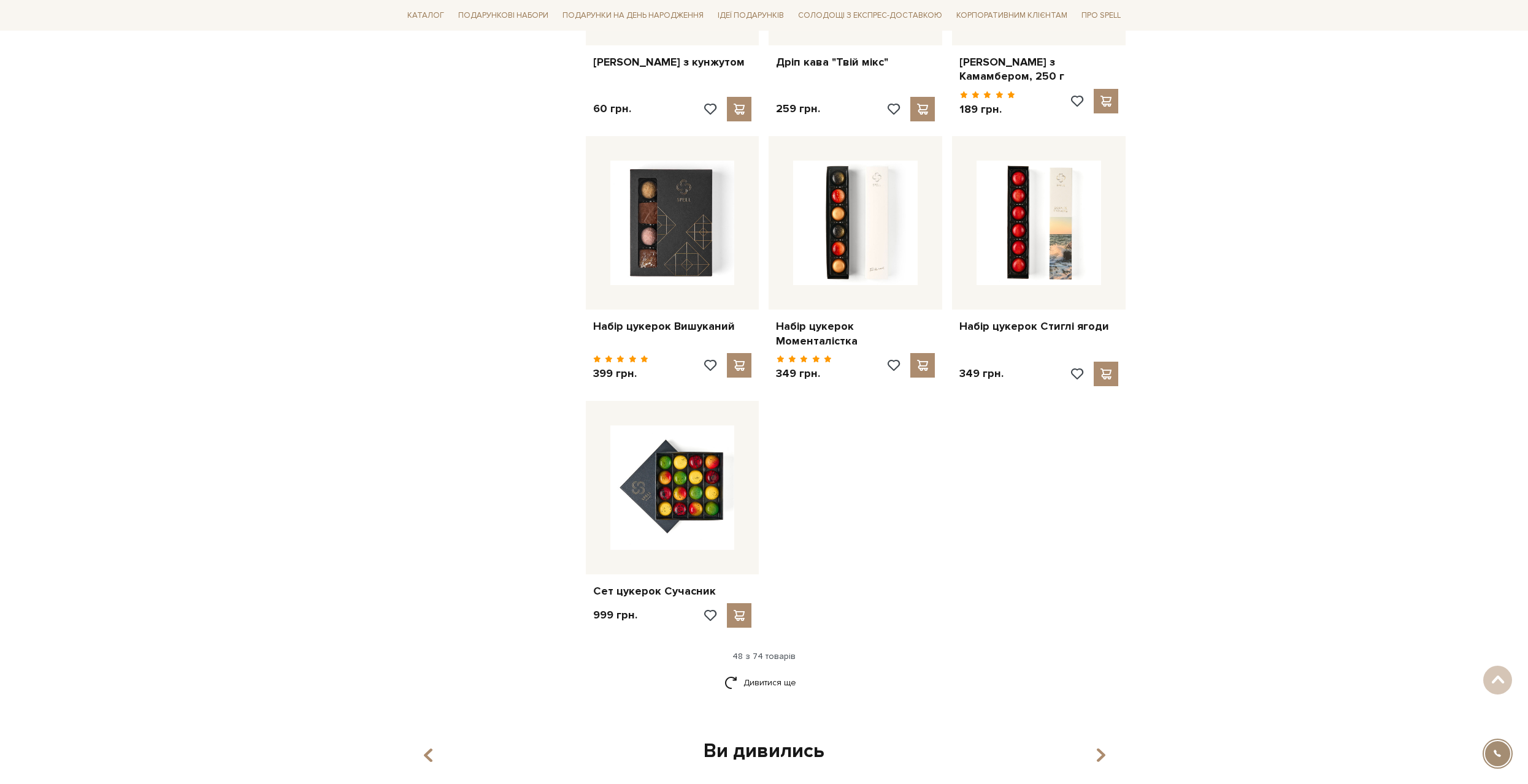
scroll to position [4047, 0]
click at [765, 672] on link "Дивитися ще" at bounding box center [764, 683] width 80 height 22
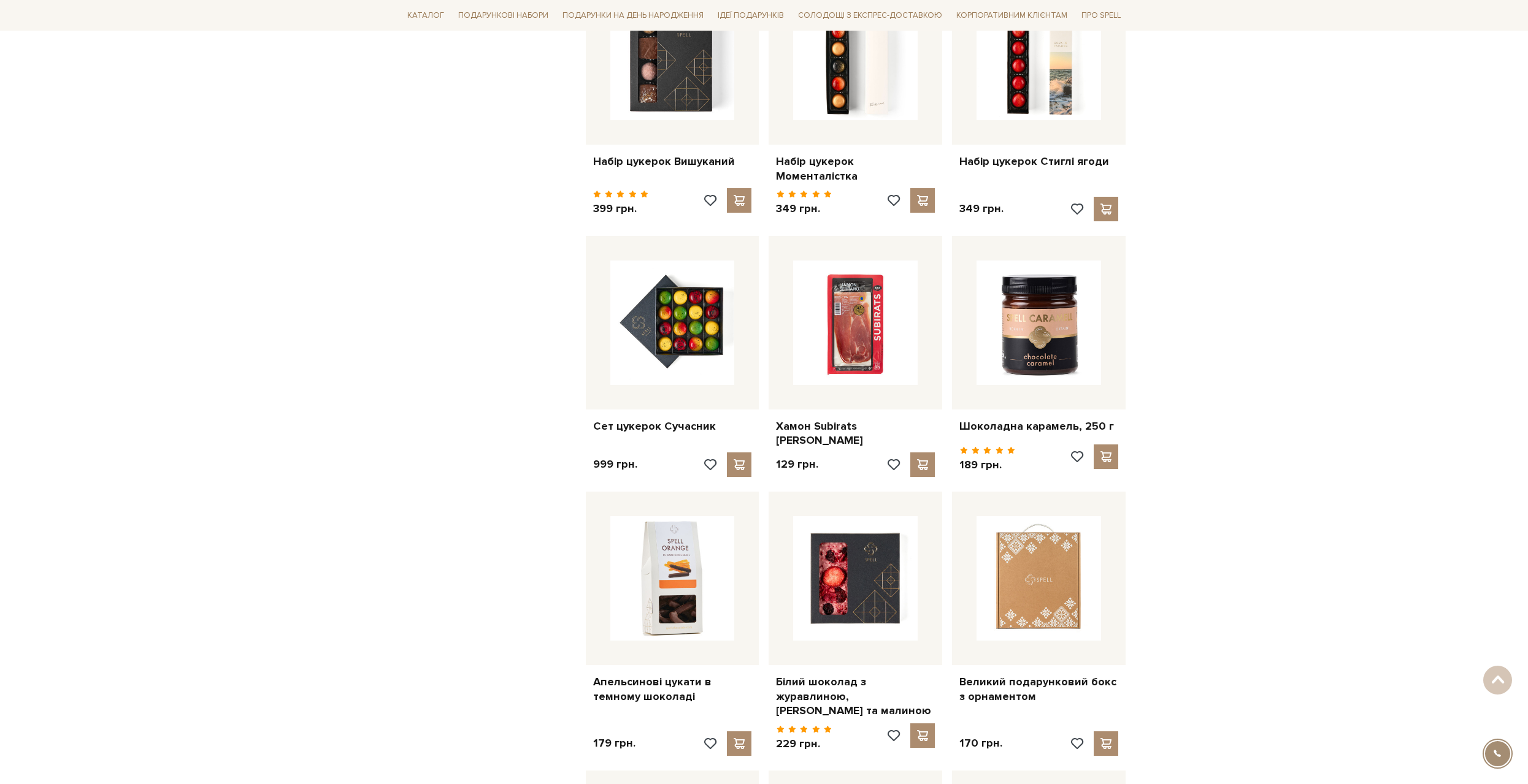
scroll to position [4231, 0]
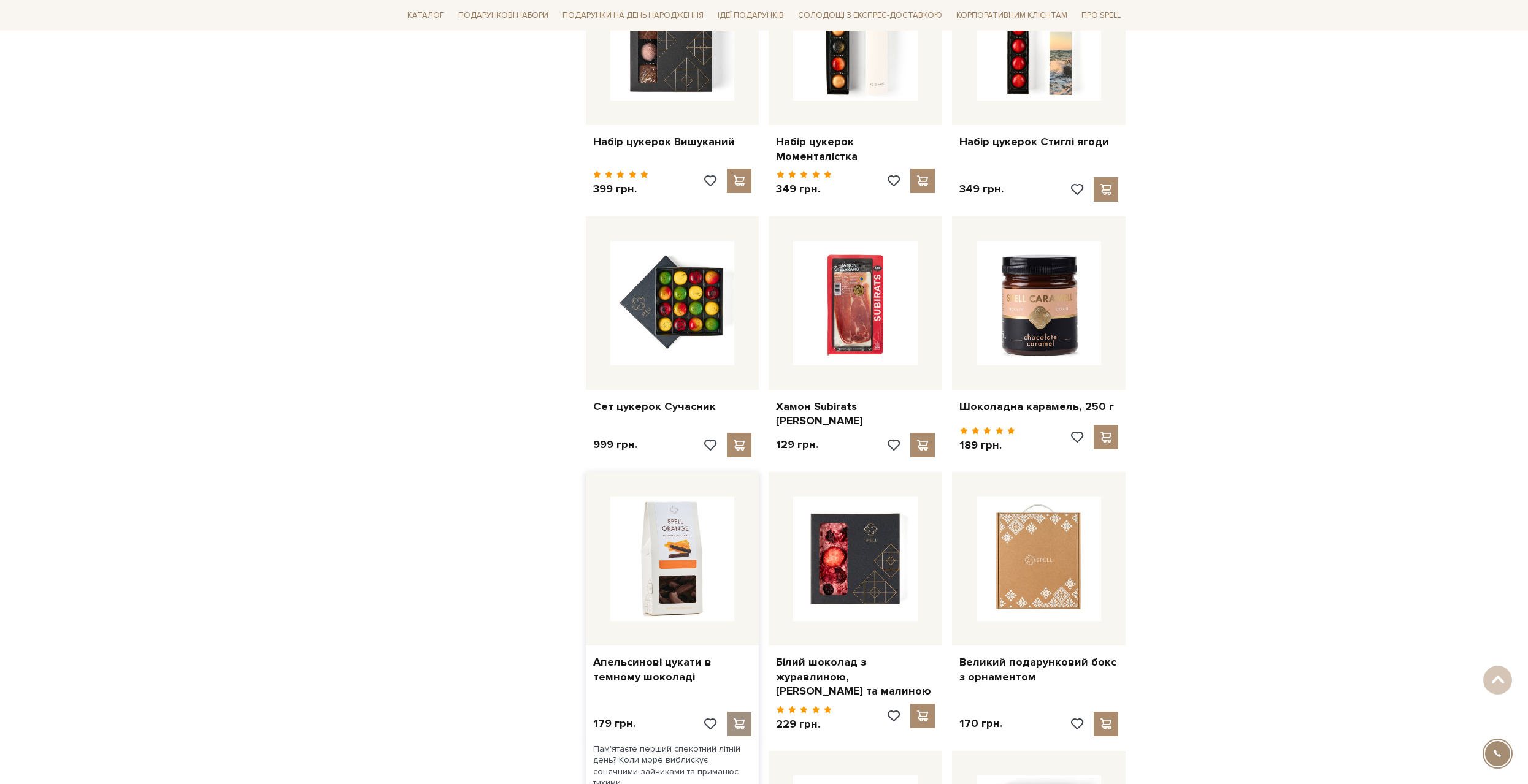
click at [734, 718] on span at bounding box center [739, 723] width 15 height 11
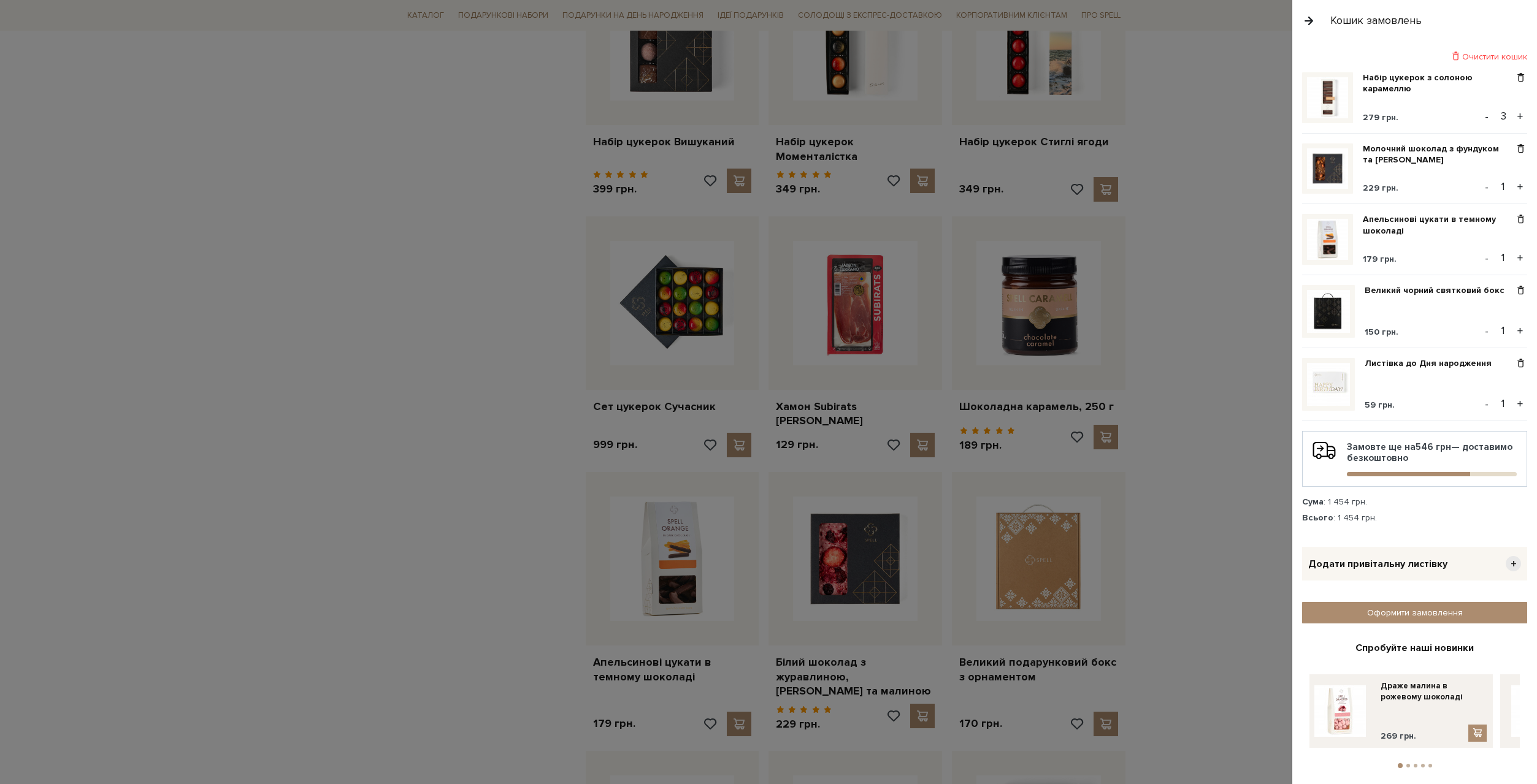
click at [1209, 583] on div at bounding box center [768, 392] width 1537 height 784
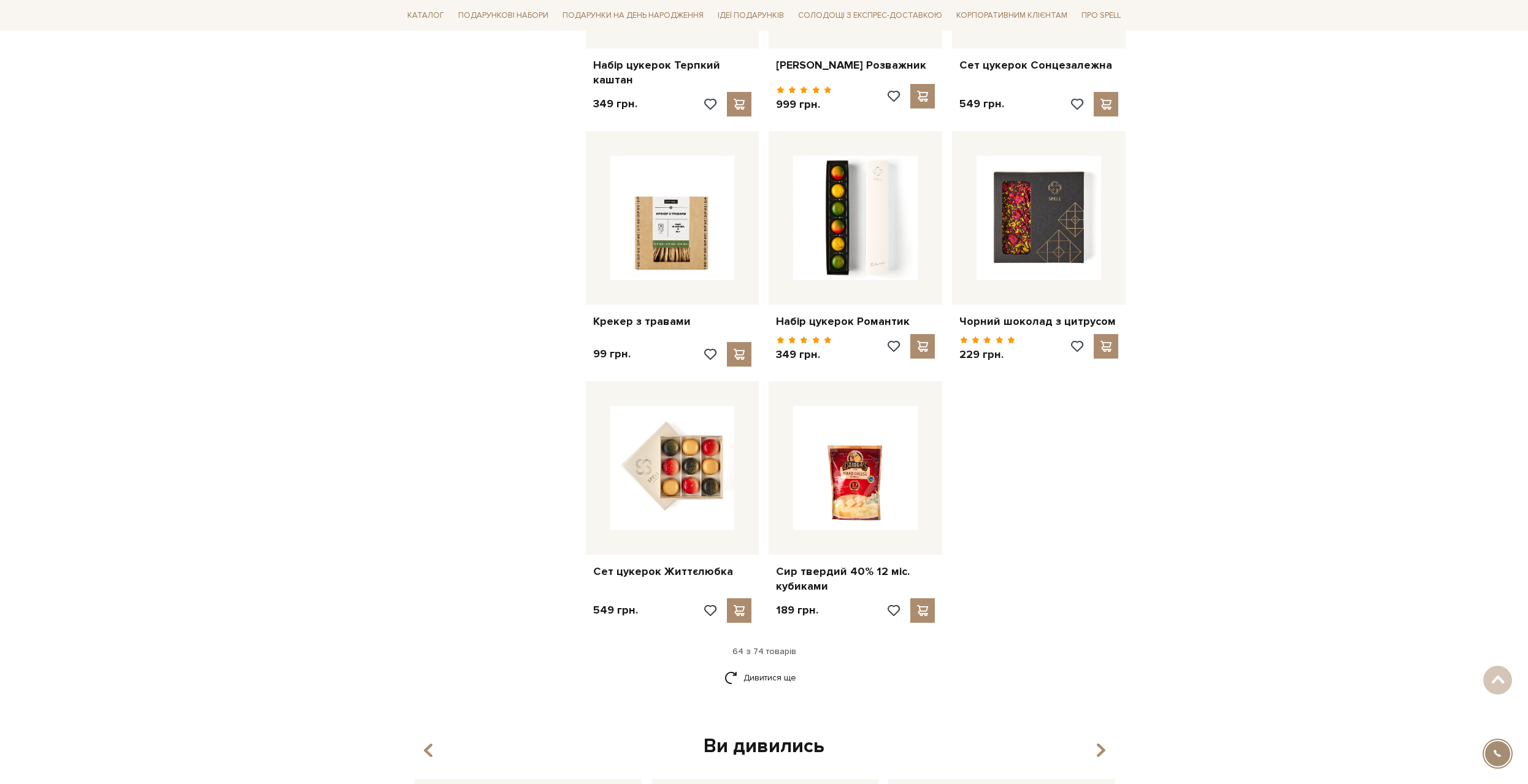
scroll to position [5397, 0]
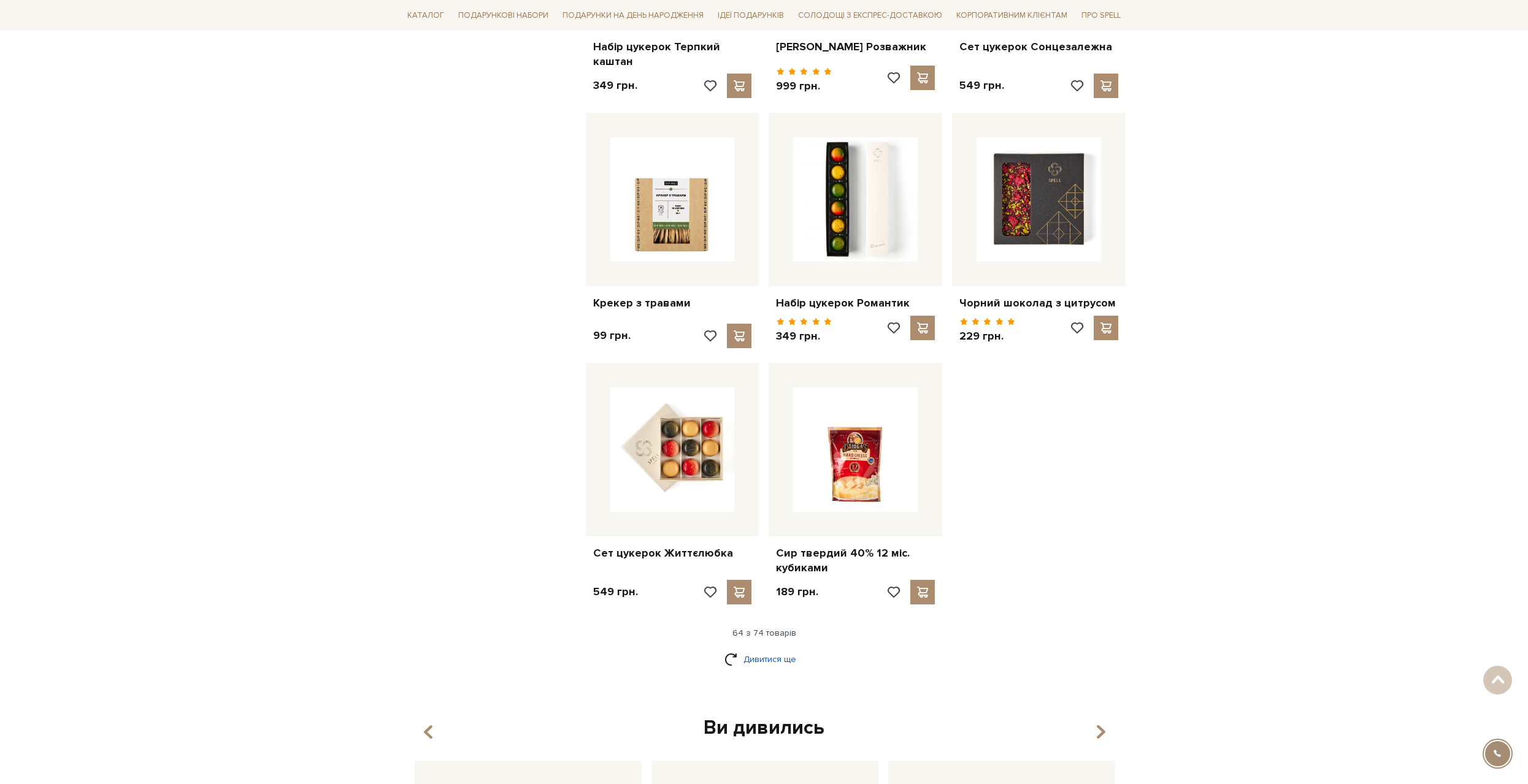
click at [773, 648] on link "Дивитися ще" at bounding box center [764, 659] width 80 height 22
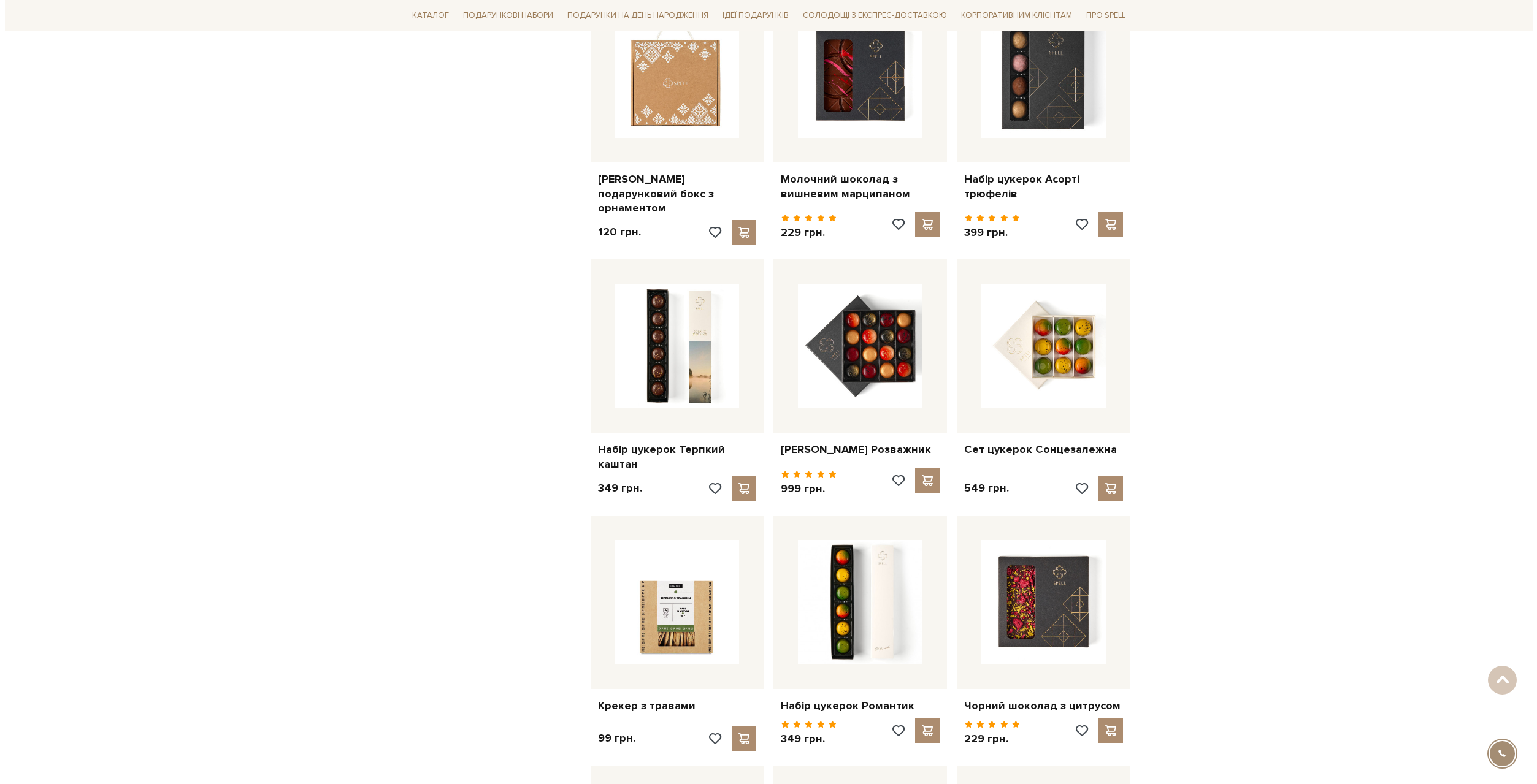
scroll to position [4967, 0]
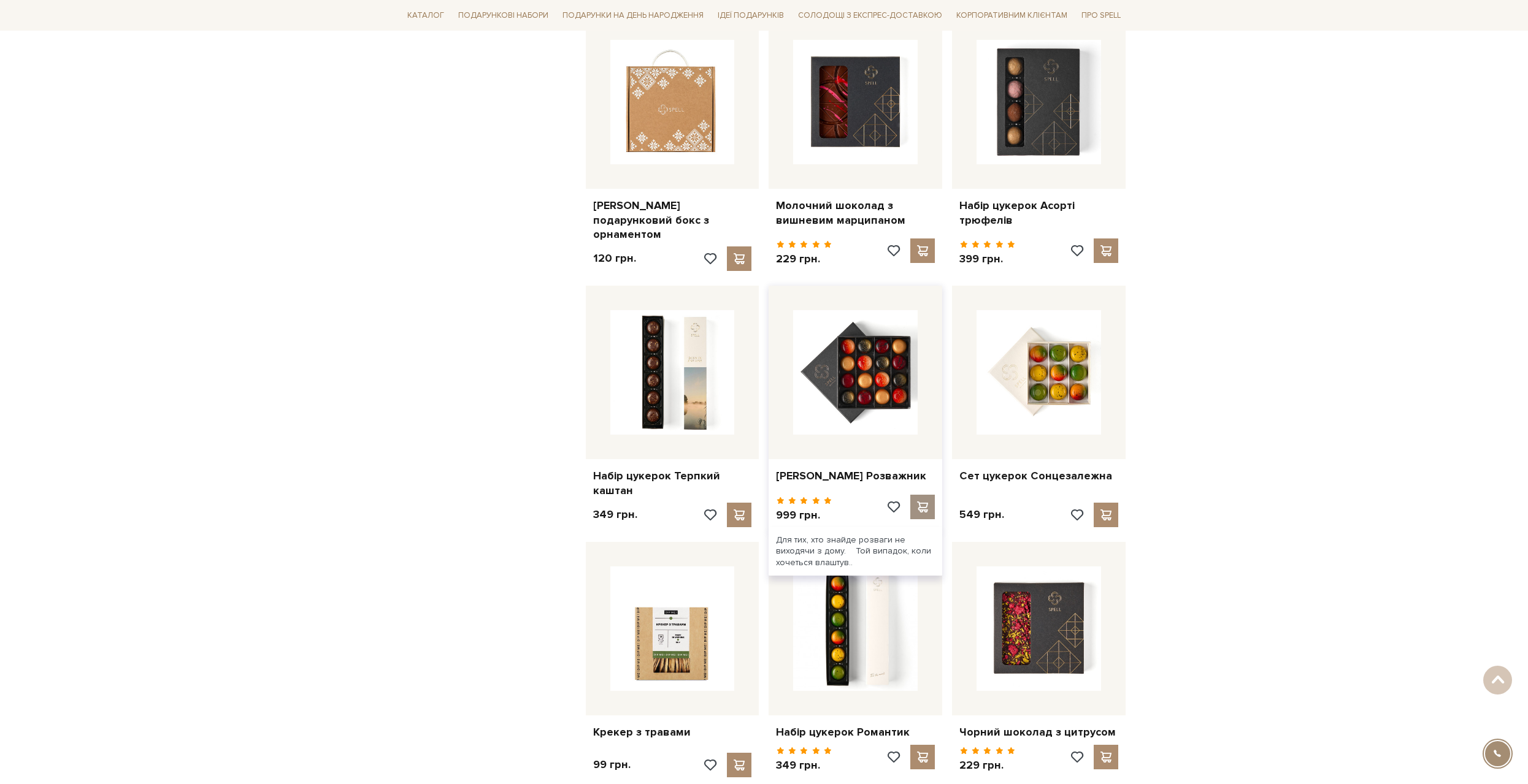
click at [917, 501] on span at bounding box center [922, 506] width 15 height 11
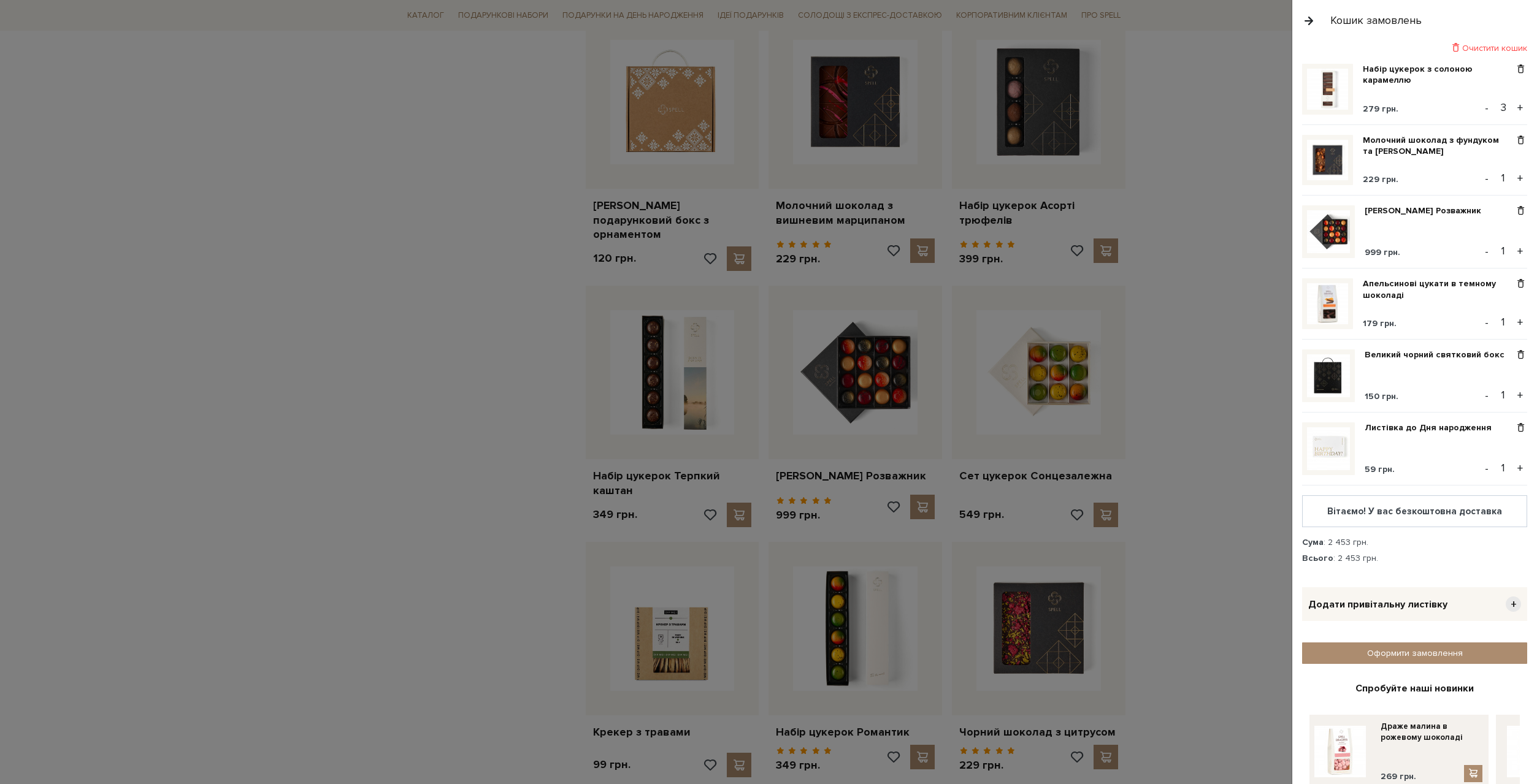
scroll to position [0, 0]
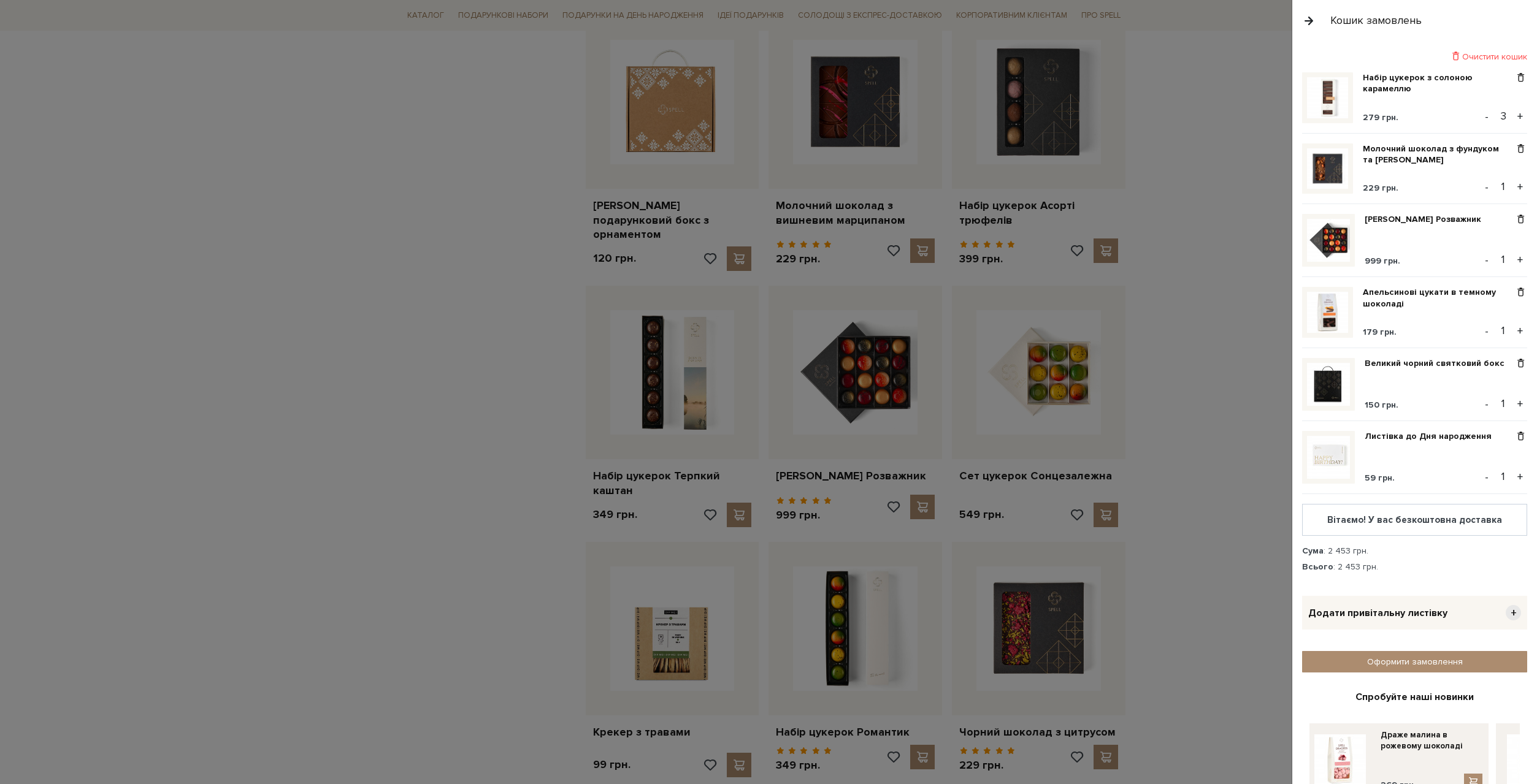
click at [1487, 117] on button "-" at bounding box center [1487, 116] width 12 height 18
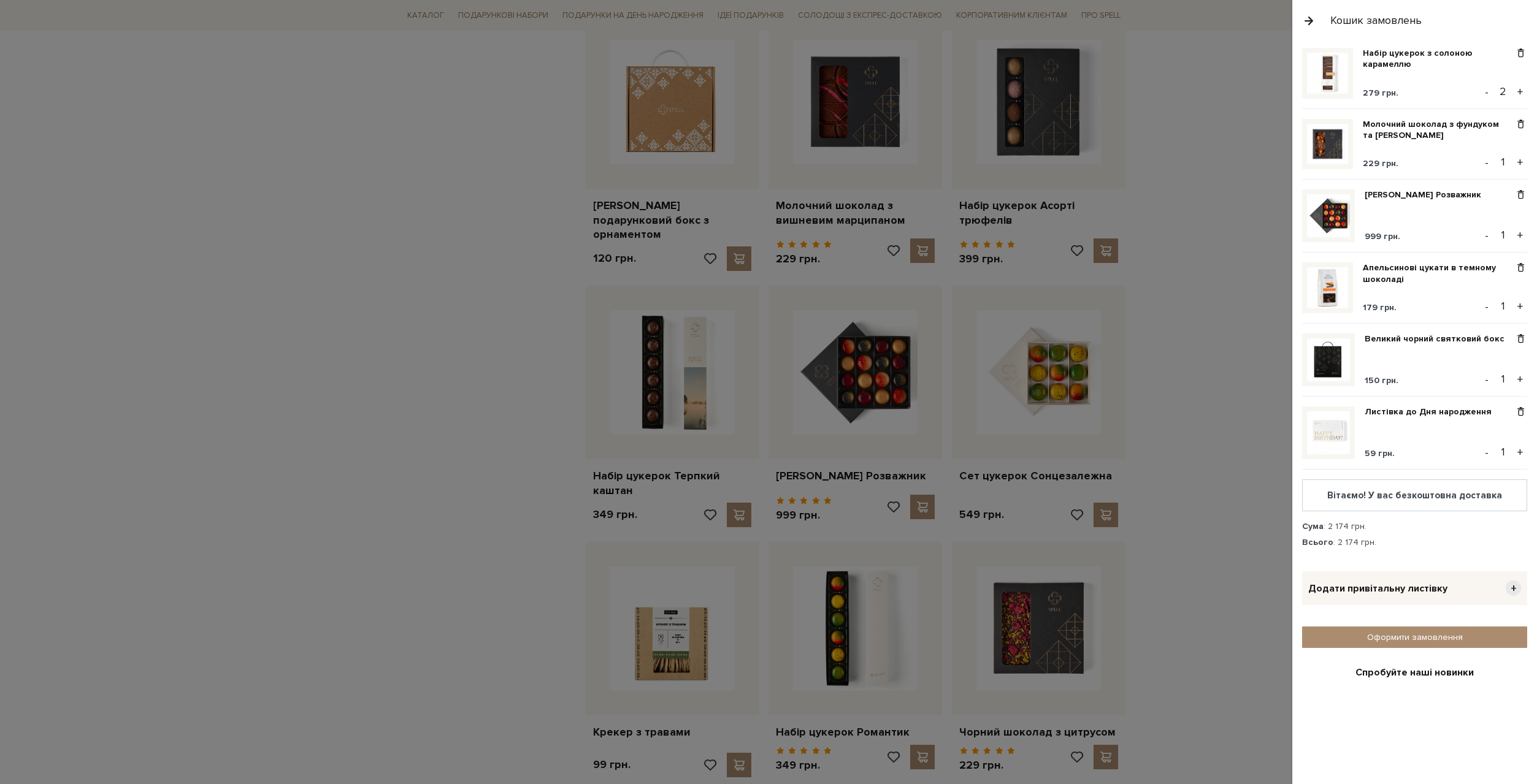
scroll to position [123, 0]
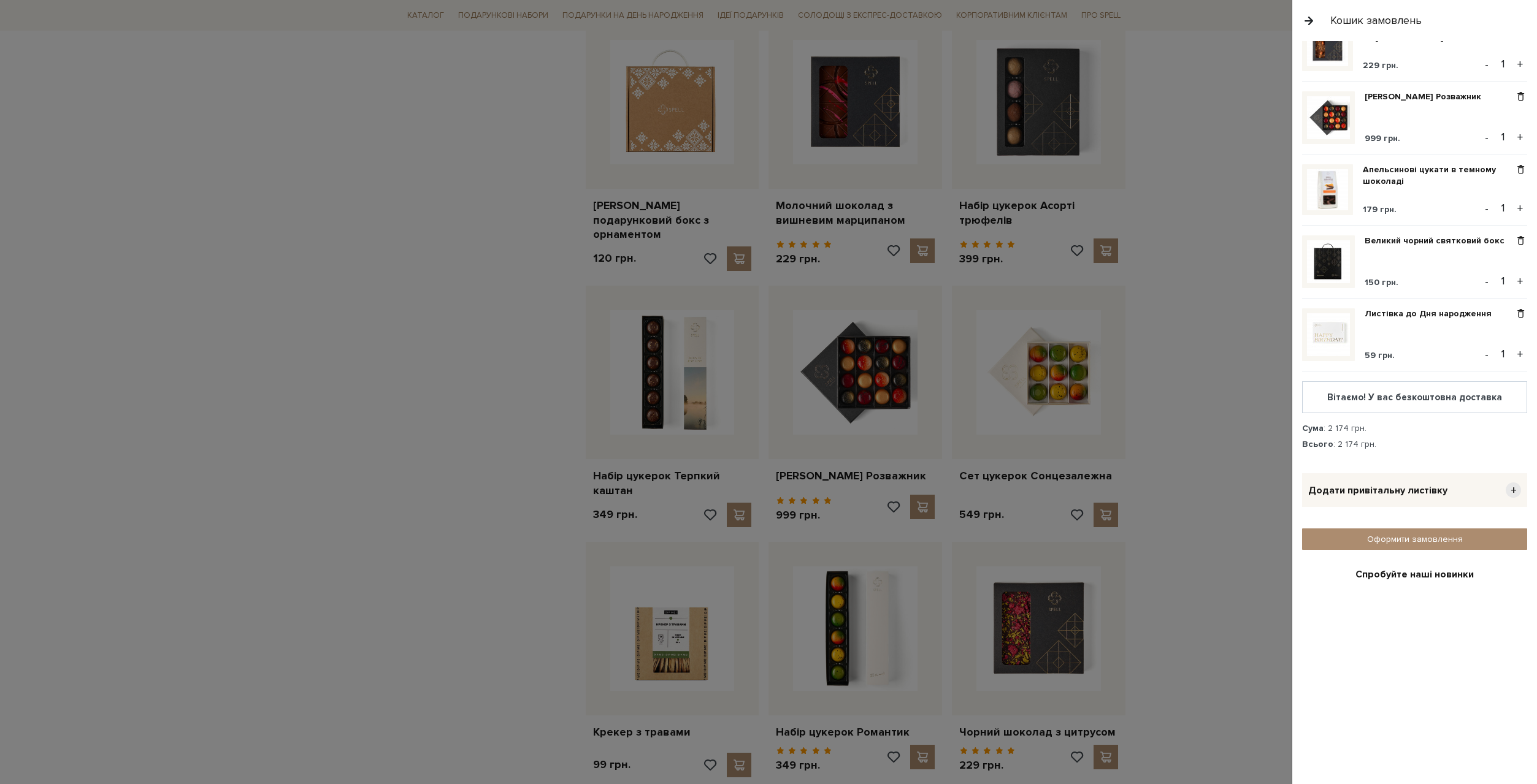
click at [1506, 488] on span "+" at bounding box center [1514, 490] width 15 height 15
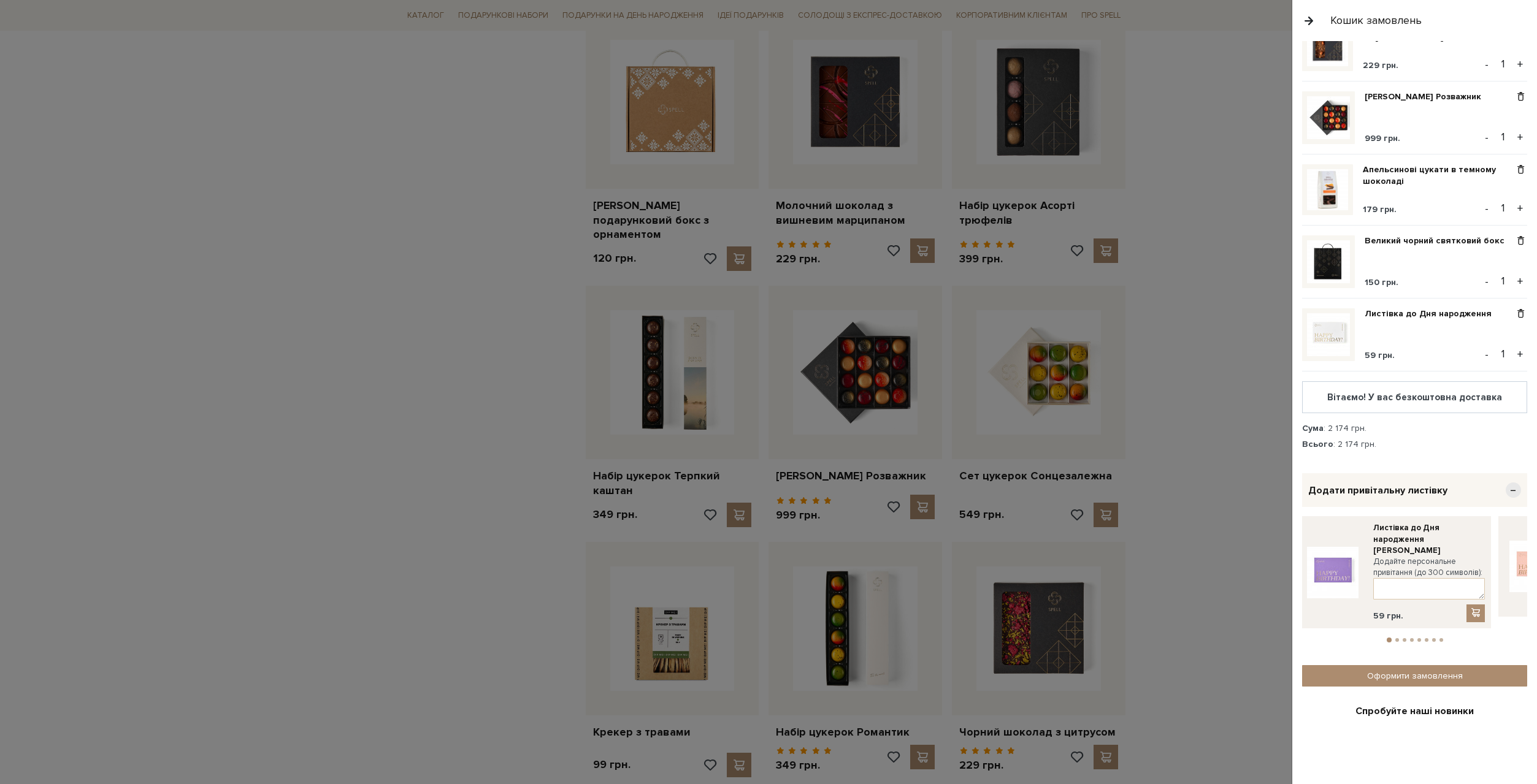
click at [1506, 487] on span "−" at bounding box center [1514, 490] width 15 height 15
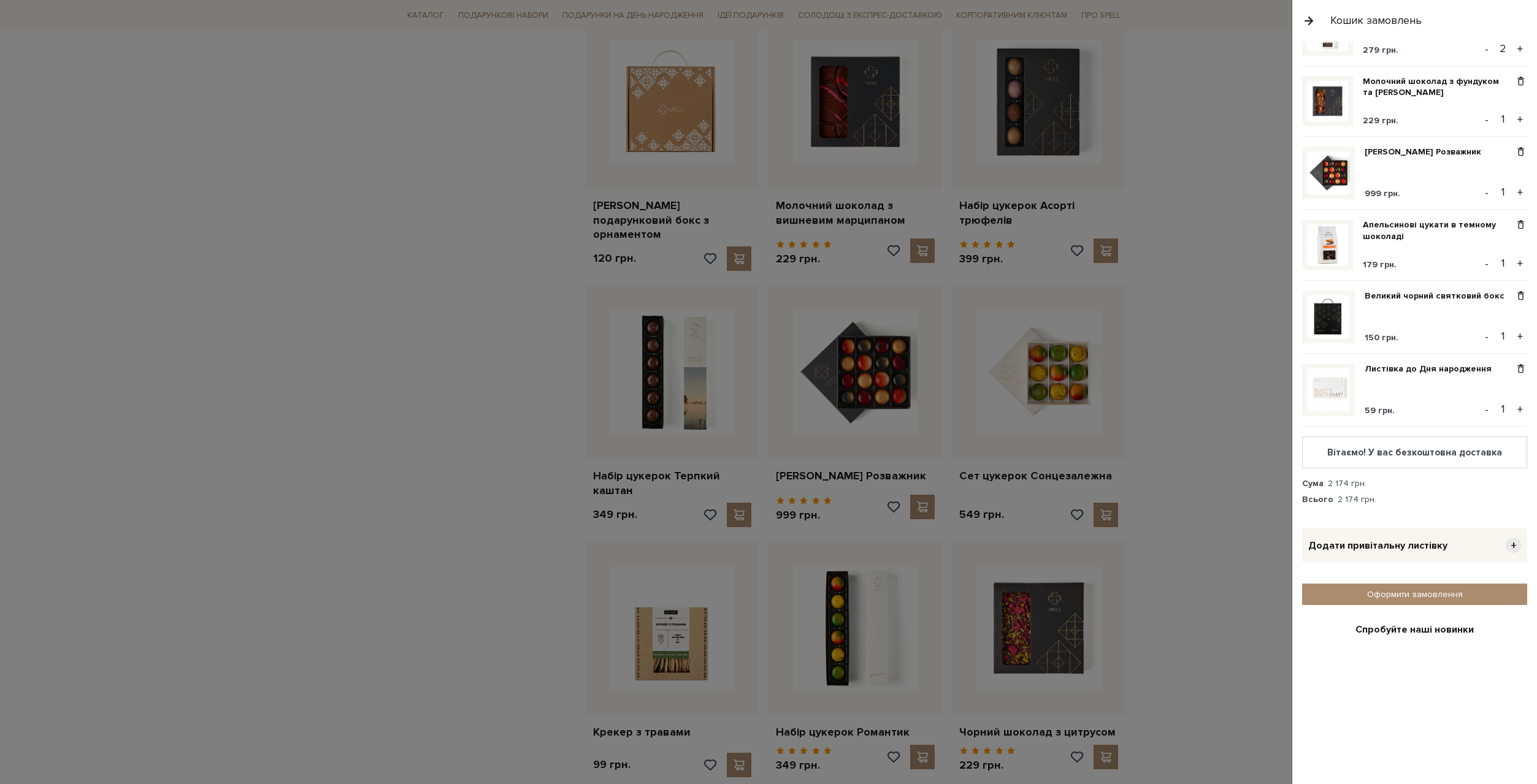
scroll to position [62, 0]
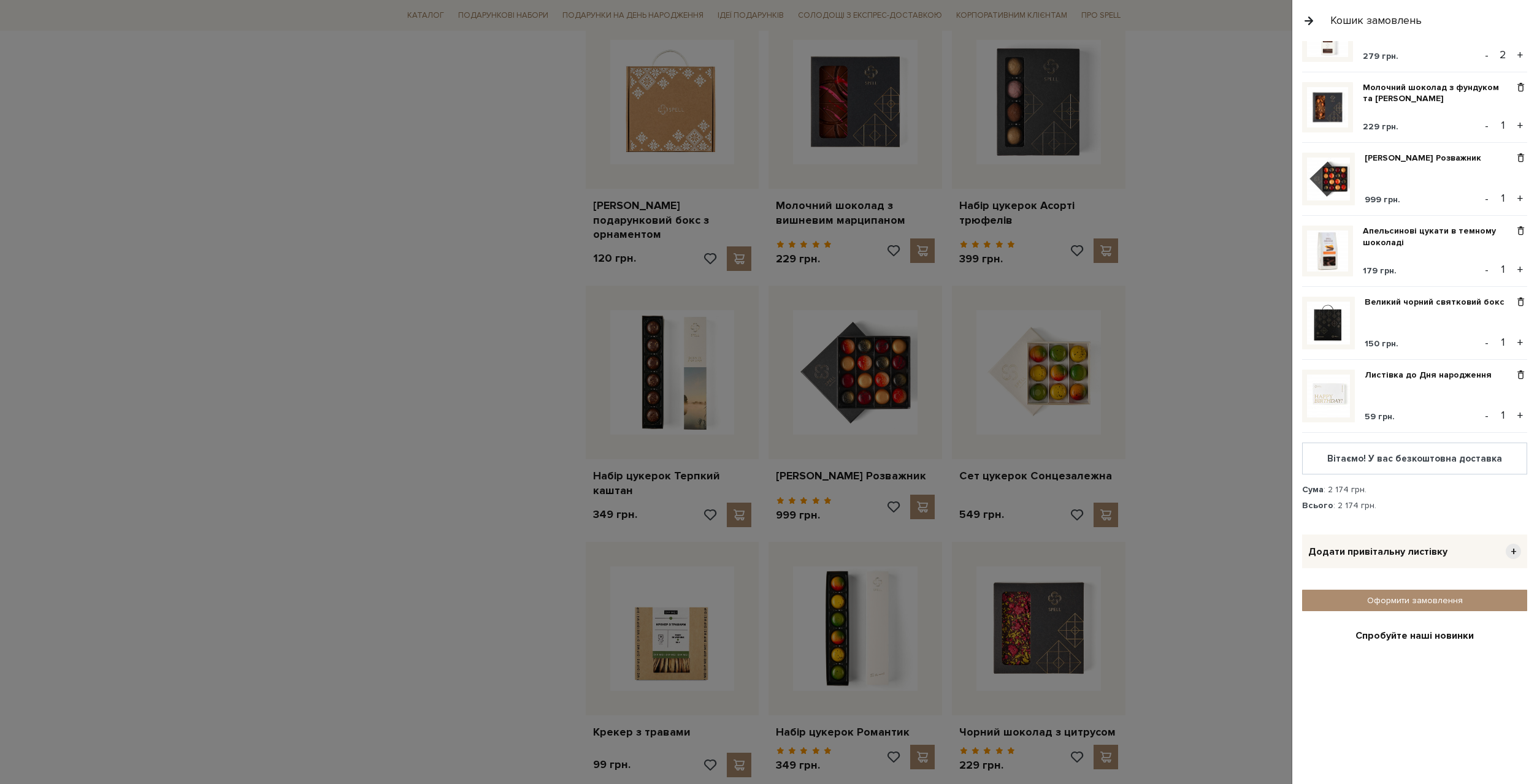
click at [1481, 57] on button "-" at bounding box center [1487, 55] width 12 height 18
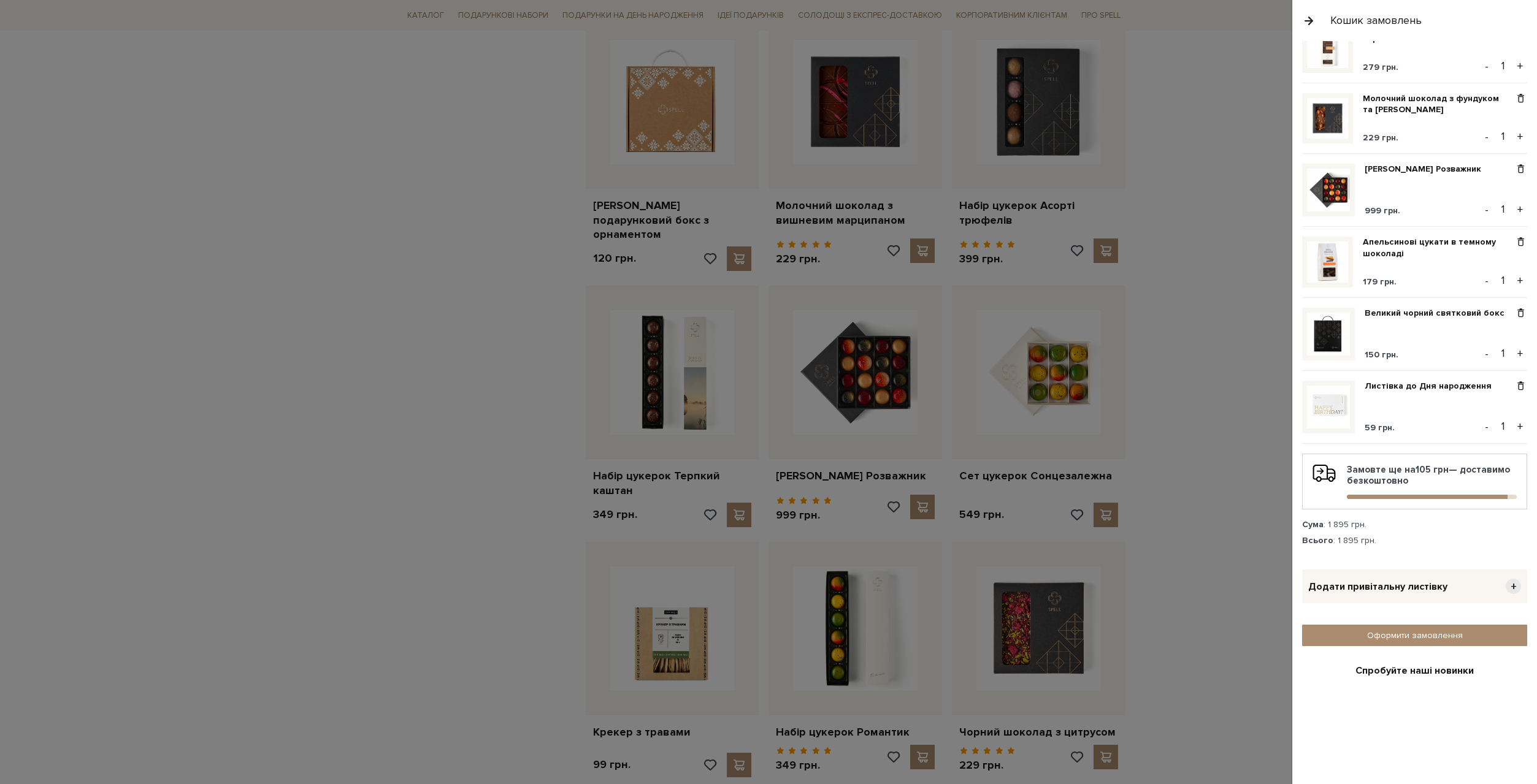
click at [1514, 64] on button "+" at bounding box center [1520, 67] width 14 height 18
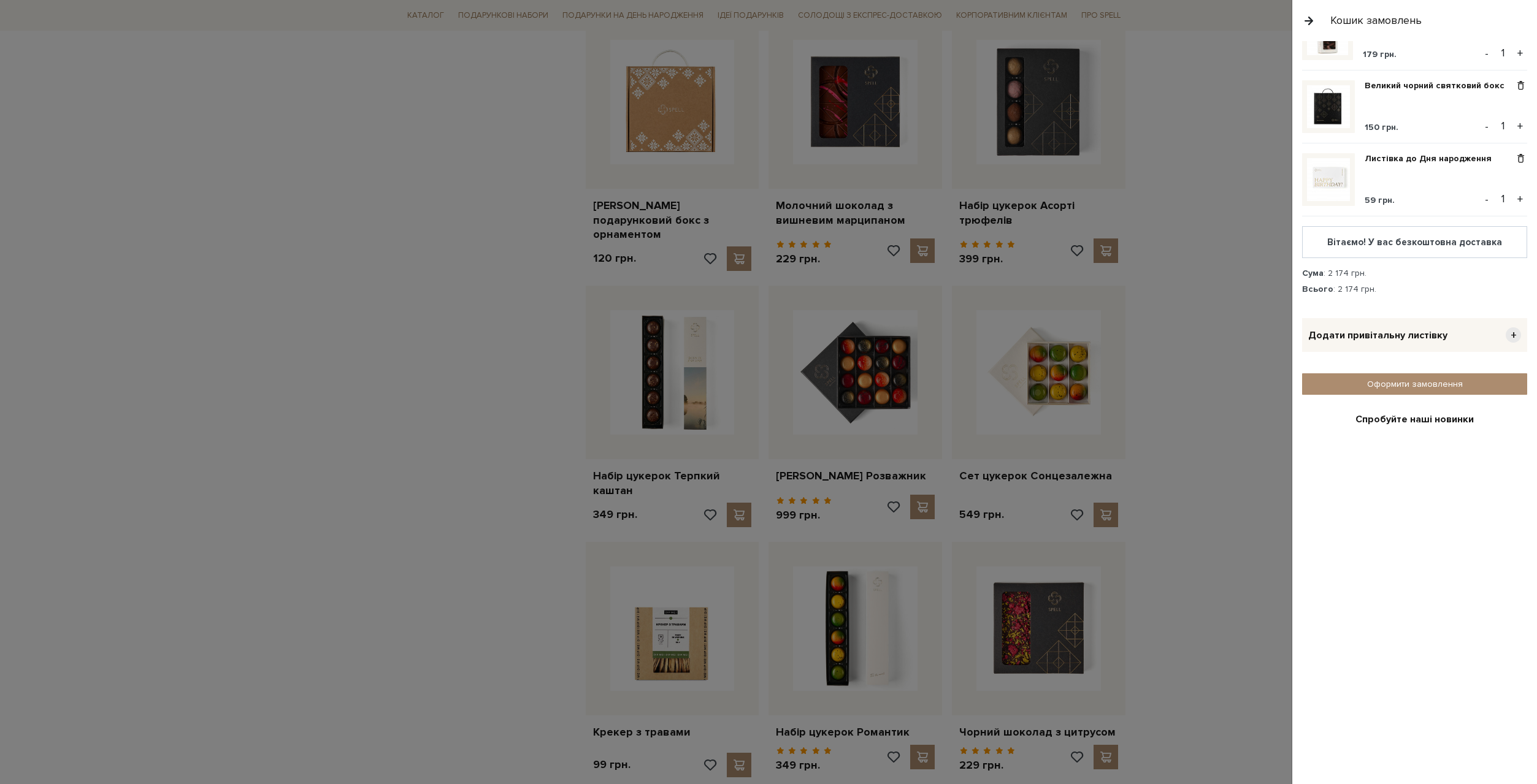
scroll to position [0, 0]
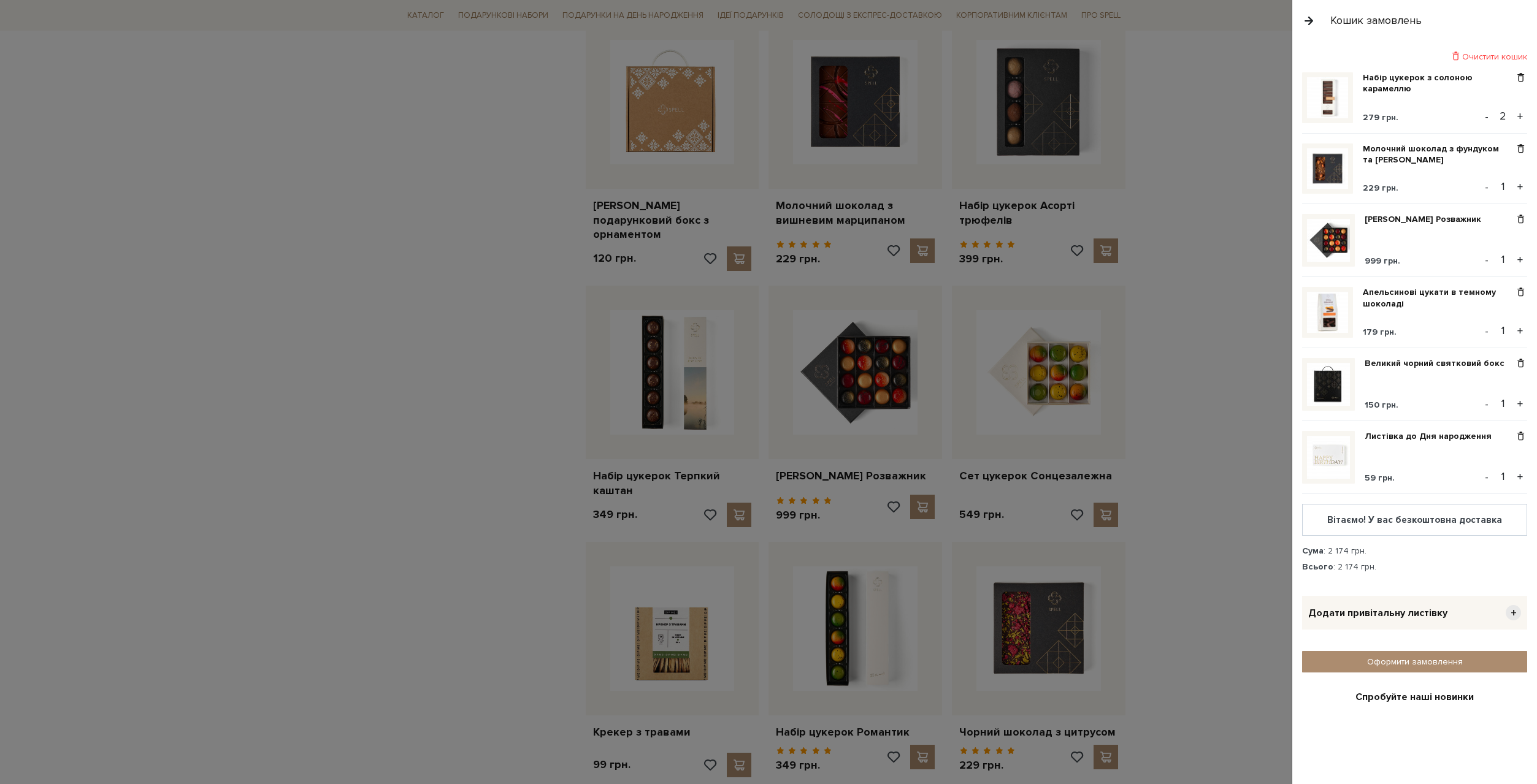
click at [1190, 343] on div at bounding box center [768, 392] width 1537 height 784
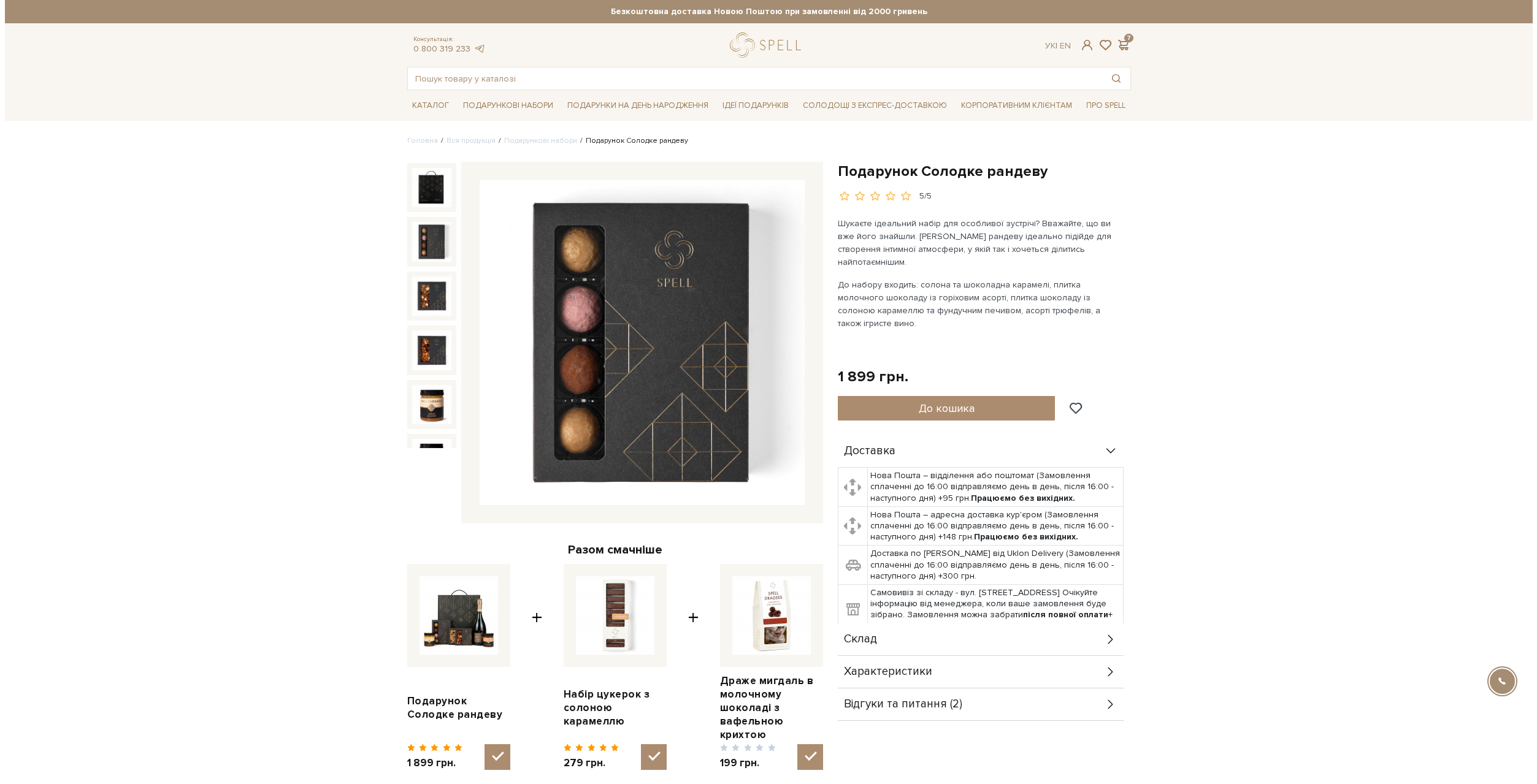
scroll to position [62, 0]
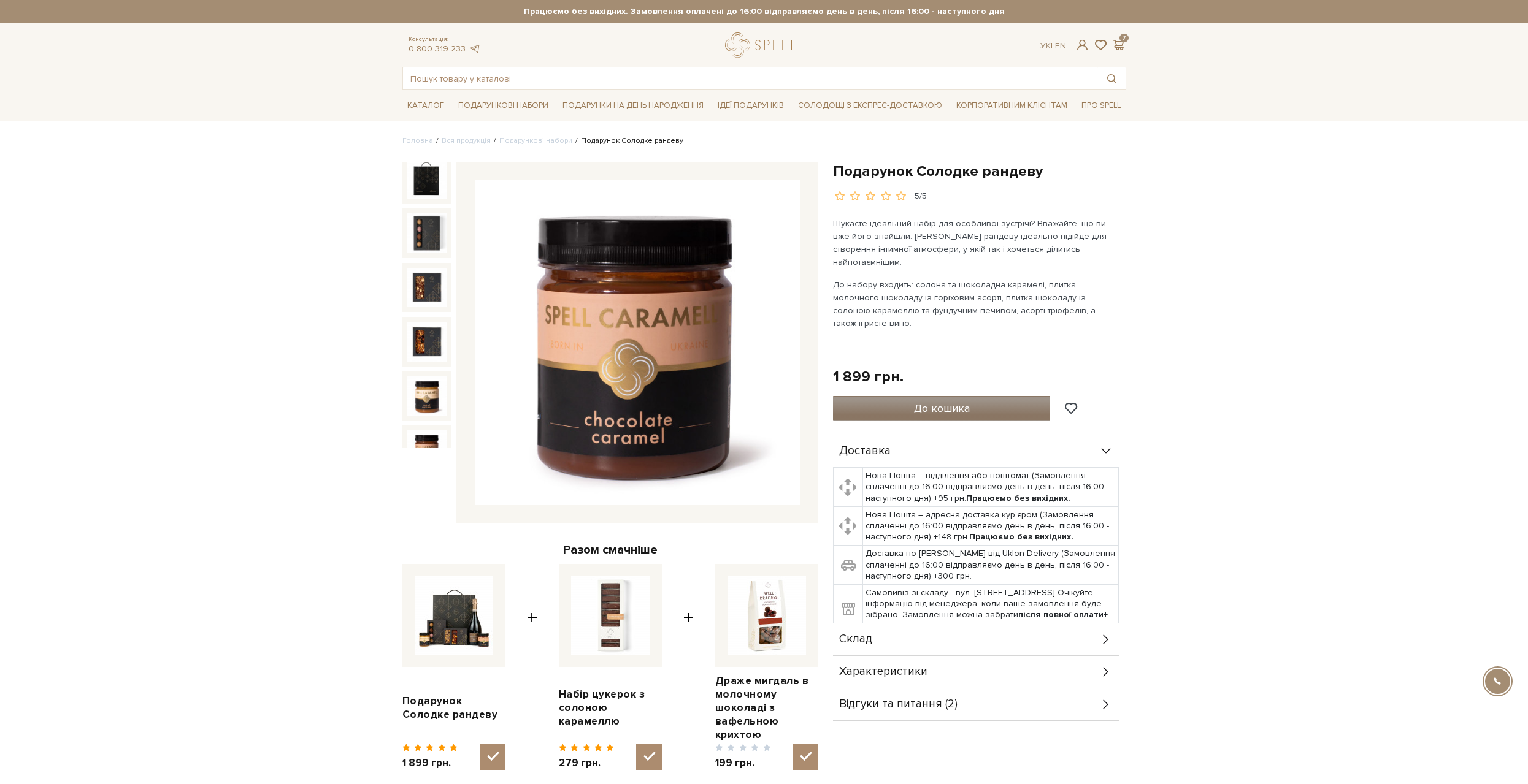
drag, startPoint x: 960, startPoint y: 370, endPoint x: 956, endPoint y: 380, distance: 10.8
click at [958, 376] on div "Подарунок Солодке рандеву 5/5 Шукаєте ідеальний набір для особливої зустрічі? В…" at bounding box center [980, 441] width 294 height 560
click at [955, 402] on span "До кошика" at bounding box center [942, 408] width 56 height 13
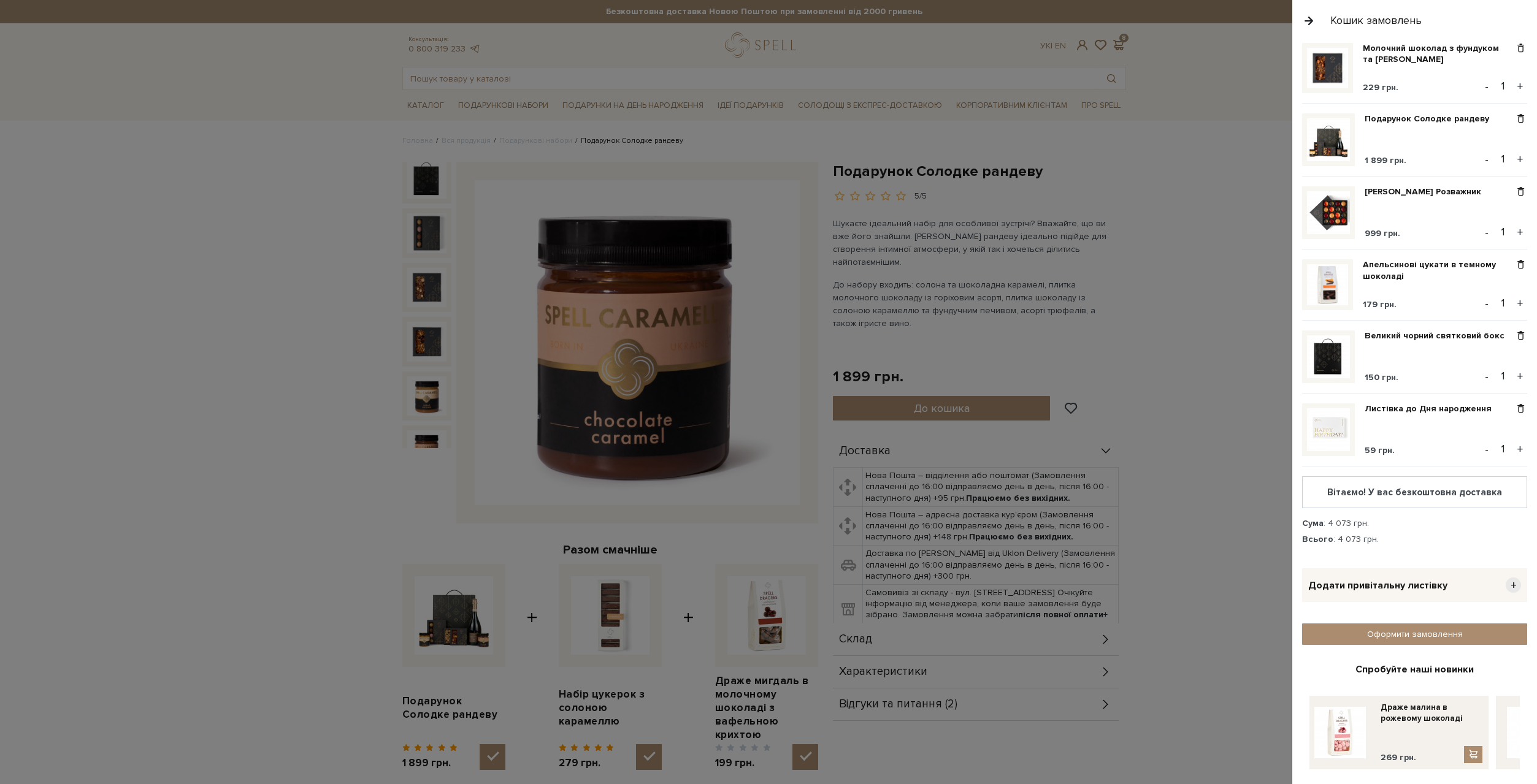
scroll to position [0, 0]
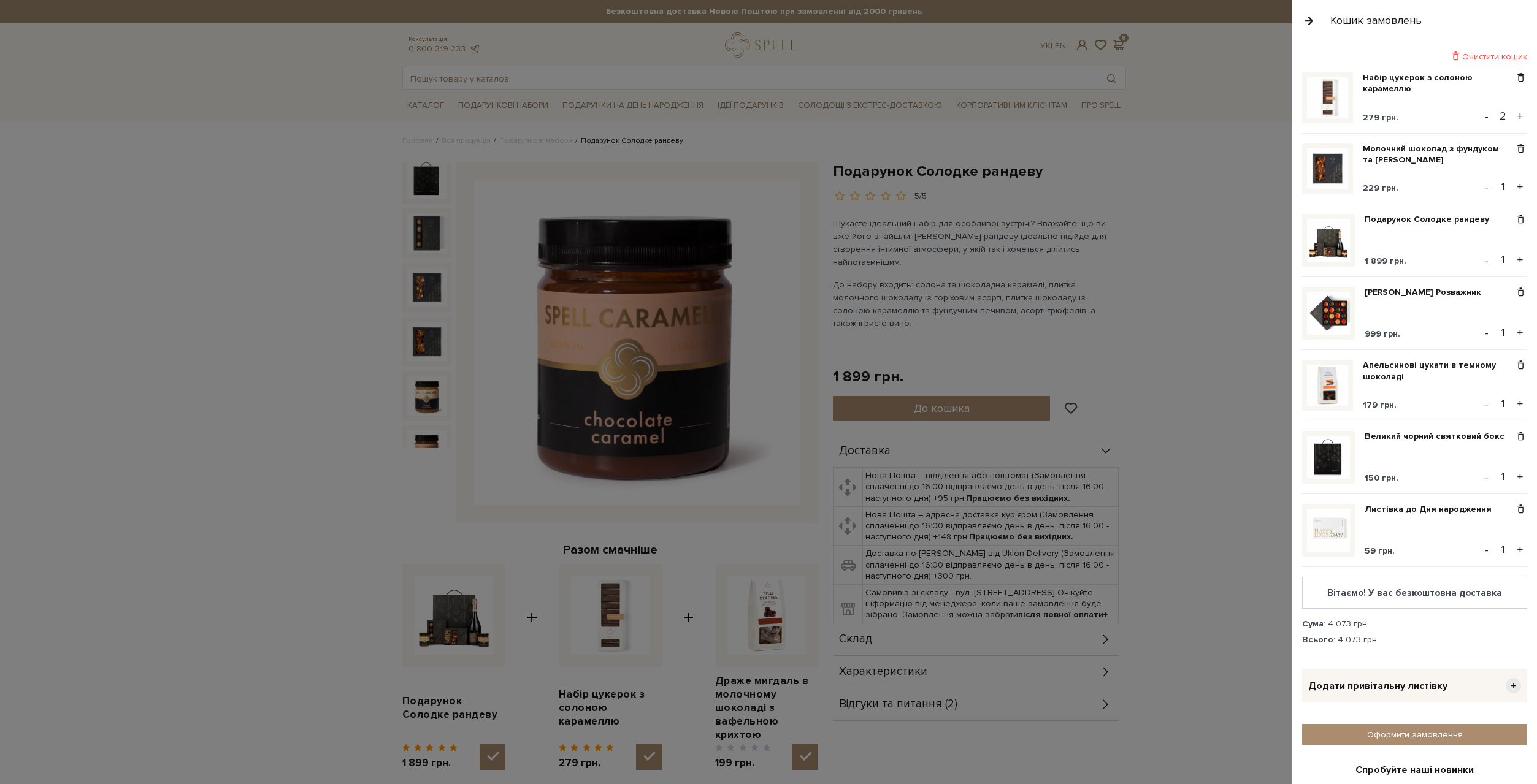
click at [1481, 114] on button "-" at bounding box center [1487, 116] width 12 height 18
click at [1516, 146] on span at bounding box center [1520, 149] width 12 height 11
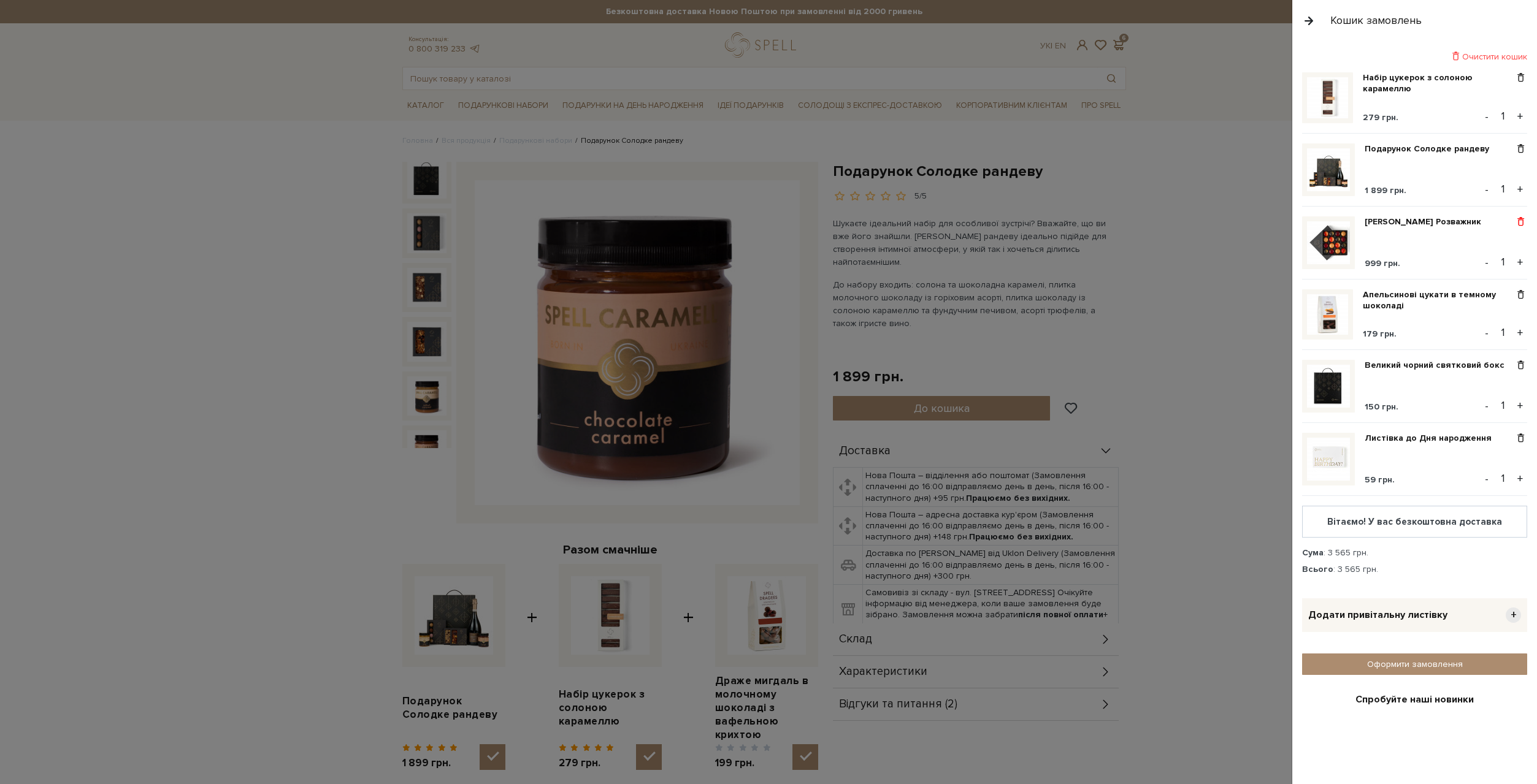
click at [1515, 219] on span at bounding box center [1520, 221] width 12 height 11
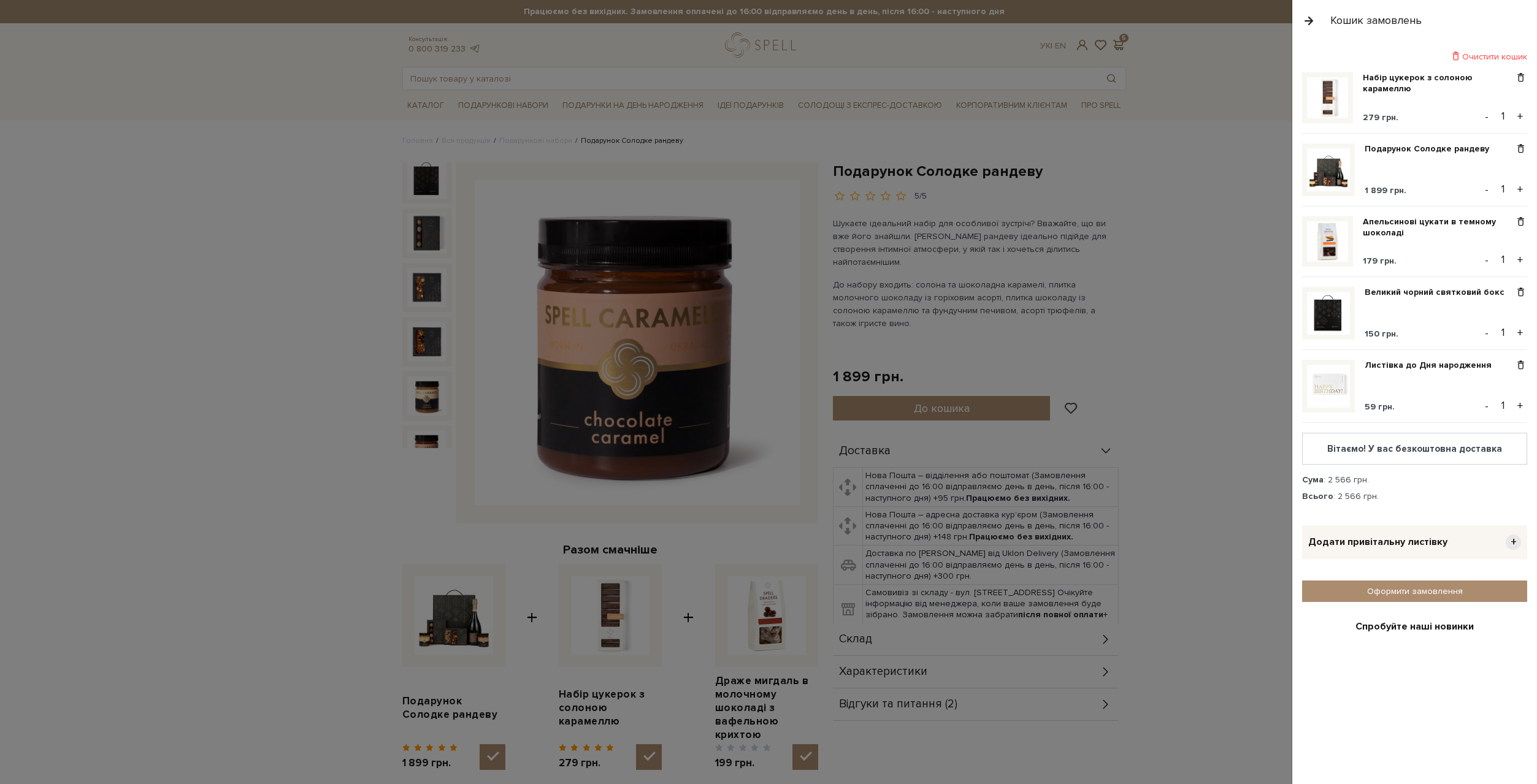
click at [1515, 219] on span at bounding box center [1520, 221] width 12 height 11
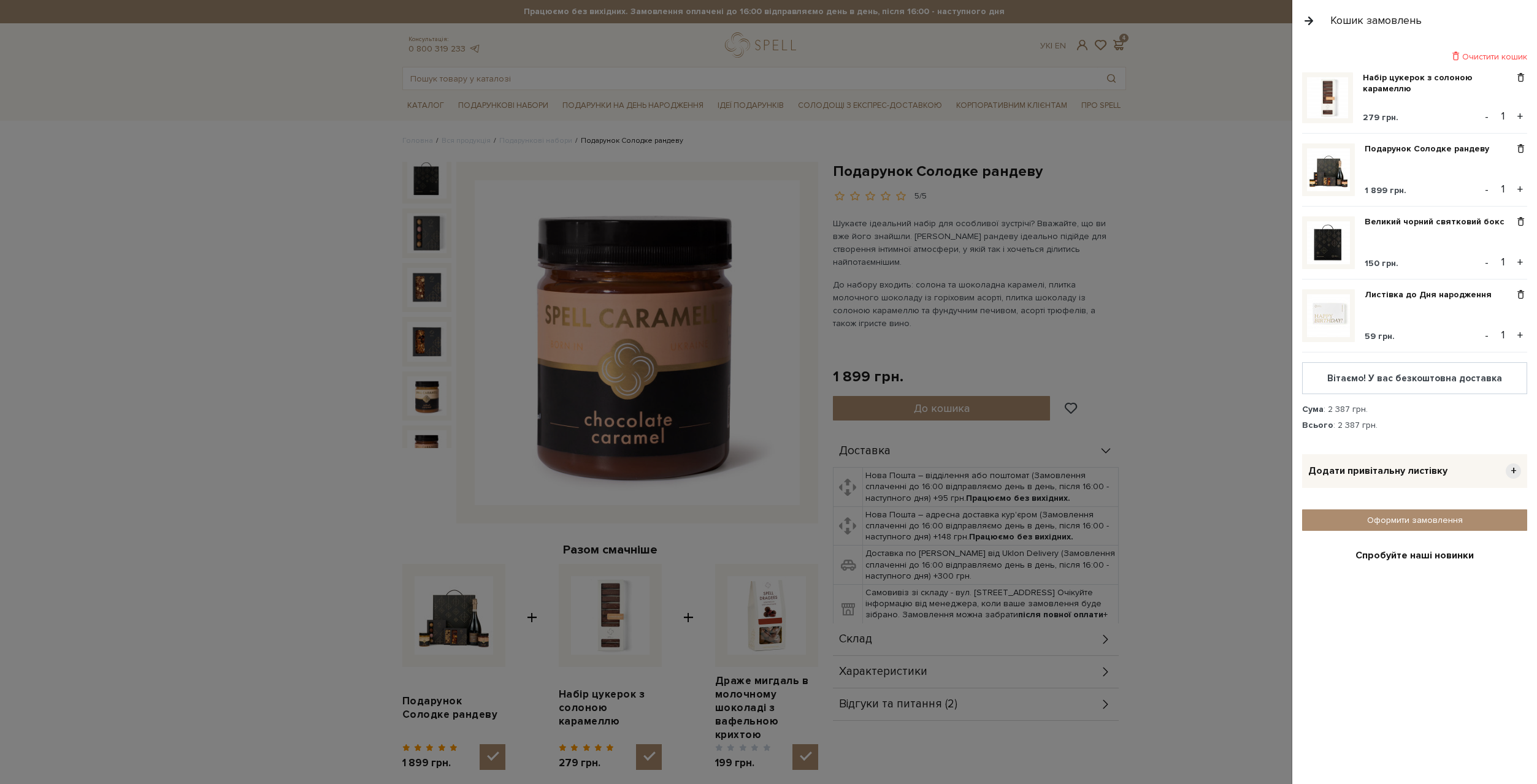
click at [1515, 219] on span at bounding box center [1520, 221] width 12 height 11
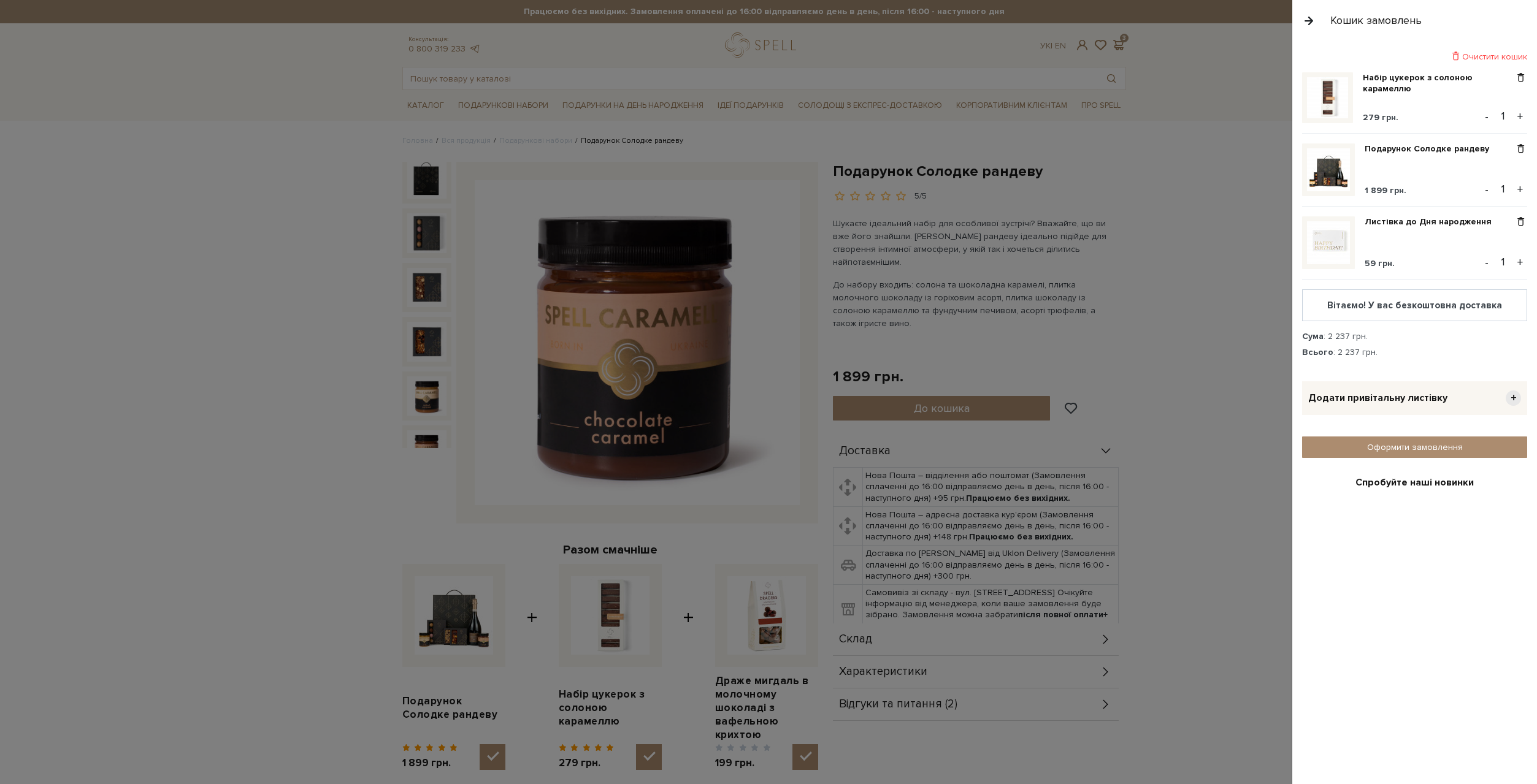
click at [1515, 219] on span at bounding box center [1520, 221] width 12 height 11
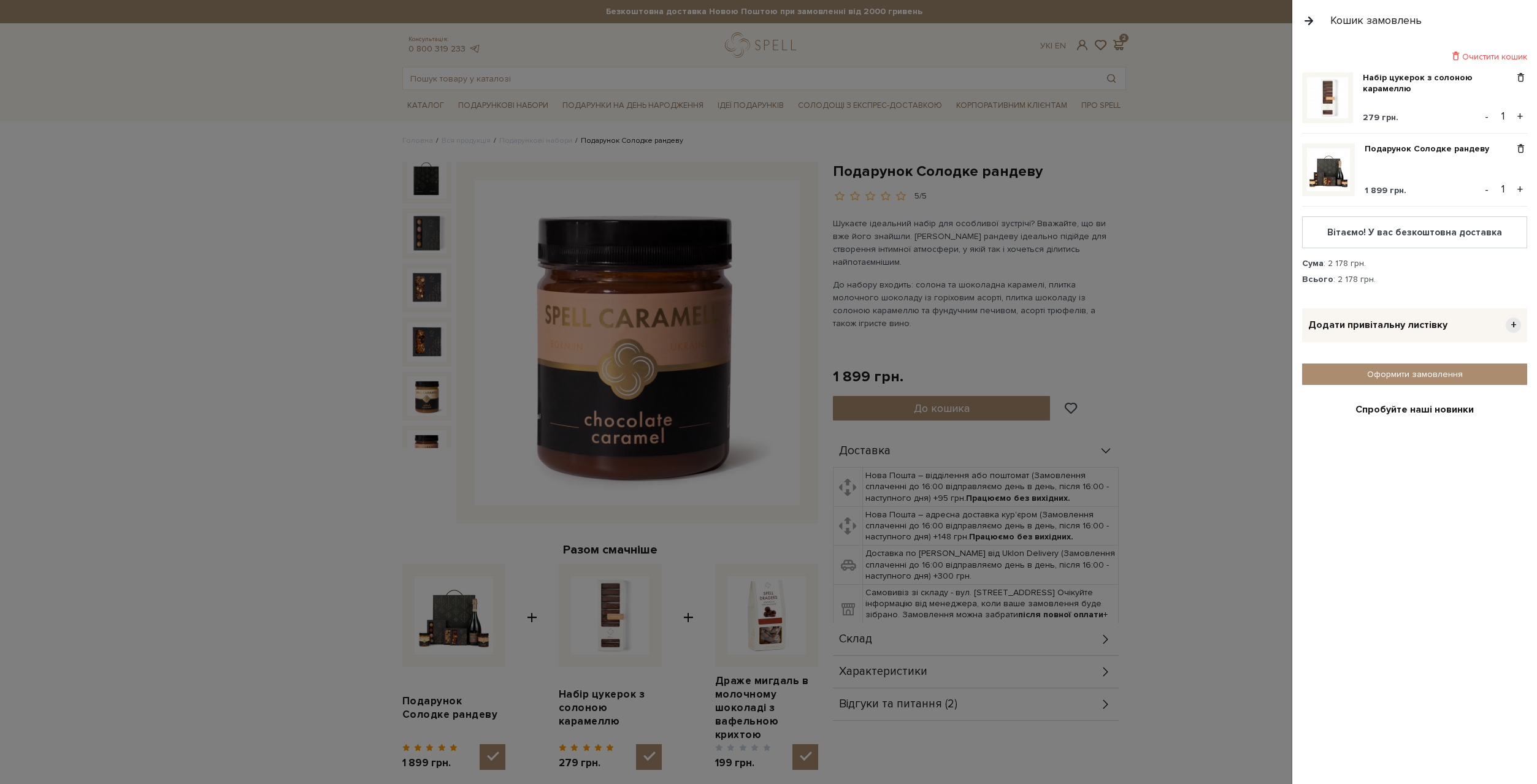
click at [1442, 327] on span "Додати привітальну листівку" at bounding box center [1377, 325] width 139 height 12
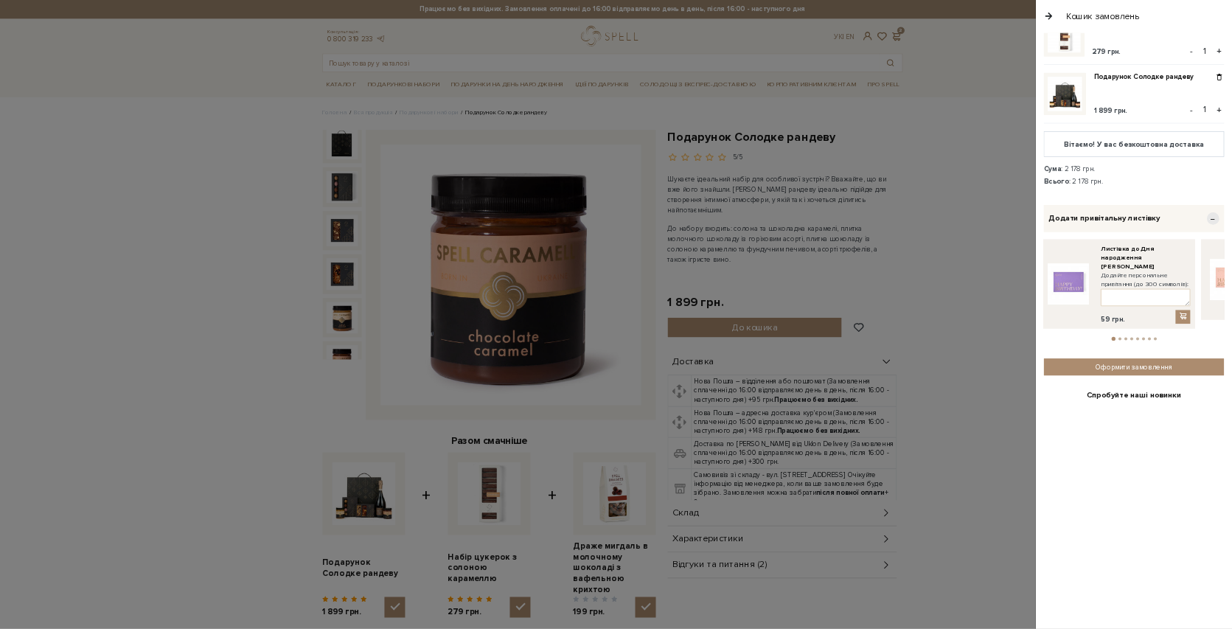
scroll to position [74, 0]
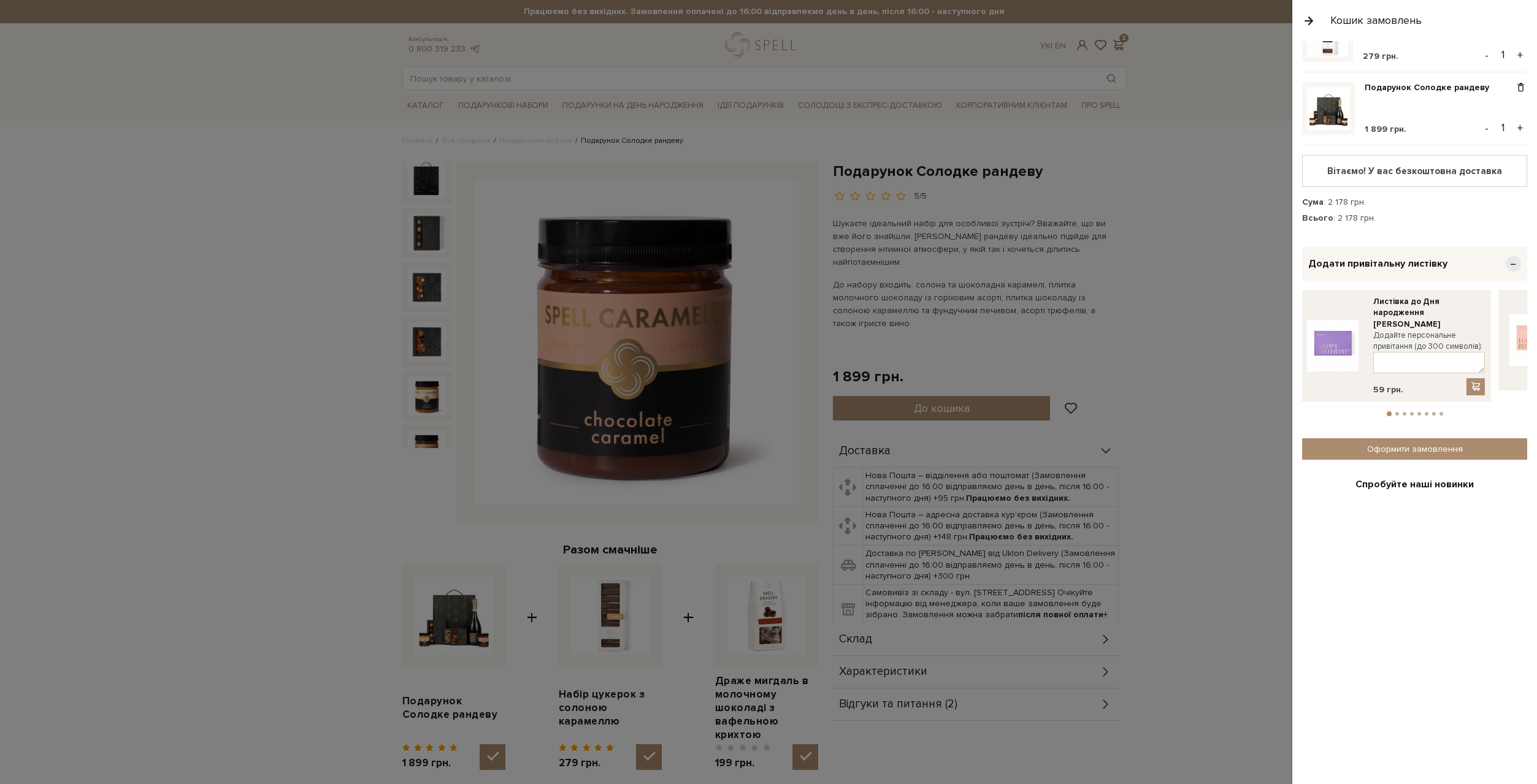
click at [1396, 412] on button "2" at bounding box center [1397, 414] width 3 height 3
click at [1395, 412] on button "2" at bounding box center [1397, 414] width 5 height 5
click at [1403, 412] on button "3" at bounding box center [1405, 414] width 3 height 3
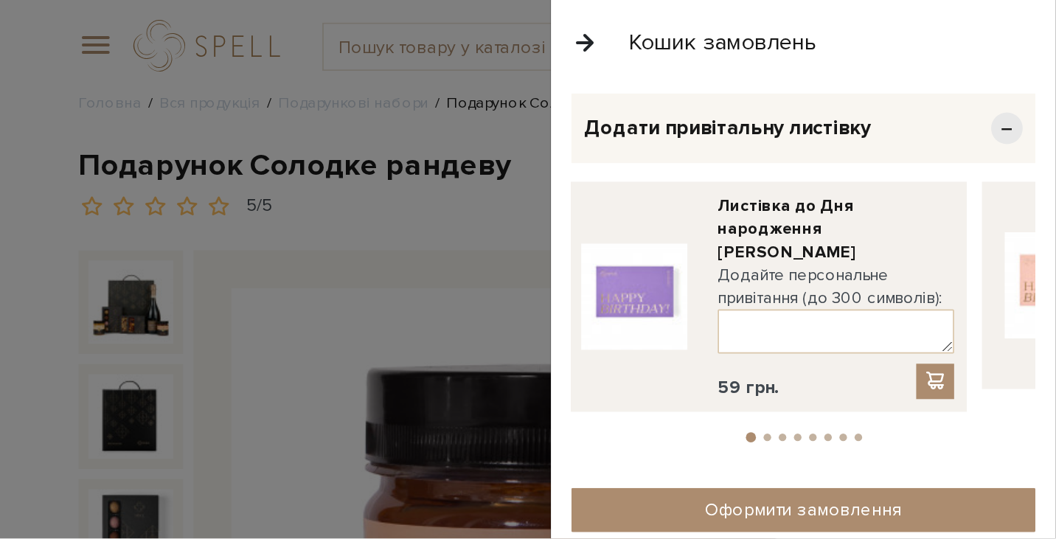
scroll to position [356, 0]
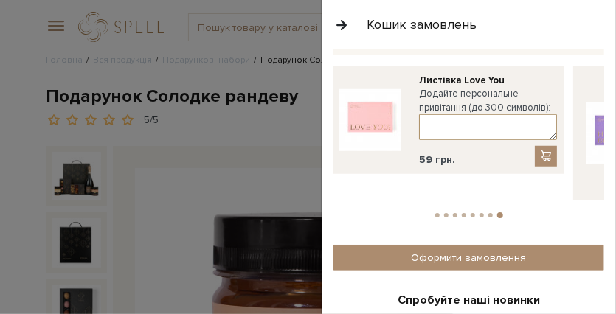
click at [495, 120] on textarea at bounding box center [488, 127] width 138 height 26
click at [488, 187] on div "Листівка For You Додайте персональне привітання (до 300 символів): 59 грн." at bounding box center [468, 142] width 271 height 153
click at [489, 213] on button "7" at bounding box center [490, 215] width 4 height 4
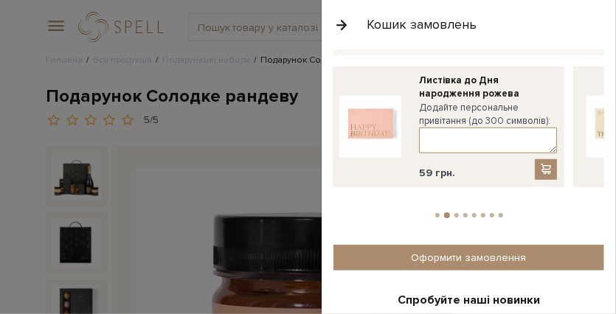
click at [491, 133] on textarea at bounding box center [488, 141] width 138 height 26
type textarea "N"
click at [503, 138] on textarea "Твої солодкі 20 ^^" at bounding box center [488, 141] width 138 height 26
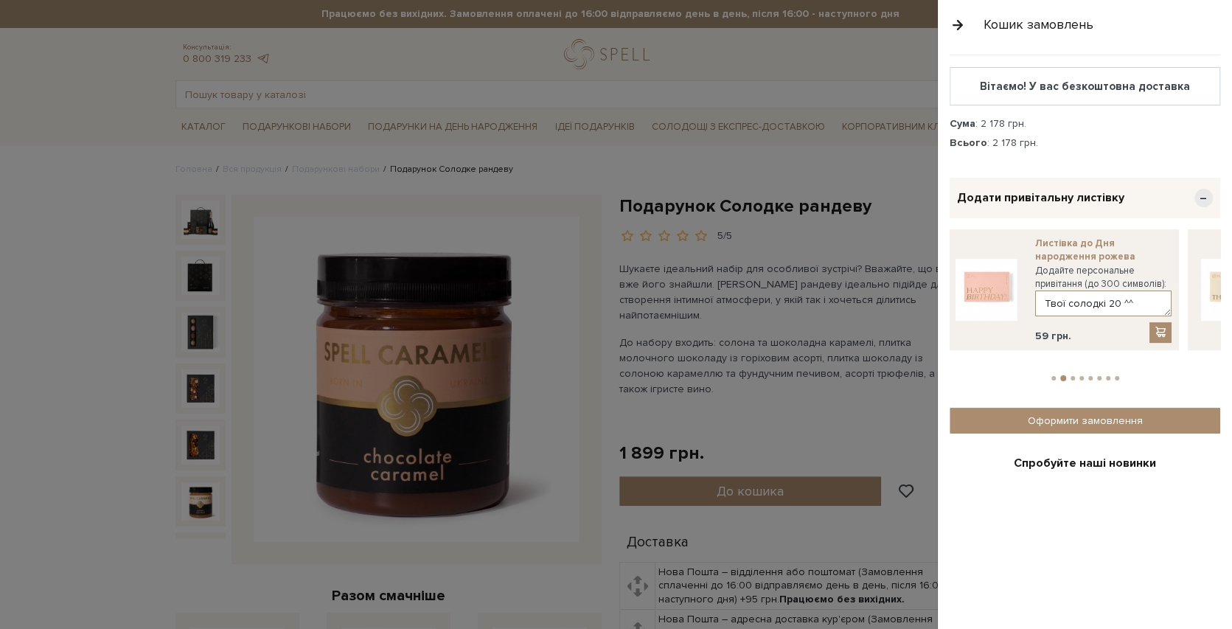
scroll to position [159, 0]
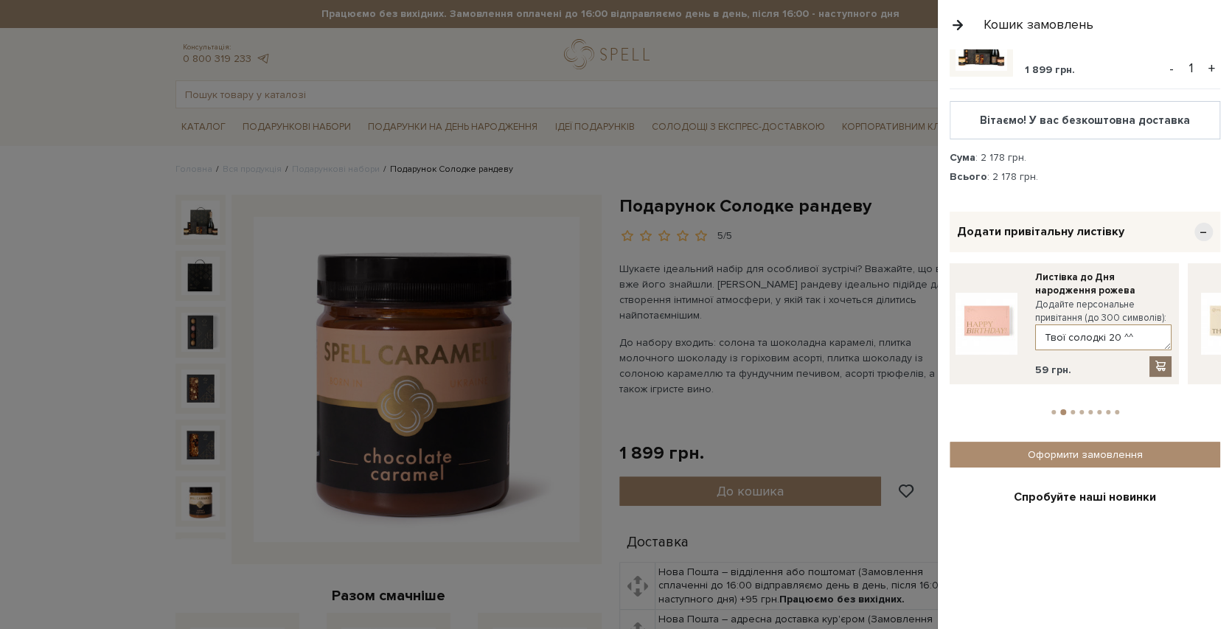
type textarea "Твої солодкі 20 ^^"
click at [1165, 365] on span at bounding box center [1161, 366] width 15 height 13
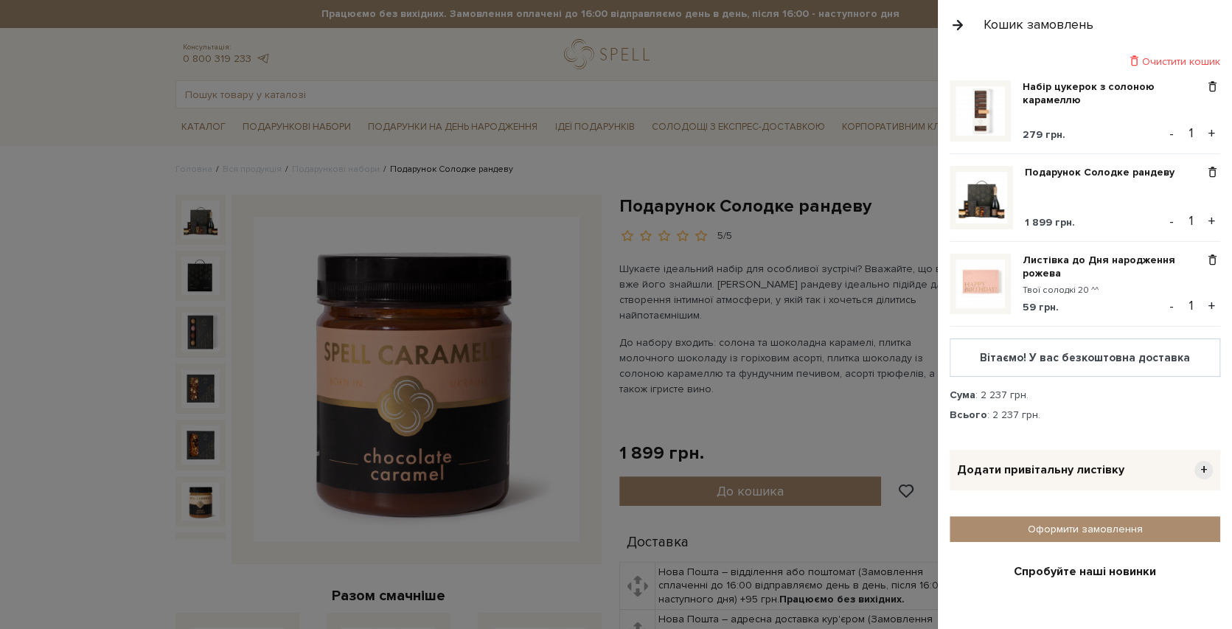
scroll to position [0, 0]
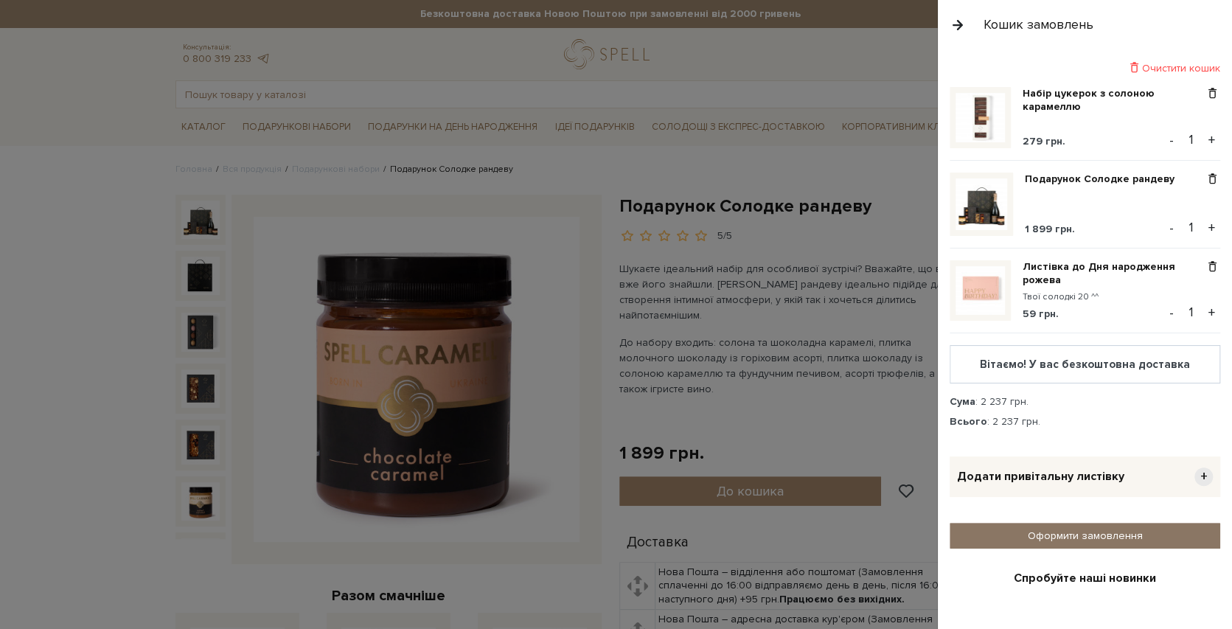
click at [1069, 533] on link "Оформити замовлення" at bounding box center [1085, 536] width 271 height 26
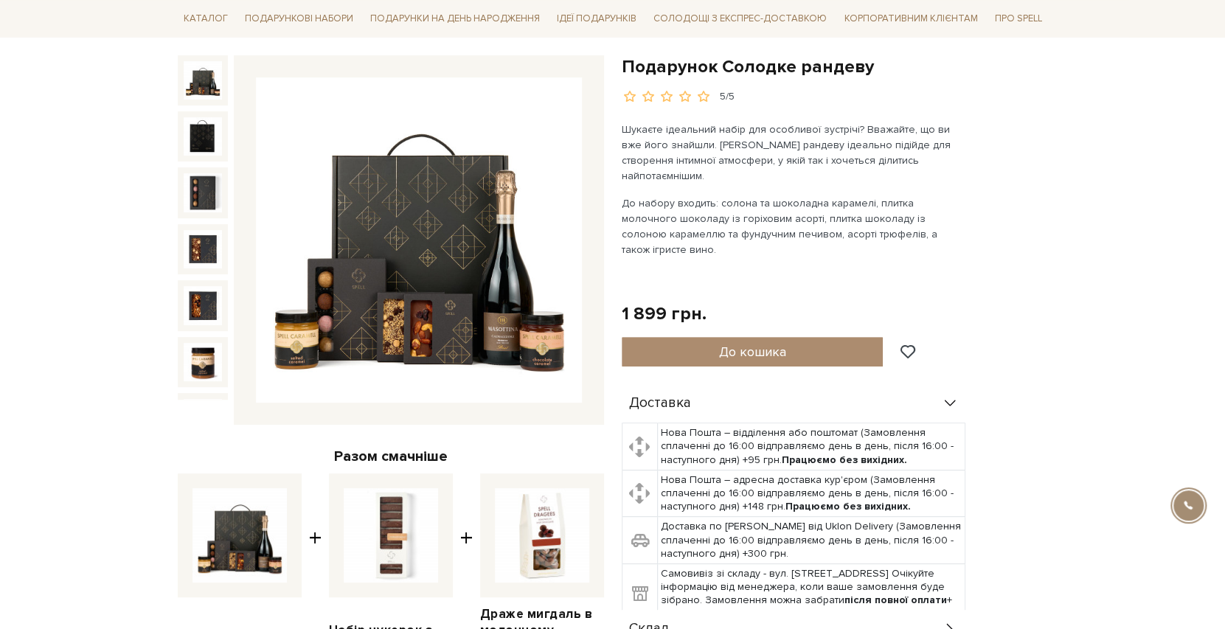
scroll to position [148, 0]
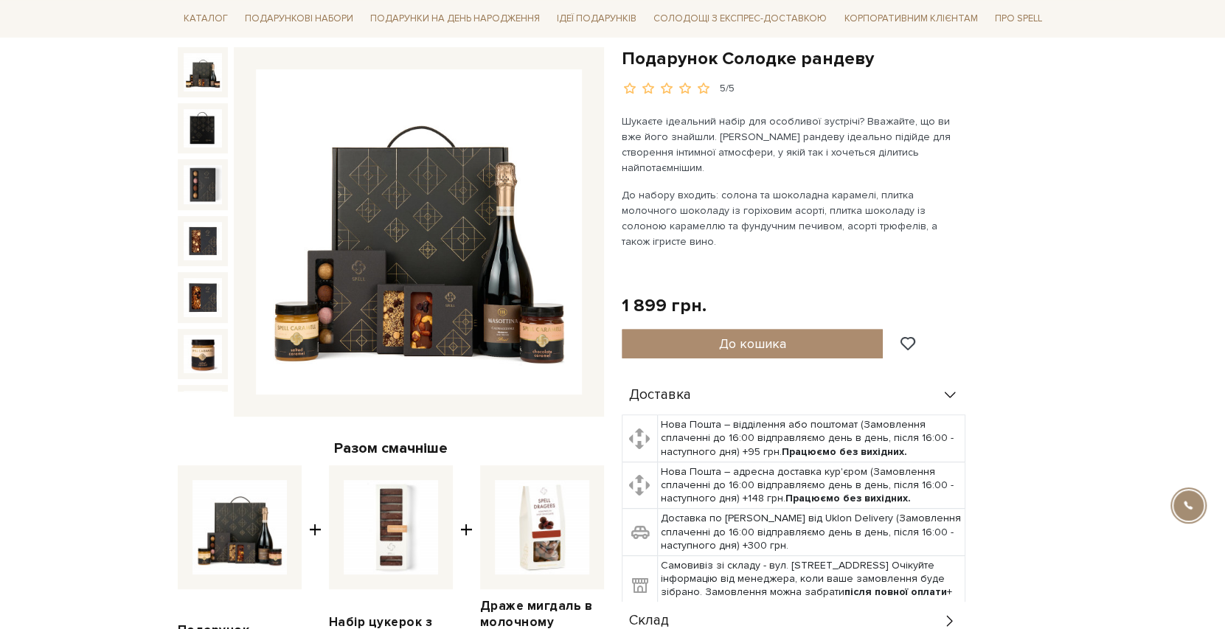
click at [500, 335] on img at bounding box center [419, 232] width 326 height 326
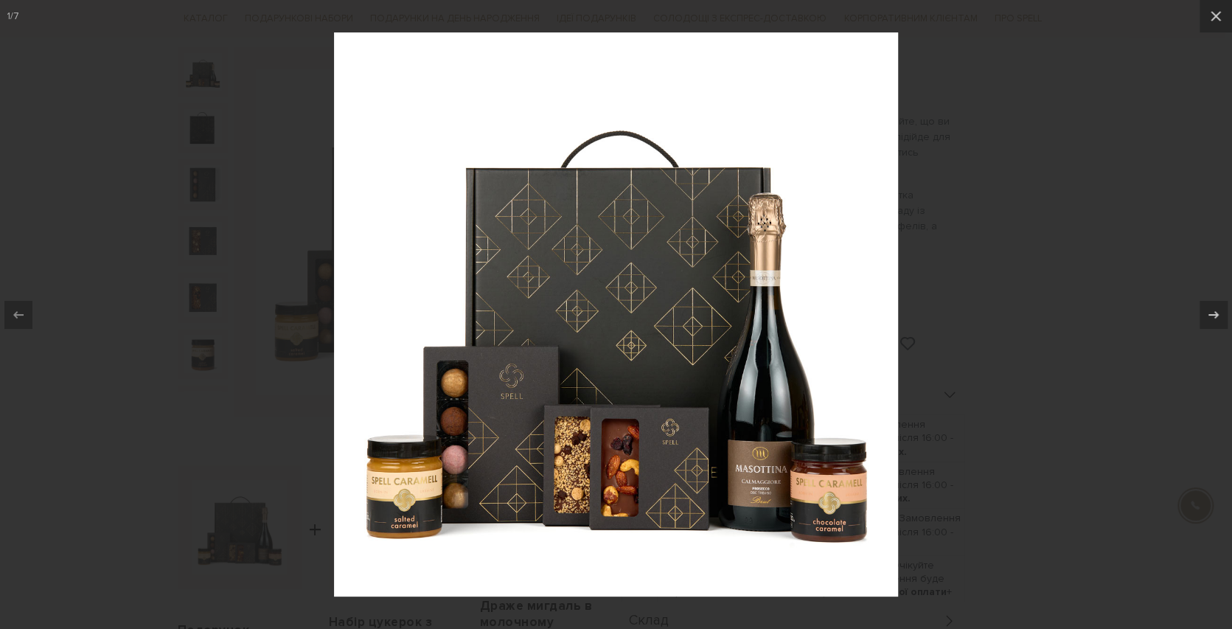
click at [770, 490] on img at bounding box center [616, 314] width 564 height 564
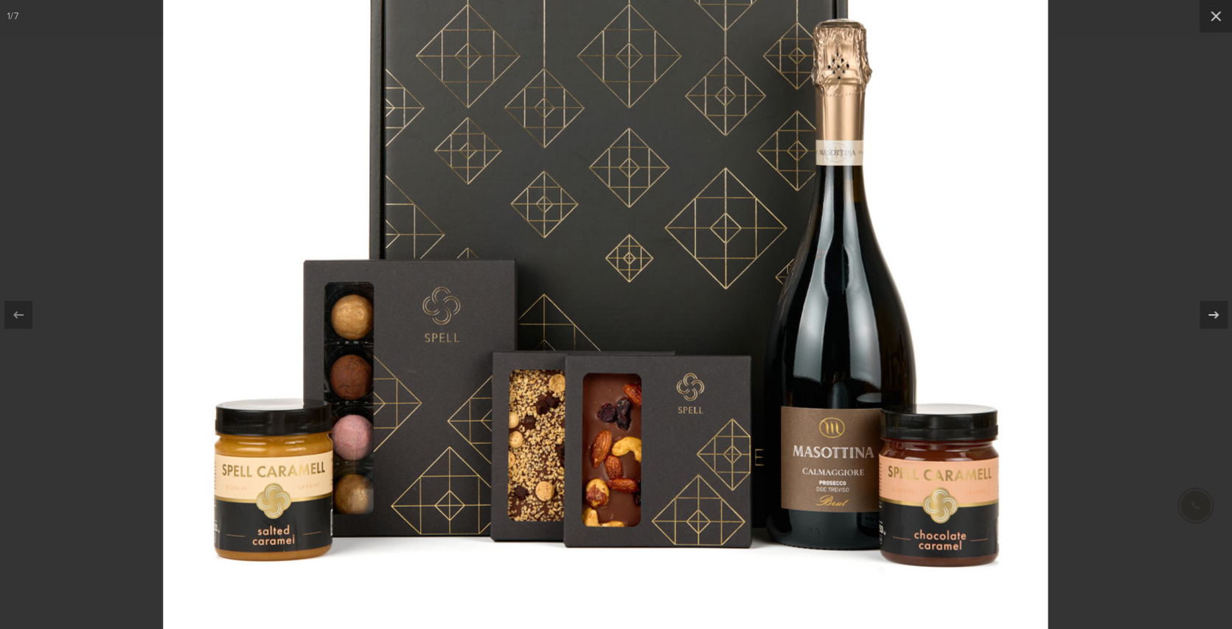
drag, startPoint x: 787, startPoint y: 487, endPoint x: 766, endPoint y: 482, distance: 21.8
click at [766, 482] on img at bounding box center [605, 209] width 885 height 885
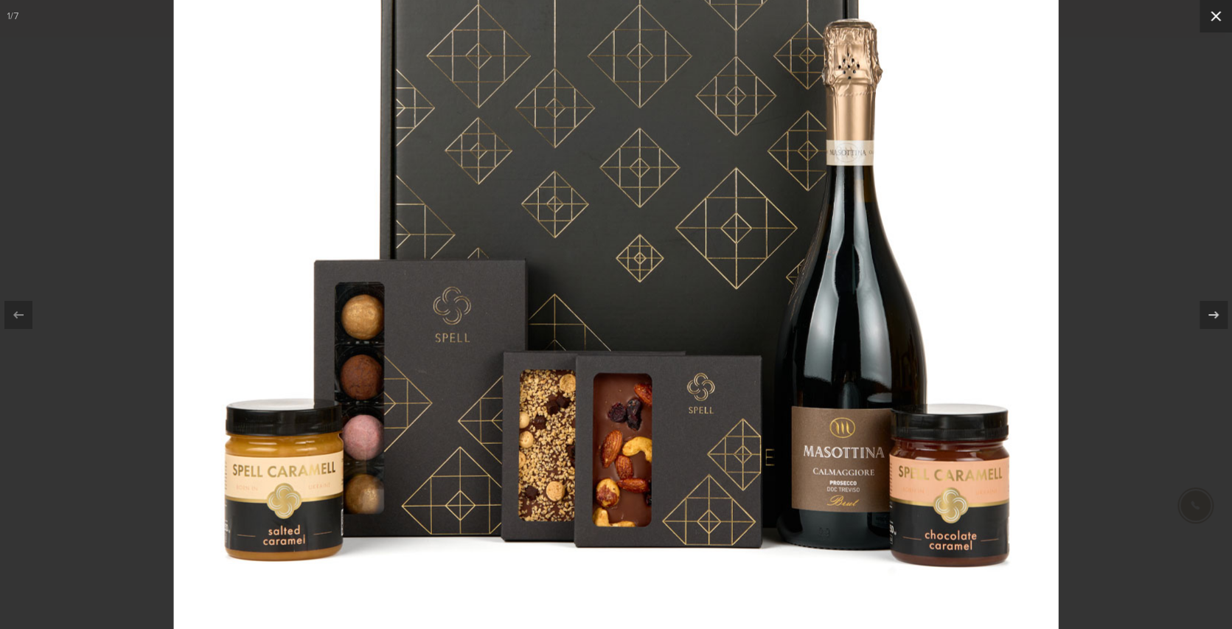
click at [1208, 15] on icon at bounding box center [1216, 16] width 18 height 18
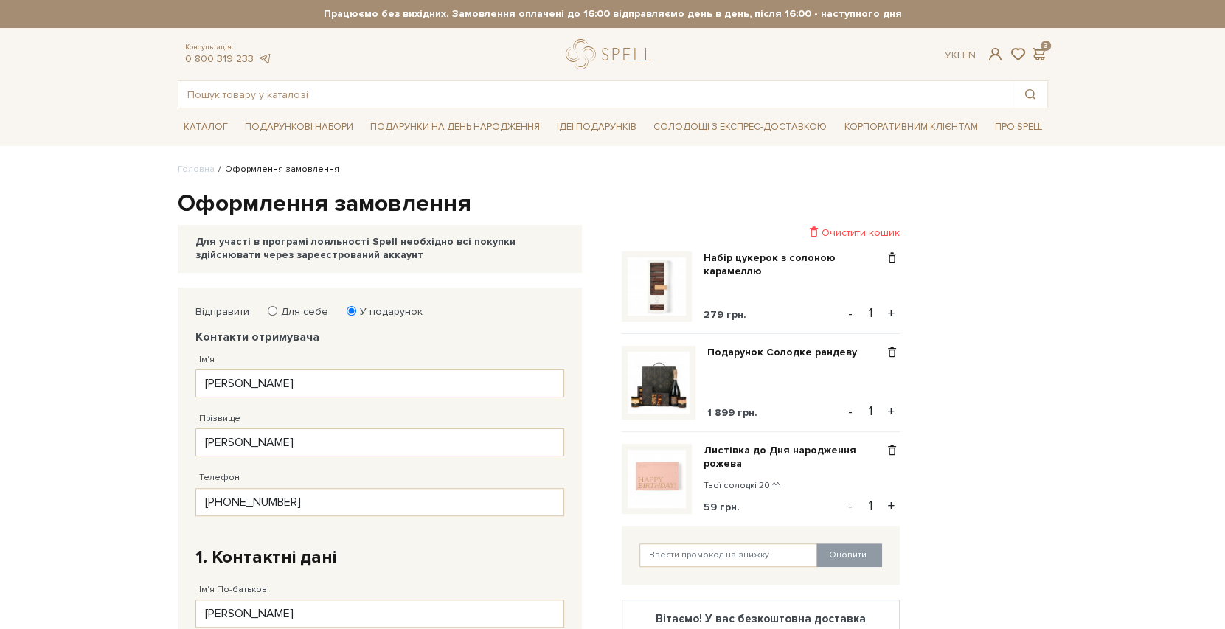
click at [274, 307] on input "Для себе" at bounding box center [273, 311] width 10 height 10
radio input "true"
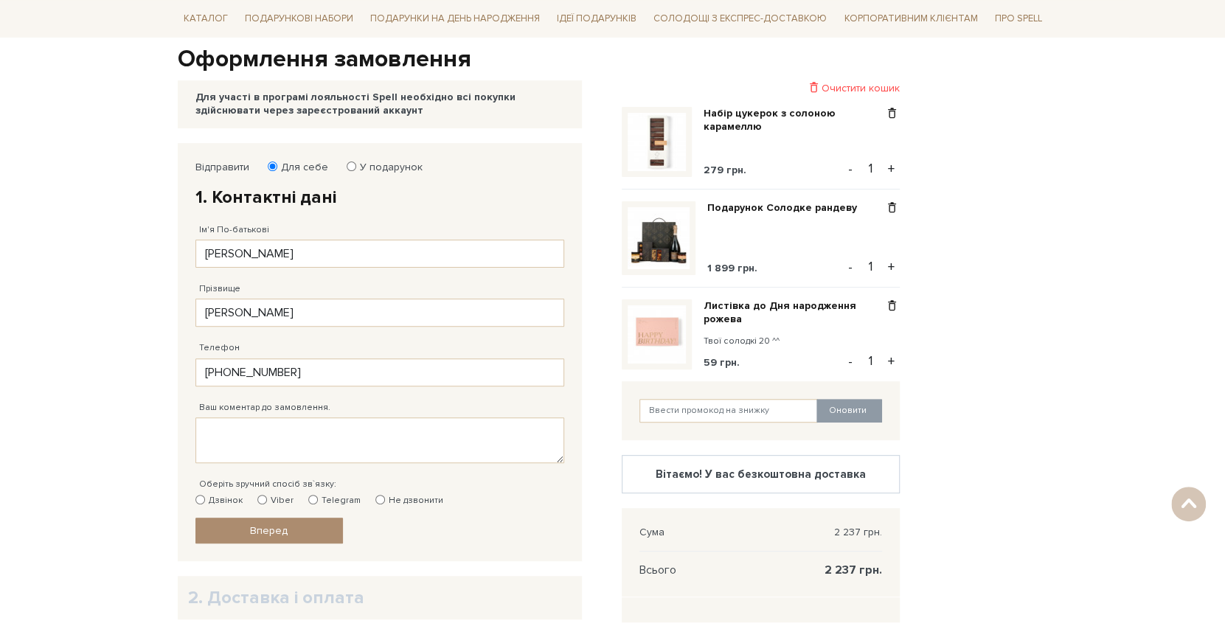
scroll to position [148, 0]
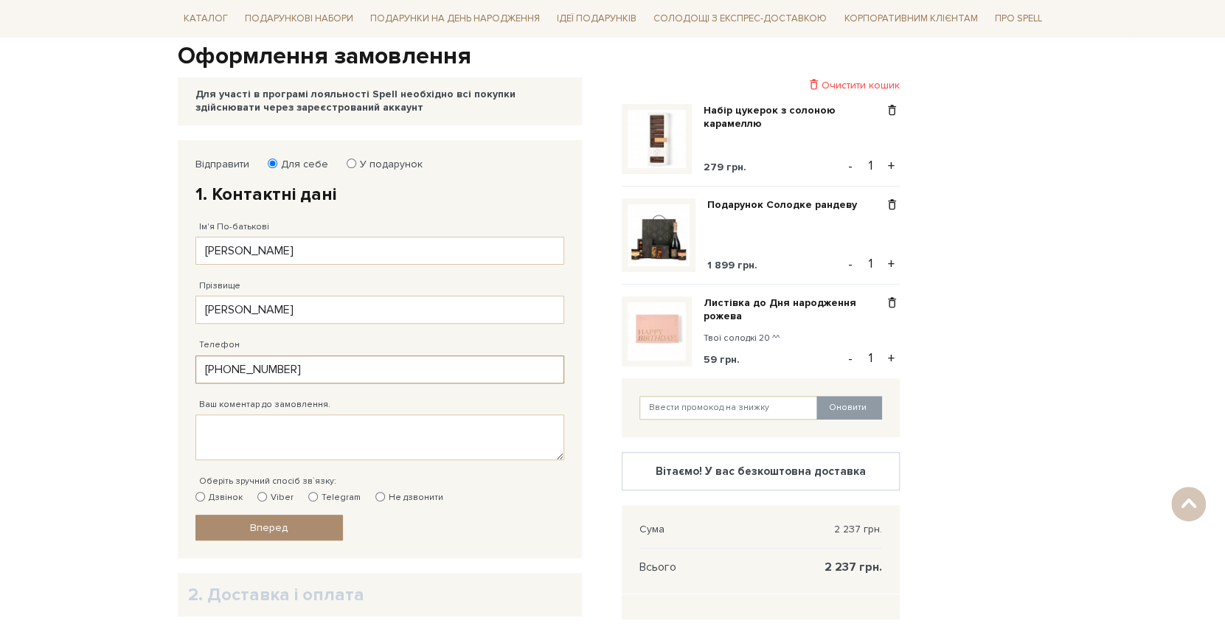
drag, startPoint x: 316, startPoint y: 364, endPoint x: 227, endPoint y: 372, distance: 89.6
click at [227, 372] on input "[PHONE_NUMBER]" at bounding box center [379, 370] width 369 height 28
type input "[PHONE_NUMBER]"
click at [310, 493] on input "Telegram" at bounding box center [313, 497] width 10 height 10
radio input "true"
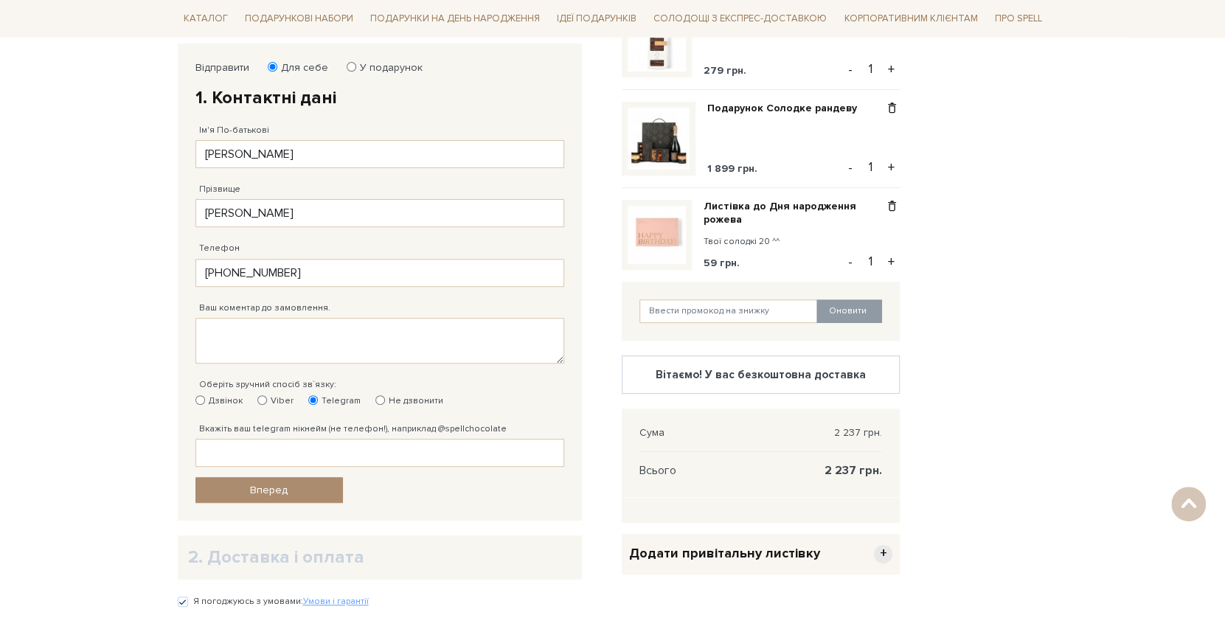
scroll to position [246, 0]
click at [293, 444] on input "Вкажіть ваш telegram нікнейм (не телефон!), наприклад @spellchocolate" at bounding box center [379, 451] width 369 height 28
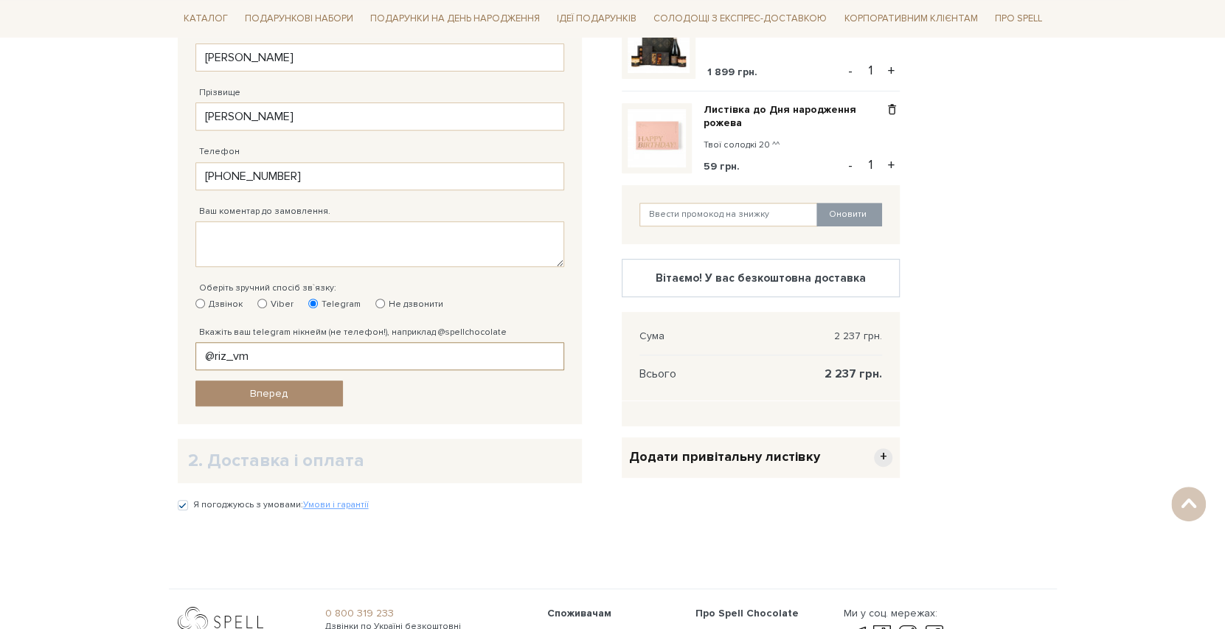
scroll to position [344, 0]
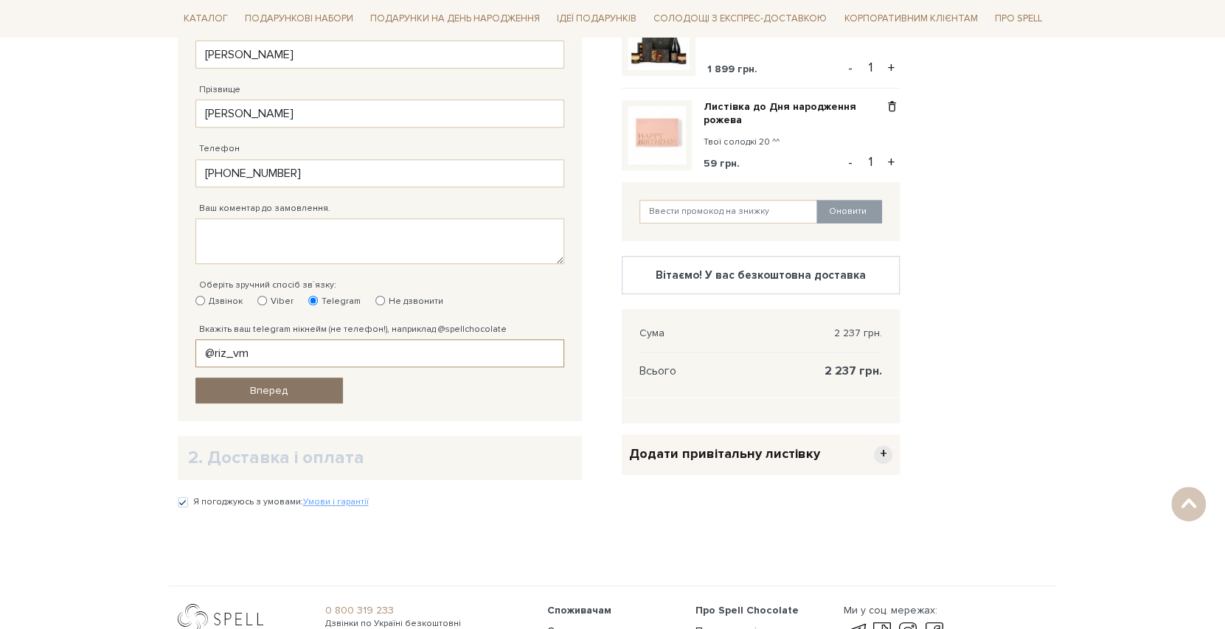
type input "@riz_vm"
click at [273, 385] on span "Вперед" at bounding box center [269, 390] width 38 height 13
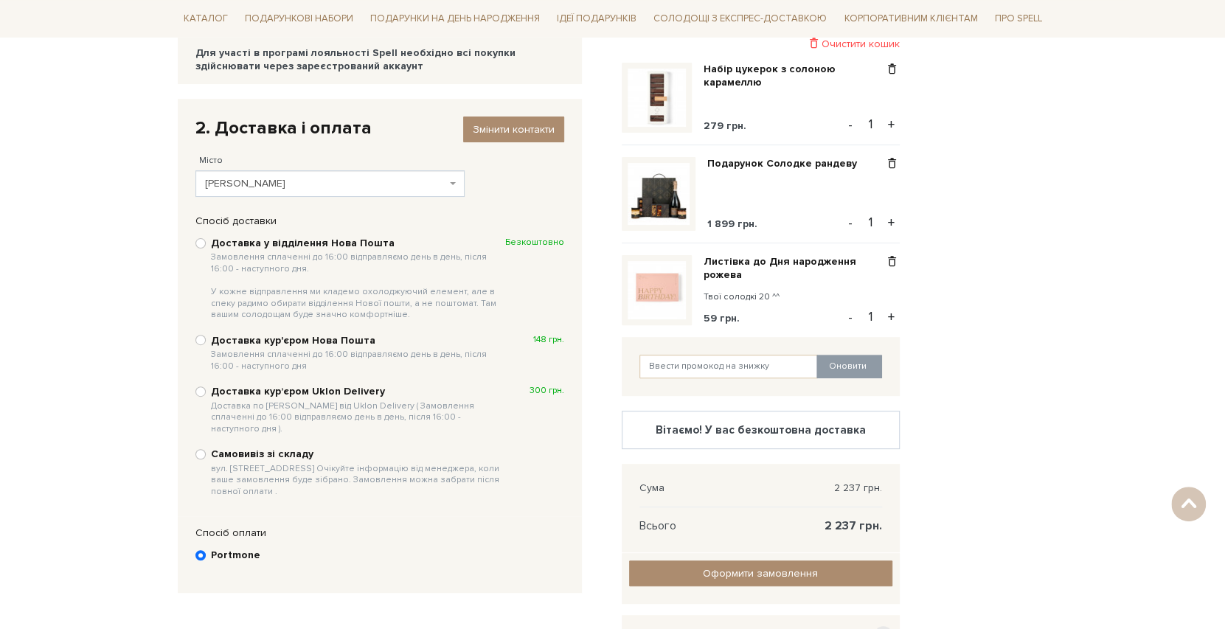
scroll to position [188, 0]
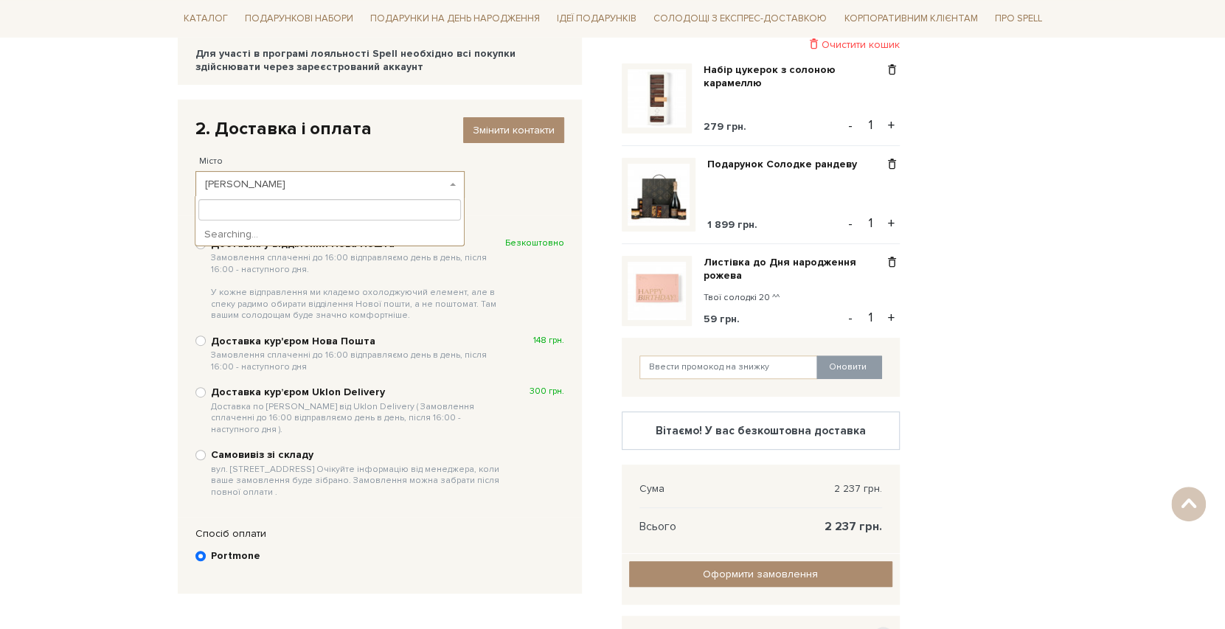
click at [319, 185] on span "Кропивницький" at bounding box center [325, 184] width 241 height 15
type input ","
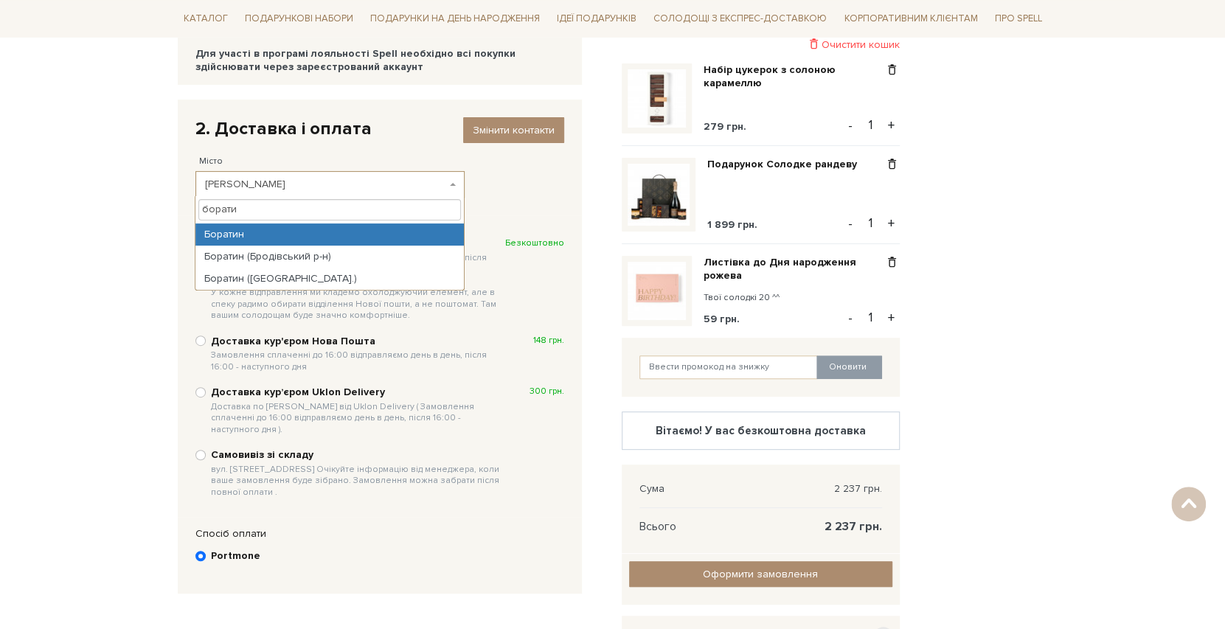
type input "борати"
select select "Боратин"
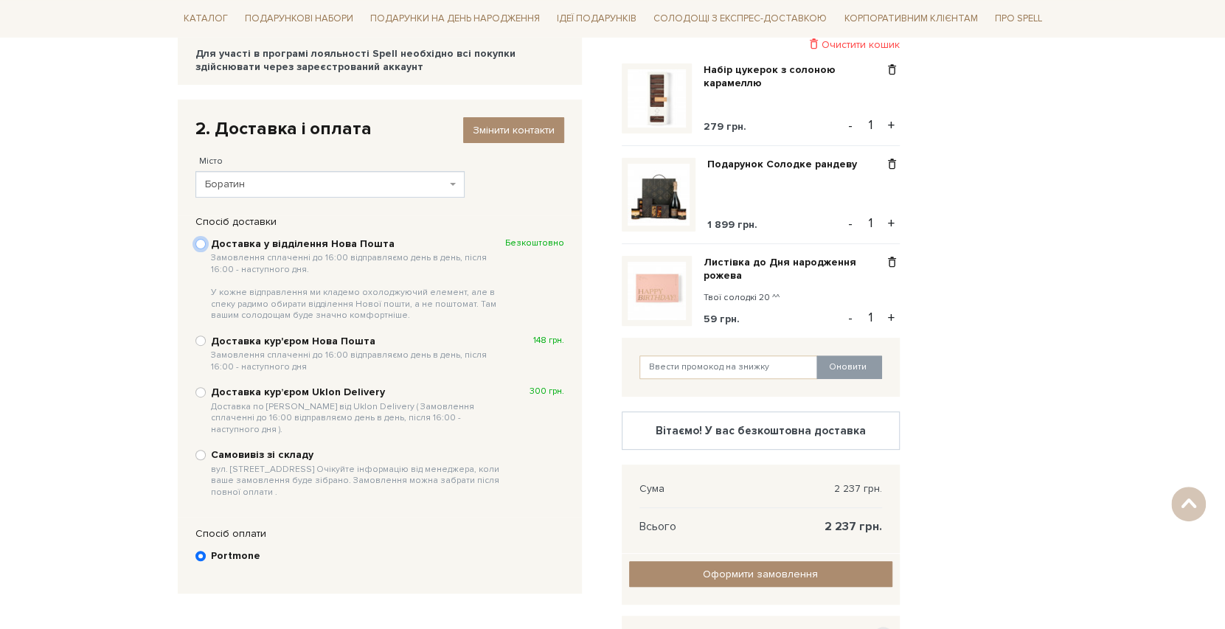
click at [198, 239] on input "Доставка у відділення Нова Пошта Замовлення сплаченні до 16:00 відправляємо ден…" at bounding box center [200, 244] width 10 height 10
radio input "true"
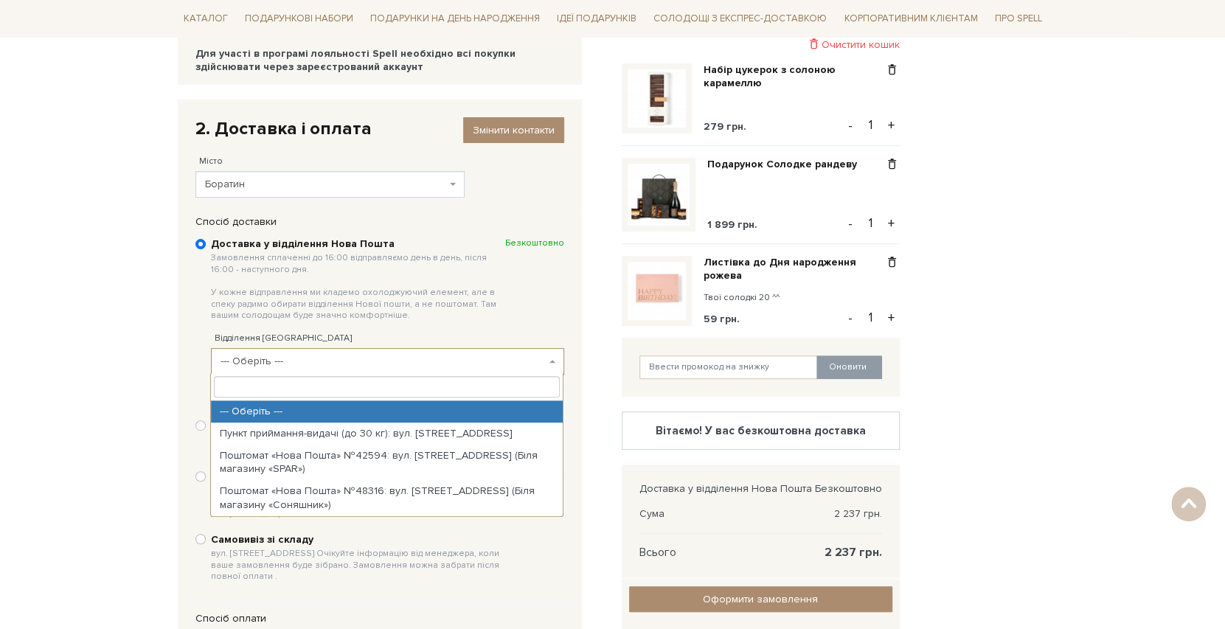
click at [303, 360] on span "--- Оберіть ---" at bounding box center [383, 361] width 325 height 15
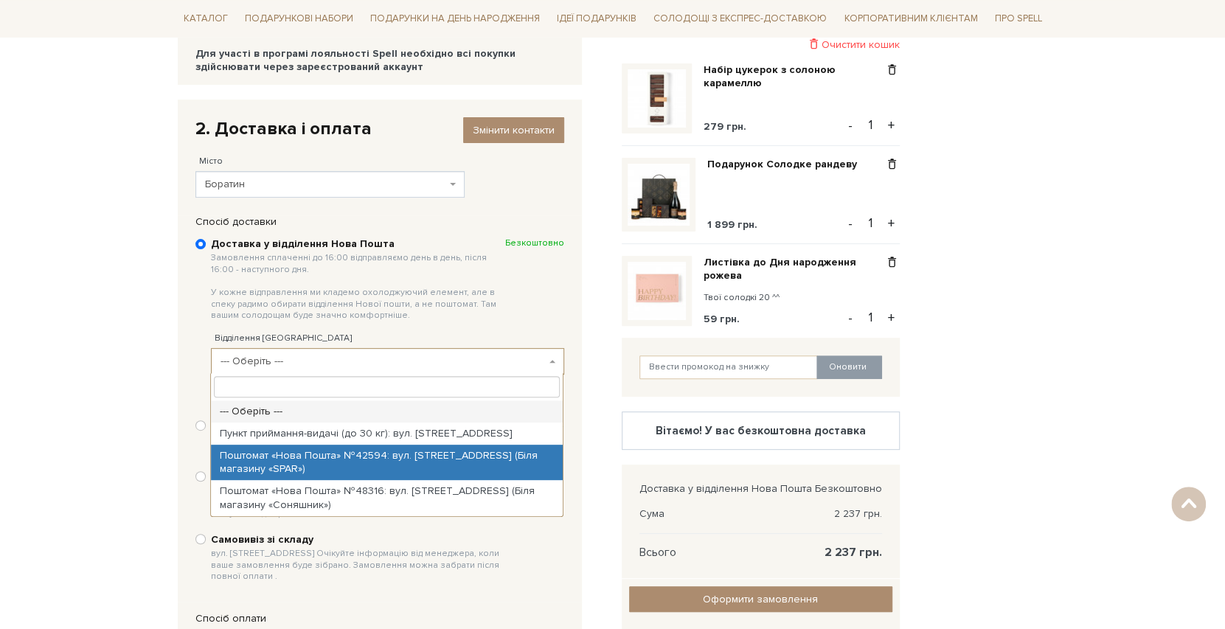
select select "Поштомат «Нова Пошта» №42594: вул. Центральна, 15 (Біля магазину «SPAR»)"
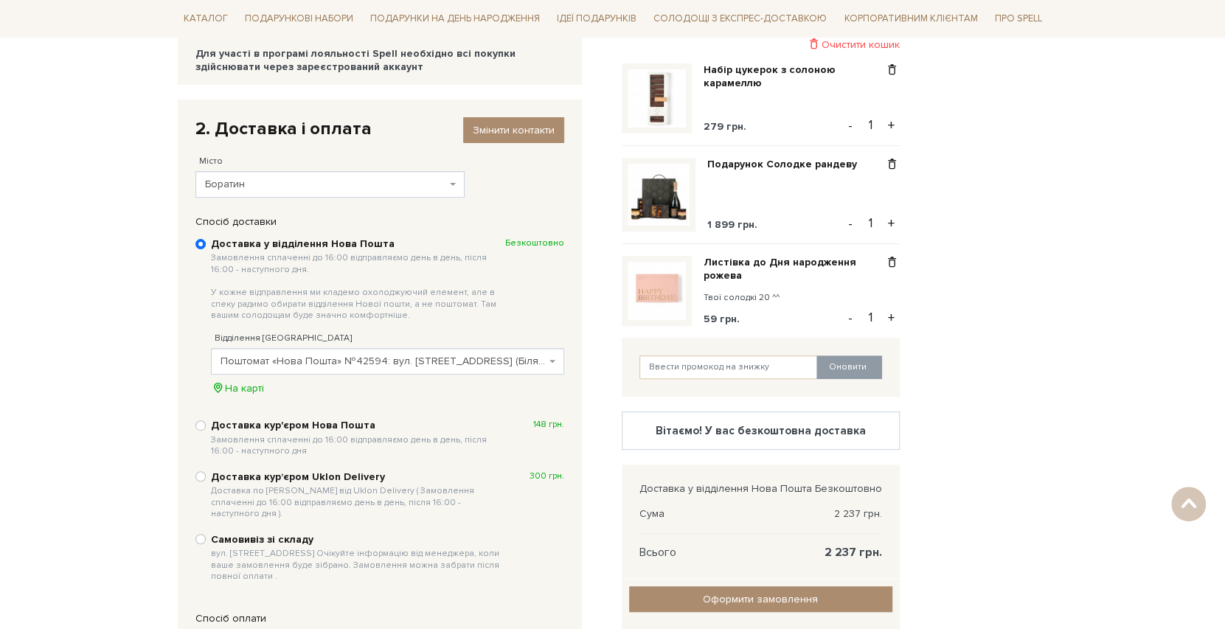
click at [434, 359] on span "Поштомат «Нова Пошта» №42594: вул. Центральна, 15 (Біля магазину «SPAR»)" at bounding box center [383, 361] width 325 height 15
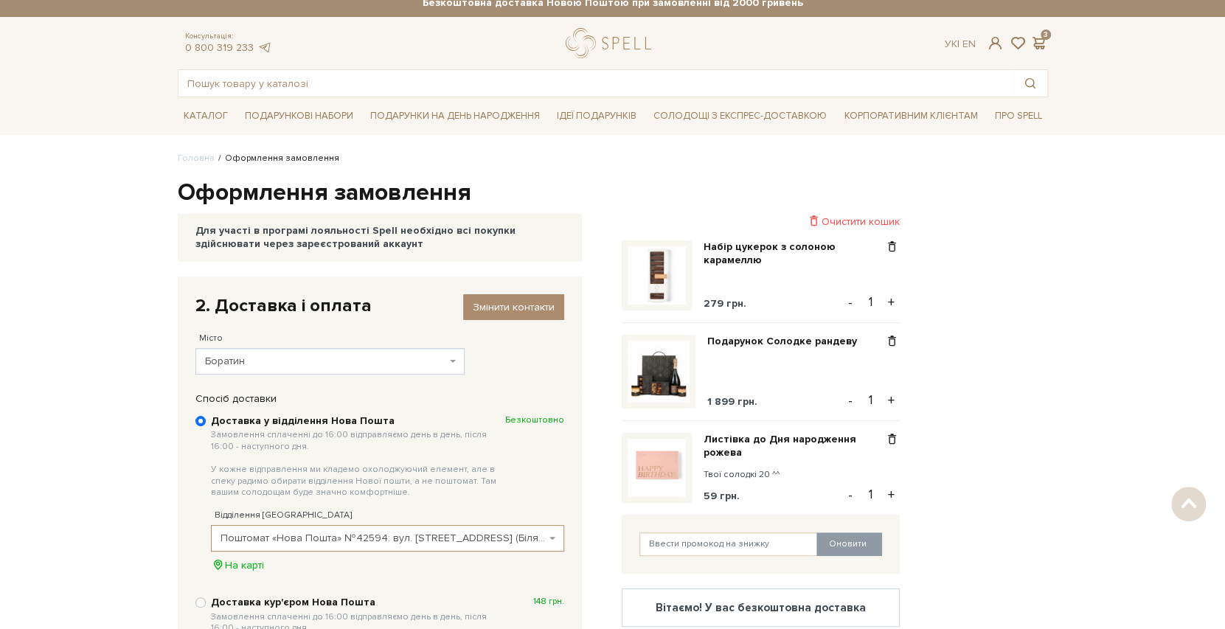
scroll to position [10, 0]
click at [506, 302] on span "Змінити контакти" at bounding box center [514, 308] width 82 height 13
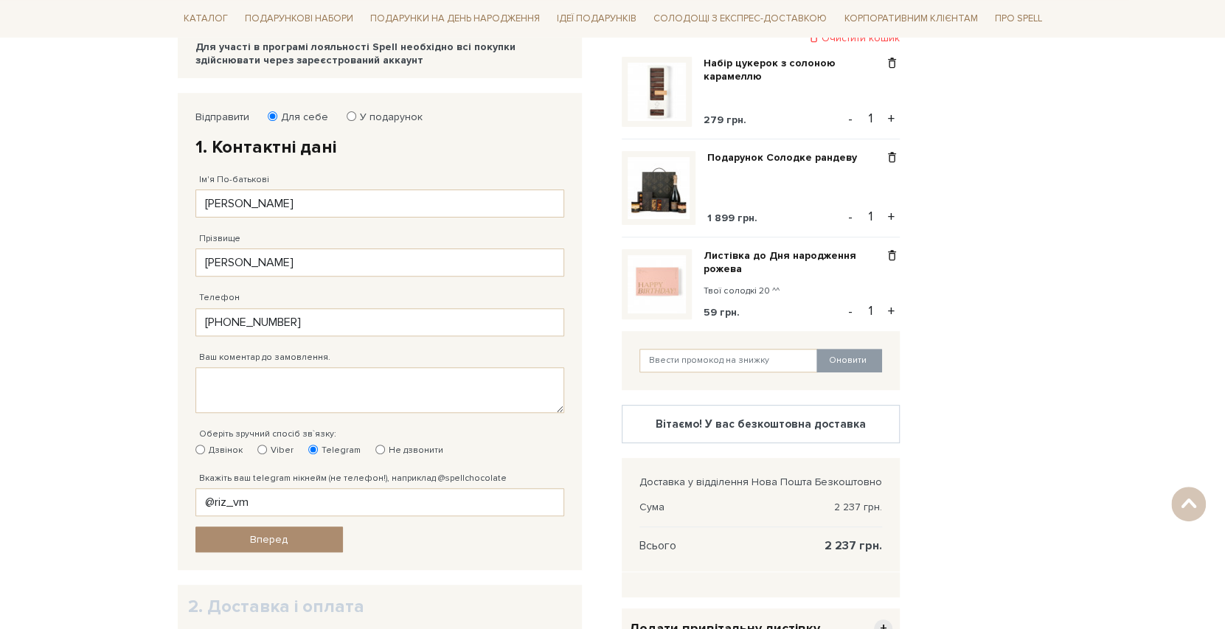
scroll to position [256, 0]
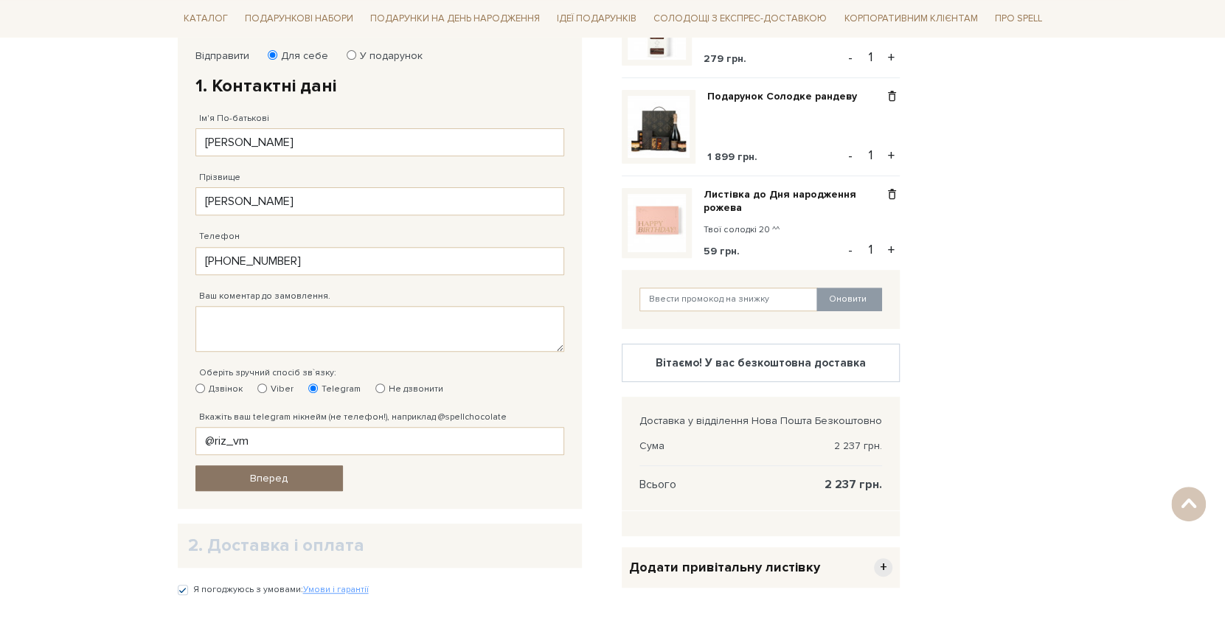
click at [266, 474] on span "Вперед" at bounding box center [269, 478] width 38 height 13
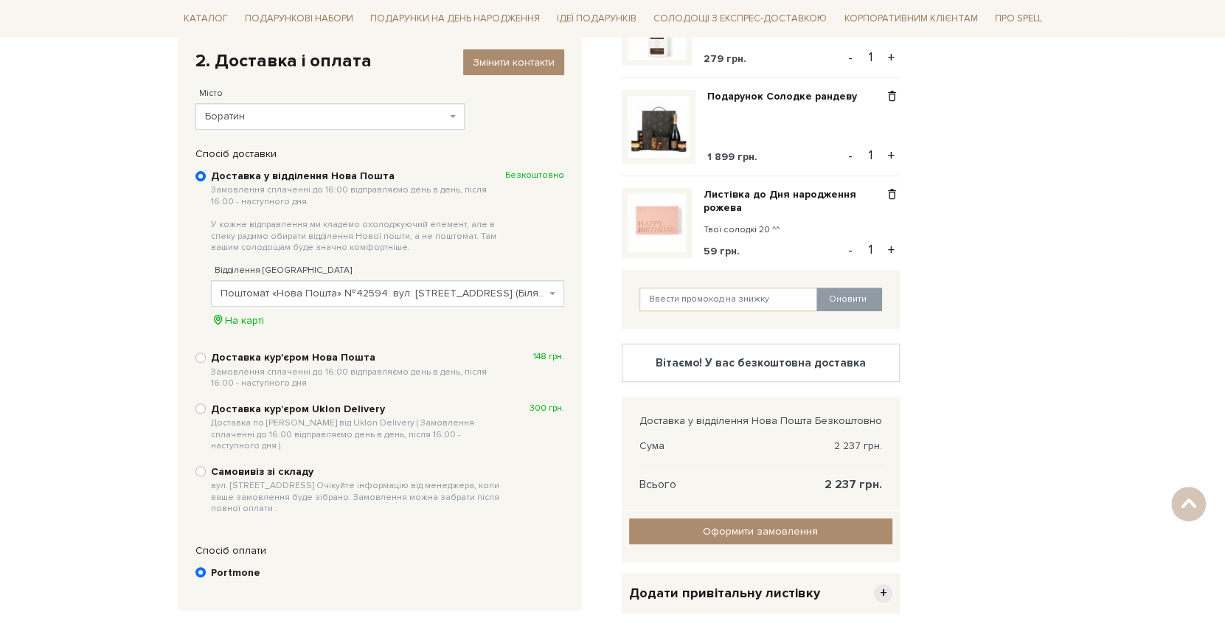
scroll to position [286, 0]
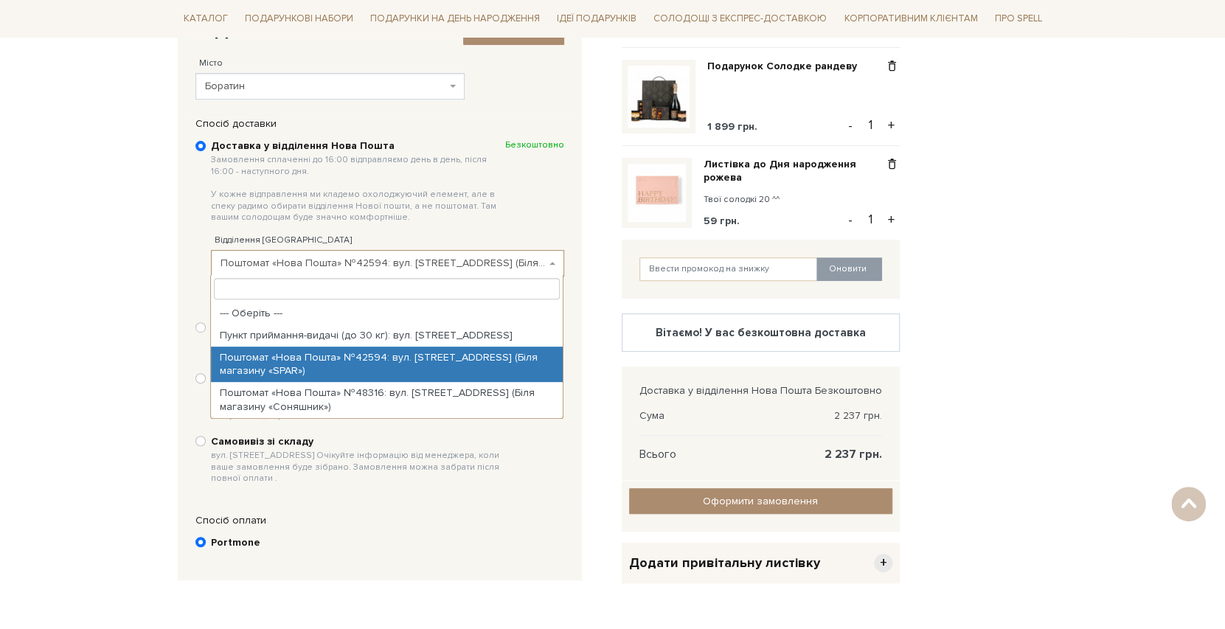
click at [460, 257] on span "Поштомат «Нова Пошта» №42594: вул. Центральна, 15 (Біля магазину «SPAR»)" at bounding box center [383, 263] width 325 height 15
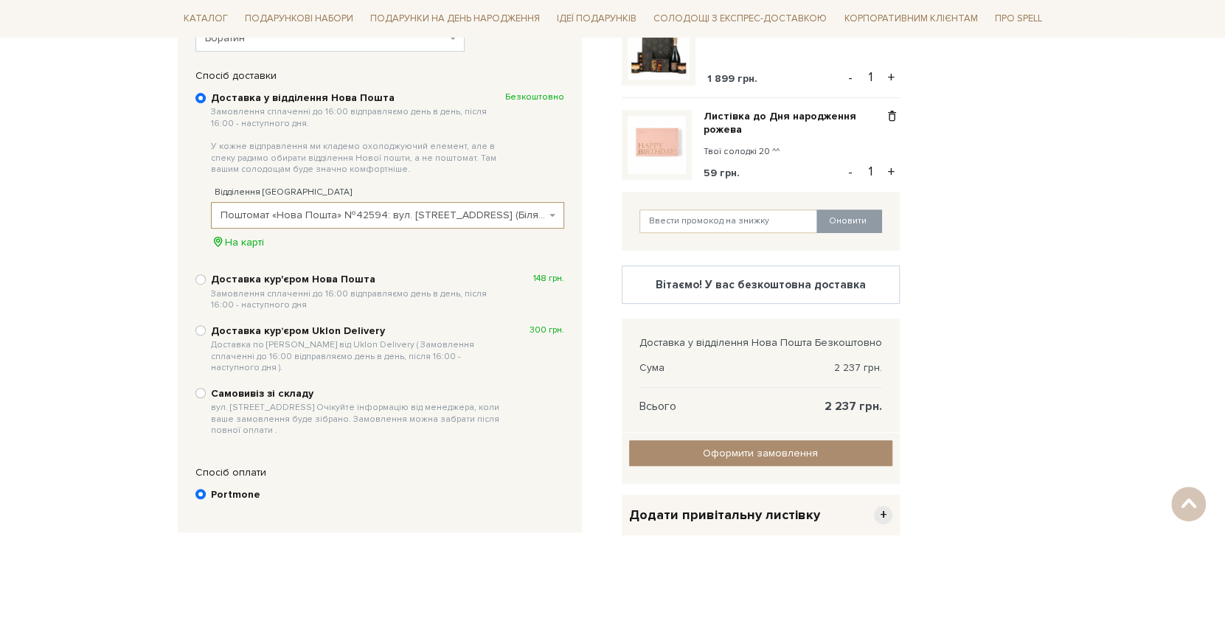
scroll to position [336, 0]
click at [696, 451] on input "Оформити замовлення" at bounding box center [760, 452] width 263 height 26
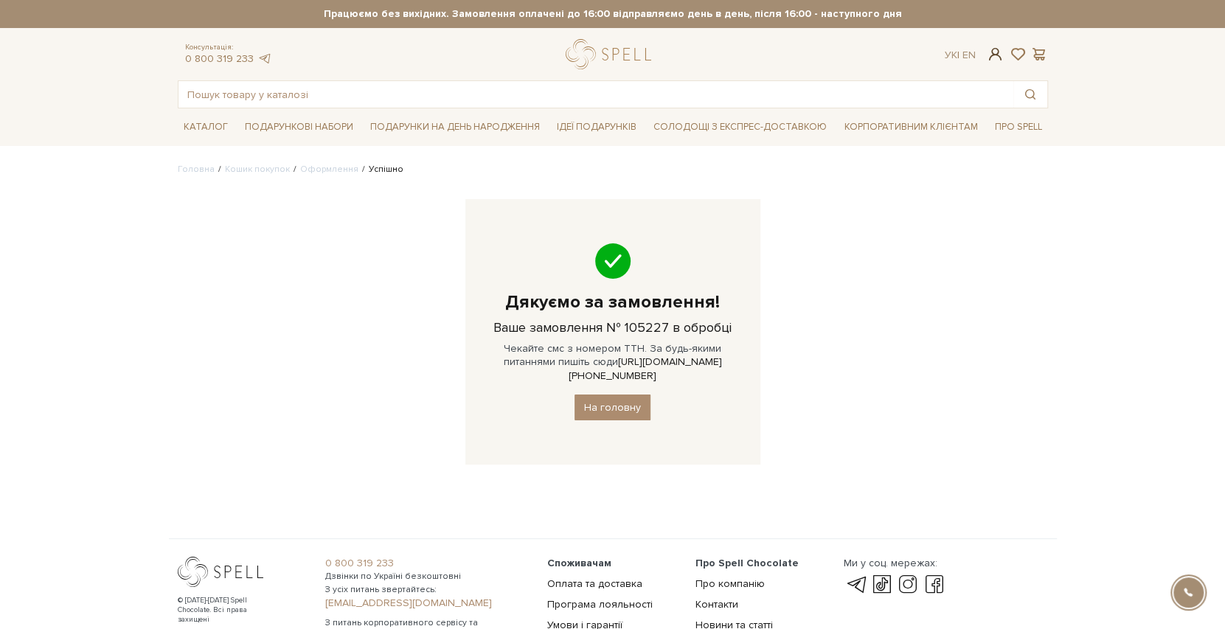
click at [997, 54] on span at bounding box center [995, 53] width 18 height 15
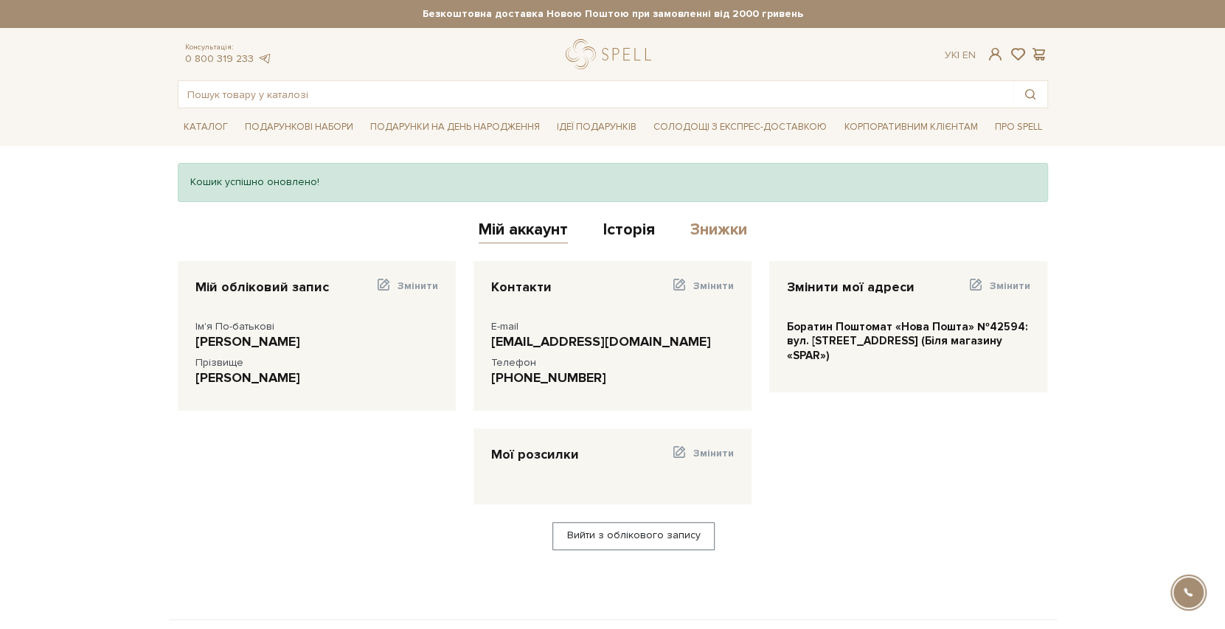
click at [712, 228] on link "Знижки" at bounding box center [718, 232] width 57 height 24
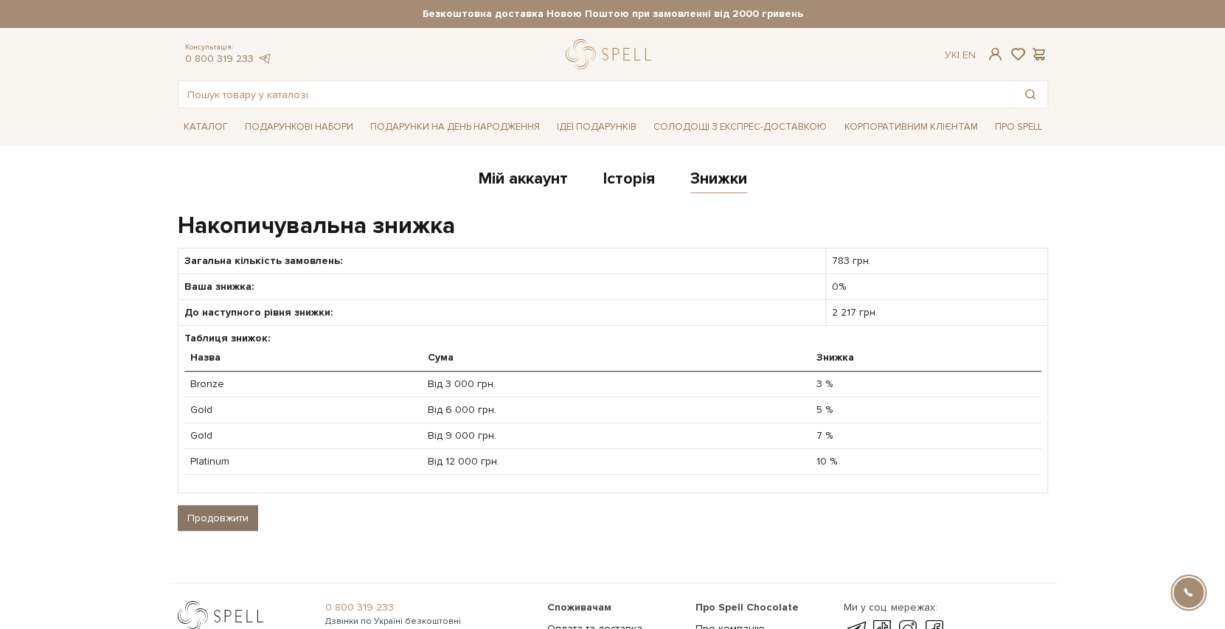
click at [218, 516] on link "Продовжити" at bounding box center [218, 518] width 80 height 26
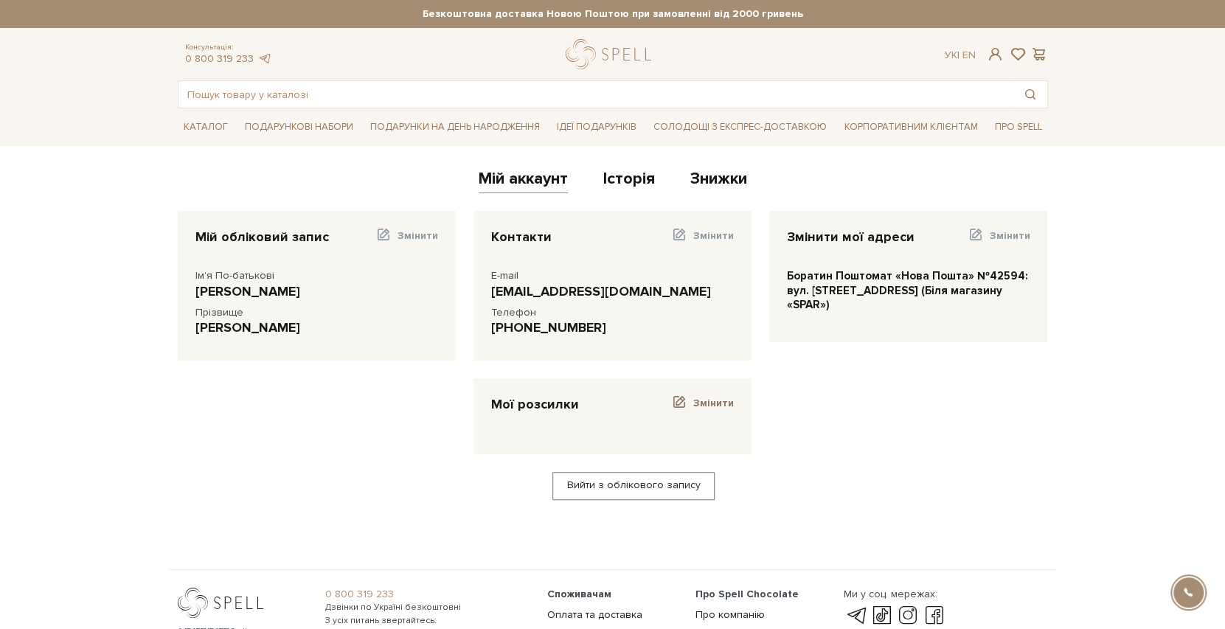
click at [701, 398] on span "Змінити" at bounding box center [713, 403] width 41 height 13
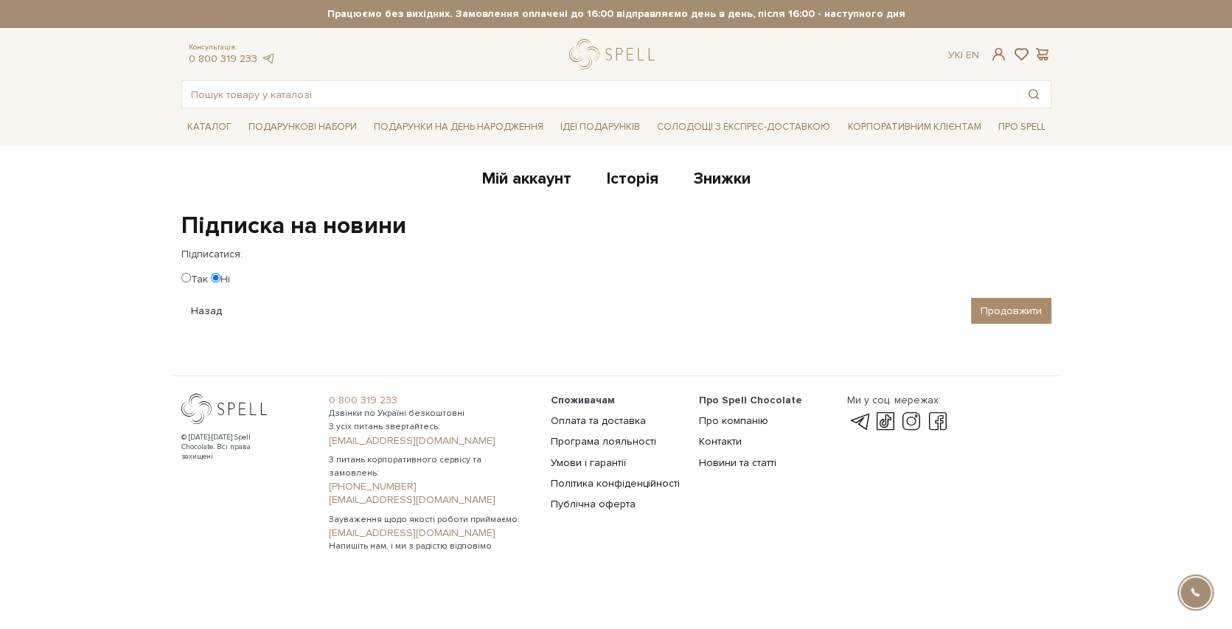
click at [195, 309] on link "Назад" at bounding box center [206, 311] width 50 height 26
